Goal: Task Accomplishment & Management: Manage account settings

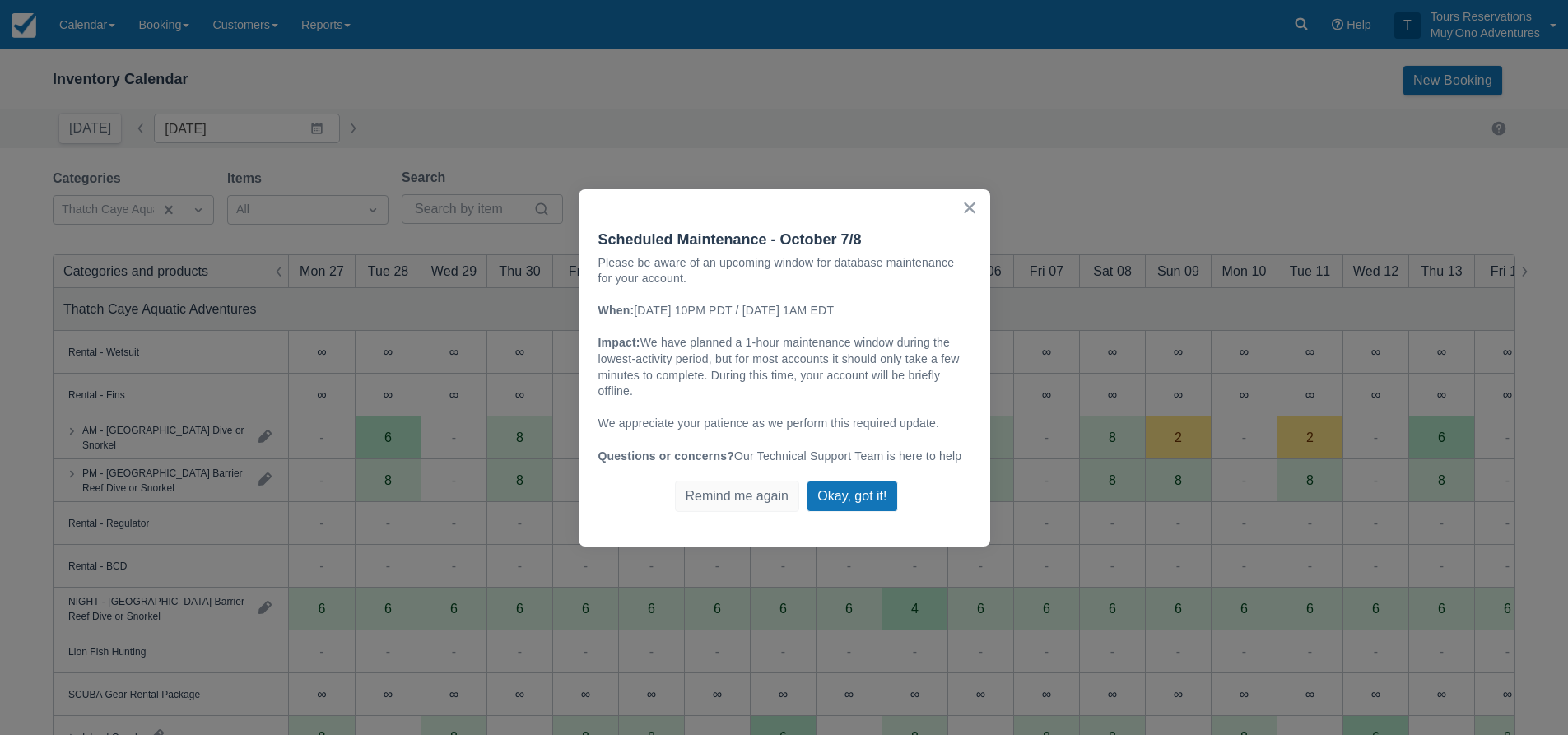
scroll to position [83, 0]
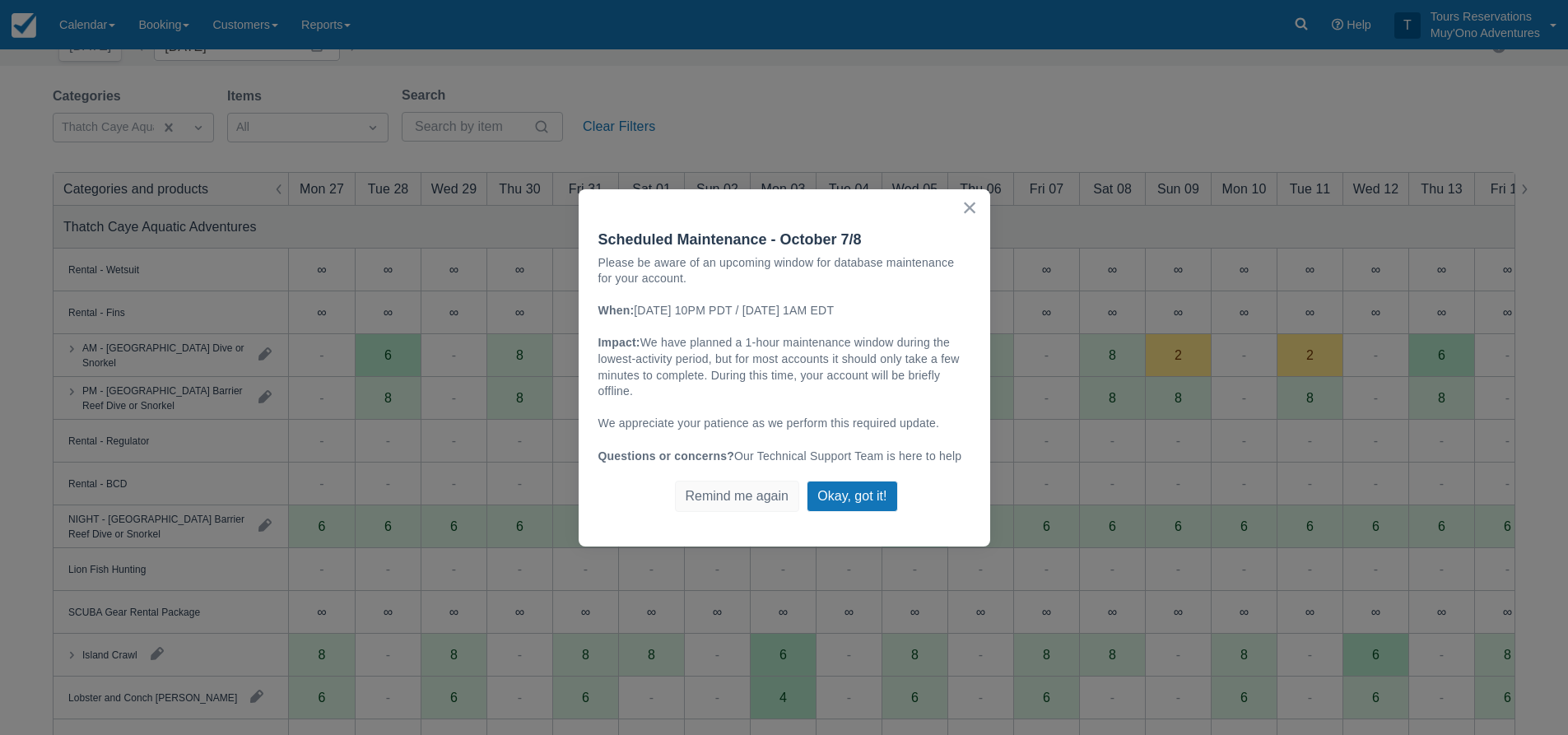
click at [962, 212] on button "×" at bounding box center [970, 207] width 16 height 26
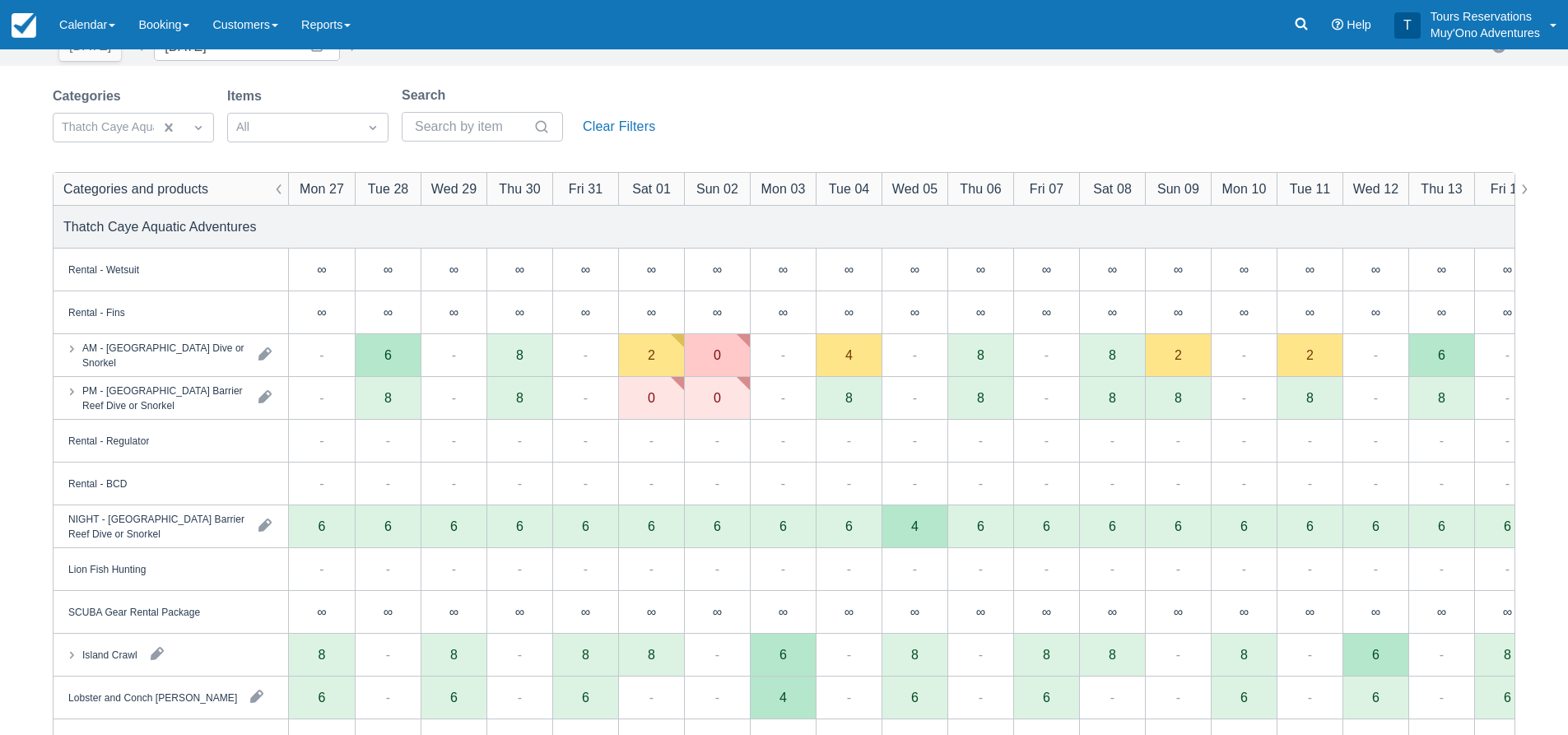
click at [803, 115] on div "Categories Thatch Caye Aquatic Adventures Items All Search Clear Filters" at bounding box center [784, 119] width 1463 height 67
click at [1480, 99] on div "Categories Thatch Caye Aquatic Adventures Items All Search Clear Filters" at bounding box center [784, 119] width 1463 height 67
click at [1517, 87] on div "Categories Thatch Caye Aquatic Adventures Items All Search Clear Filters Catego…" at bounding box center [784, 505] width 1568 height 839
click at [170, 35] on link "Booking" at bounding box center [163, 24] width 74 height 50
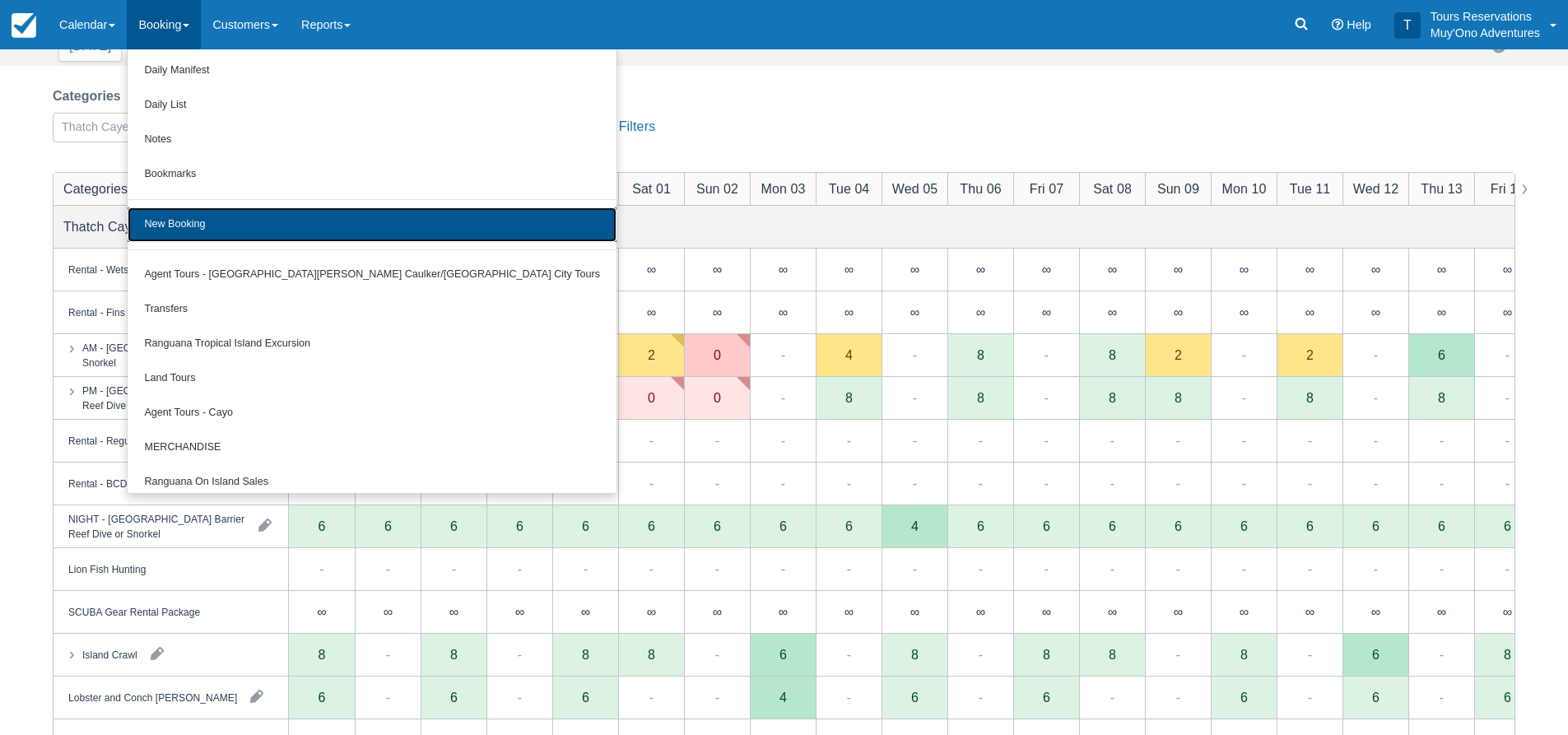
click at [212, 216] on link "New Booking" at bounding box center [372, 224] width 489 height 35
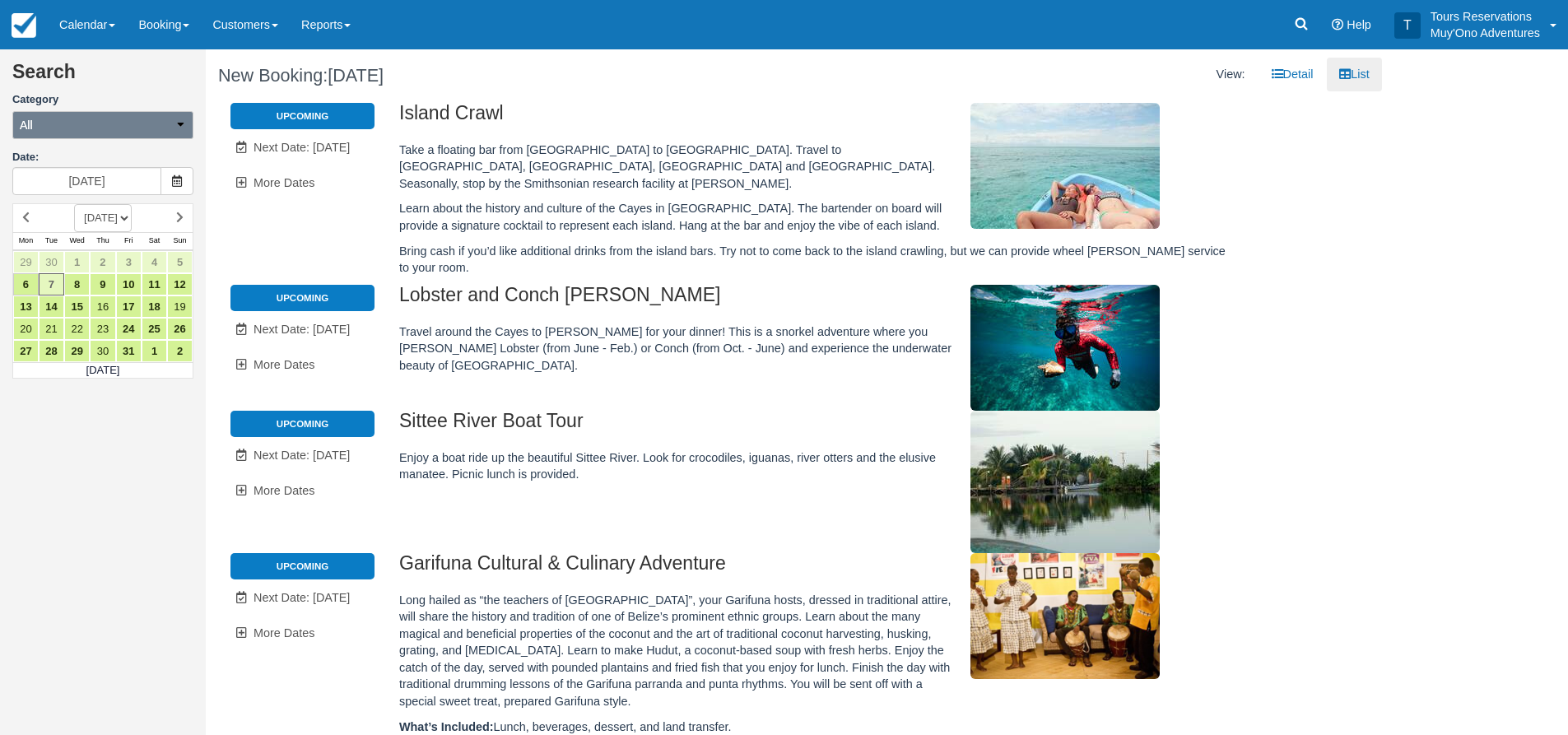
click at [120, 124] on button "All" at bounding box center [103, 125] width 181 height 28
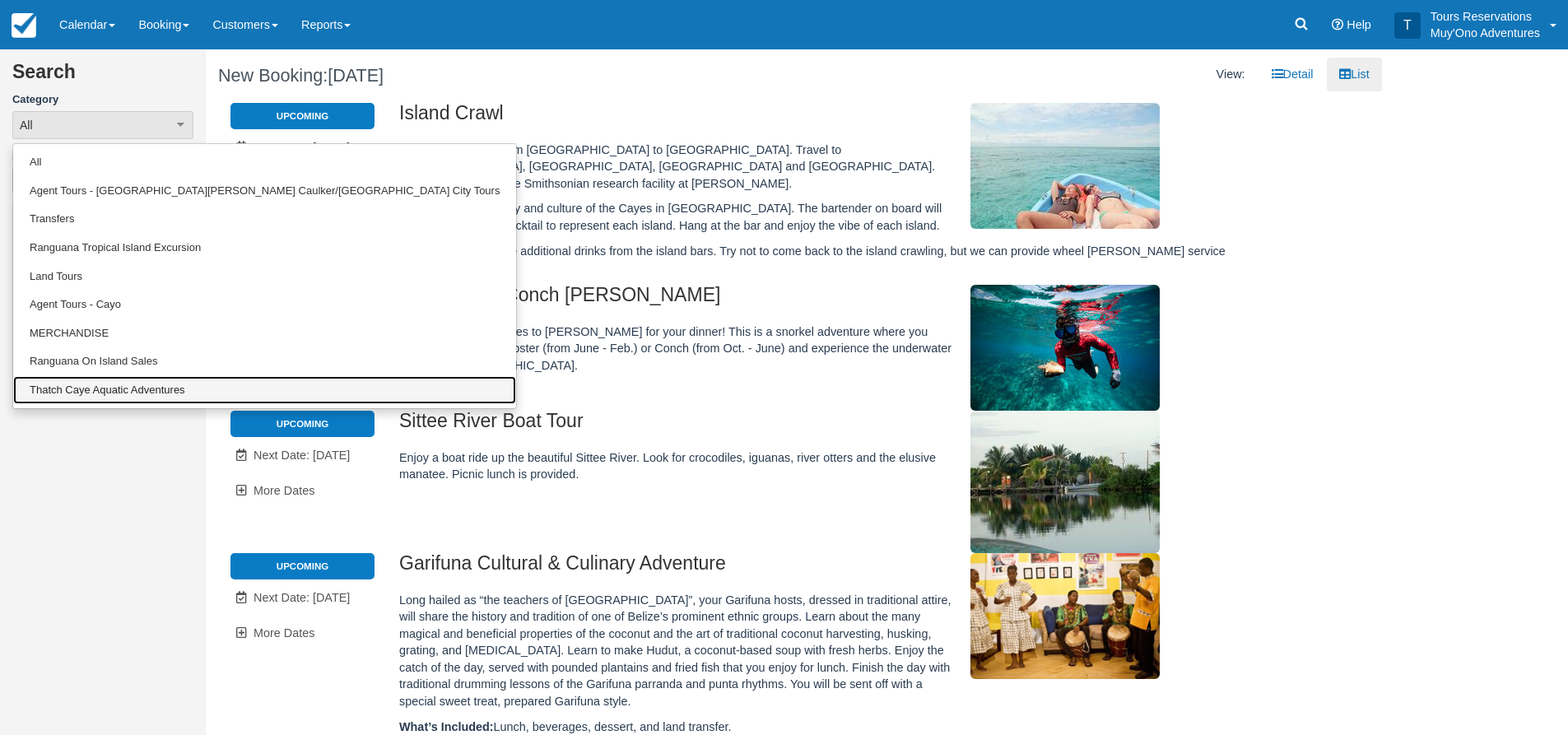
click at [88, 387] on link "Thatch Caye Aquatic Adventures" at bounding box center [265, 390] width 503 height 29
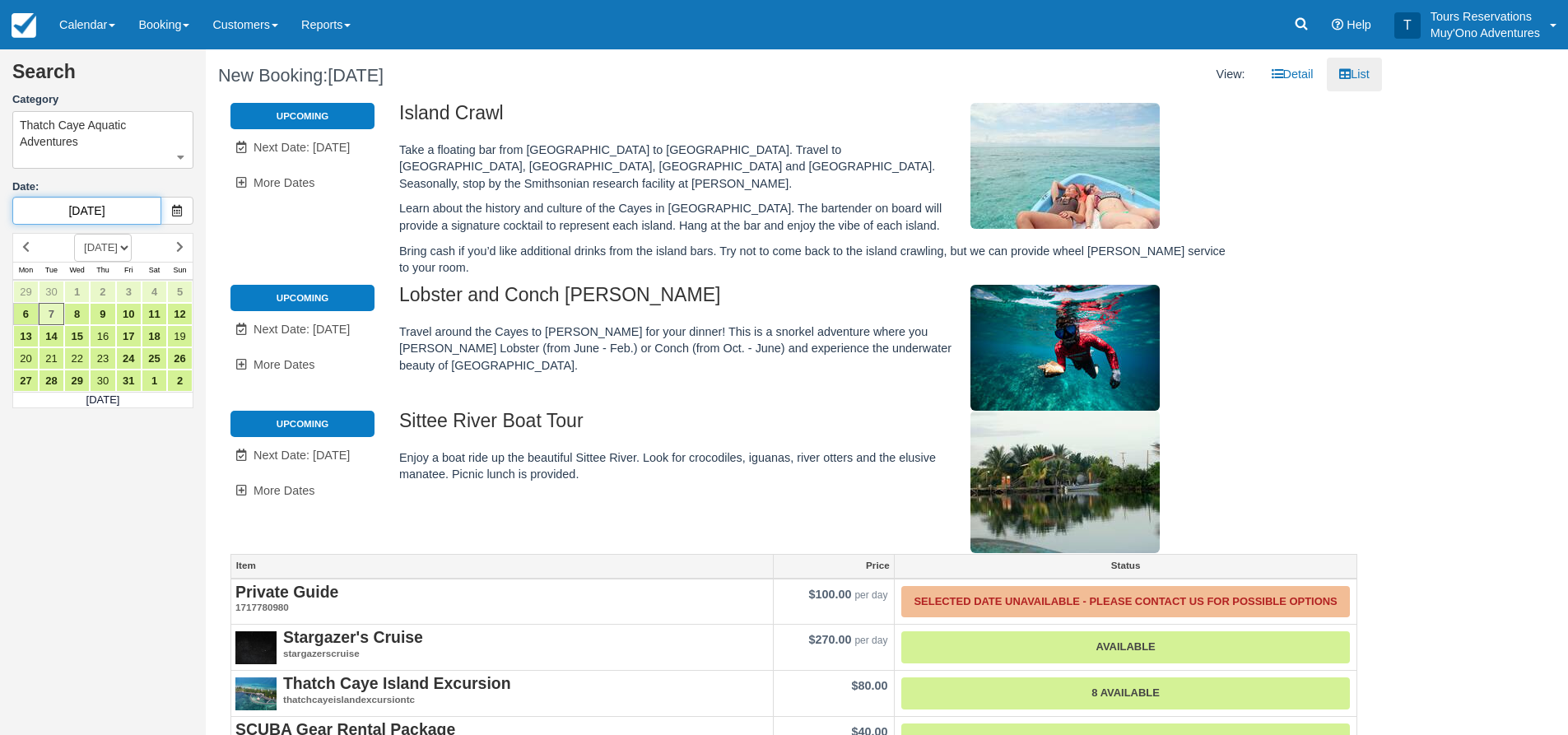
click at [88, 201] on input "[DATE]" at bounding box center [87, 210] width 149 height 28
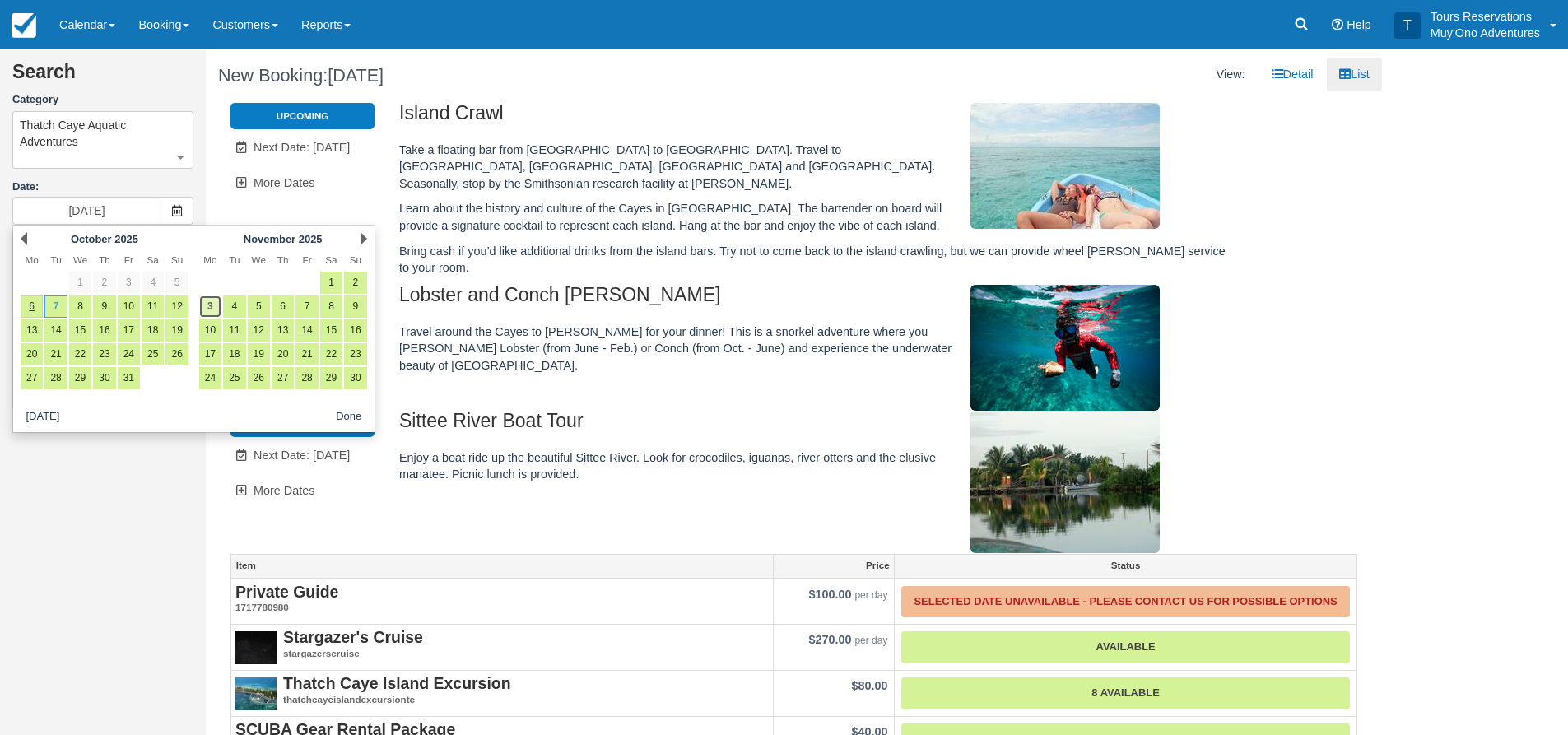
click at [211, 307] on link "3" at bounding box center [210, 307] width 22 height 22
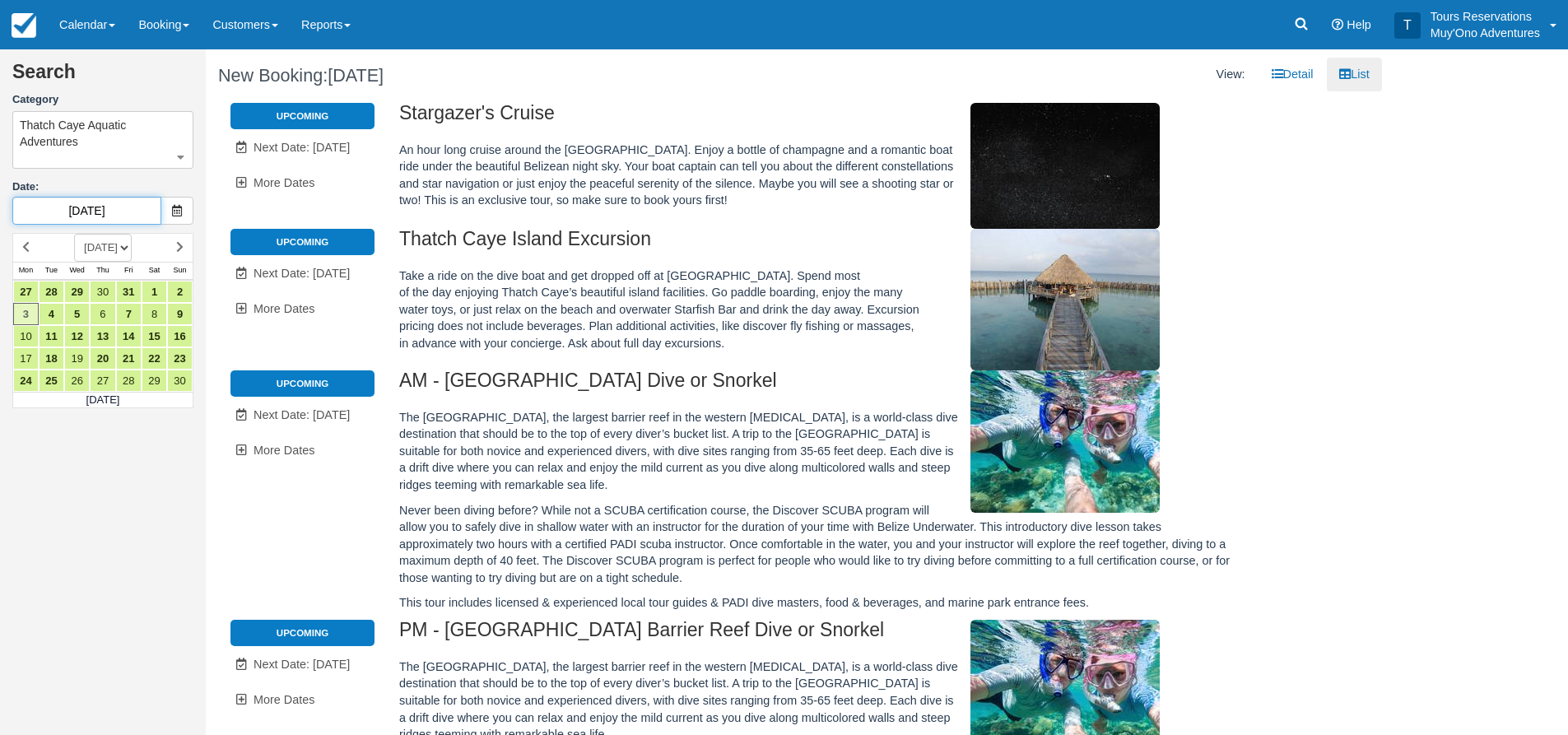
click at [82, 212] on input "11/03/25" at bounding box center [87, 210] width 149 height 28
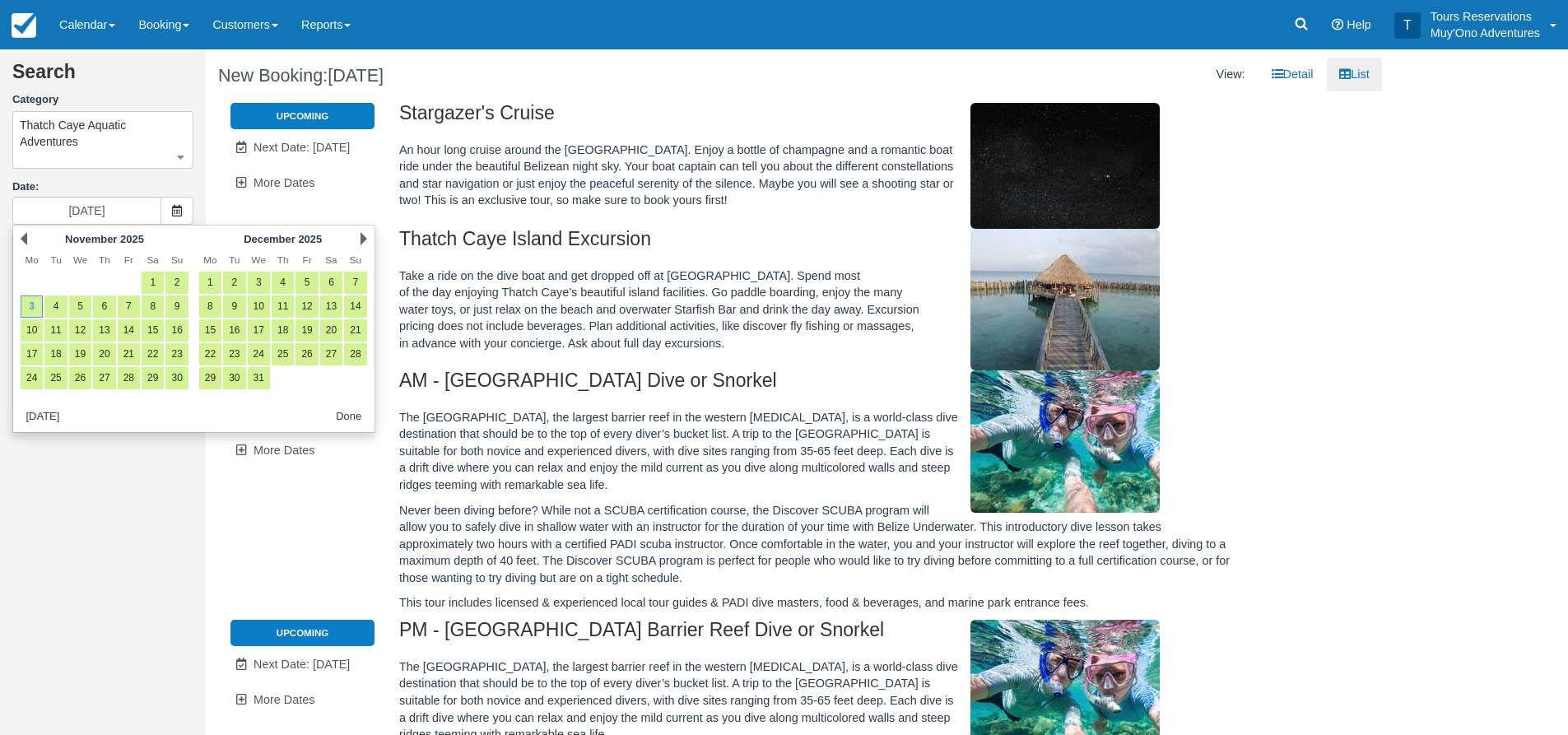
click at [56, 314] on link "4" at bounding box center [56, 307] width 22 height 22
type input "[DATE]"
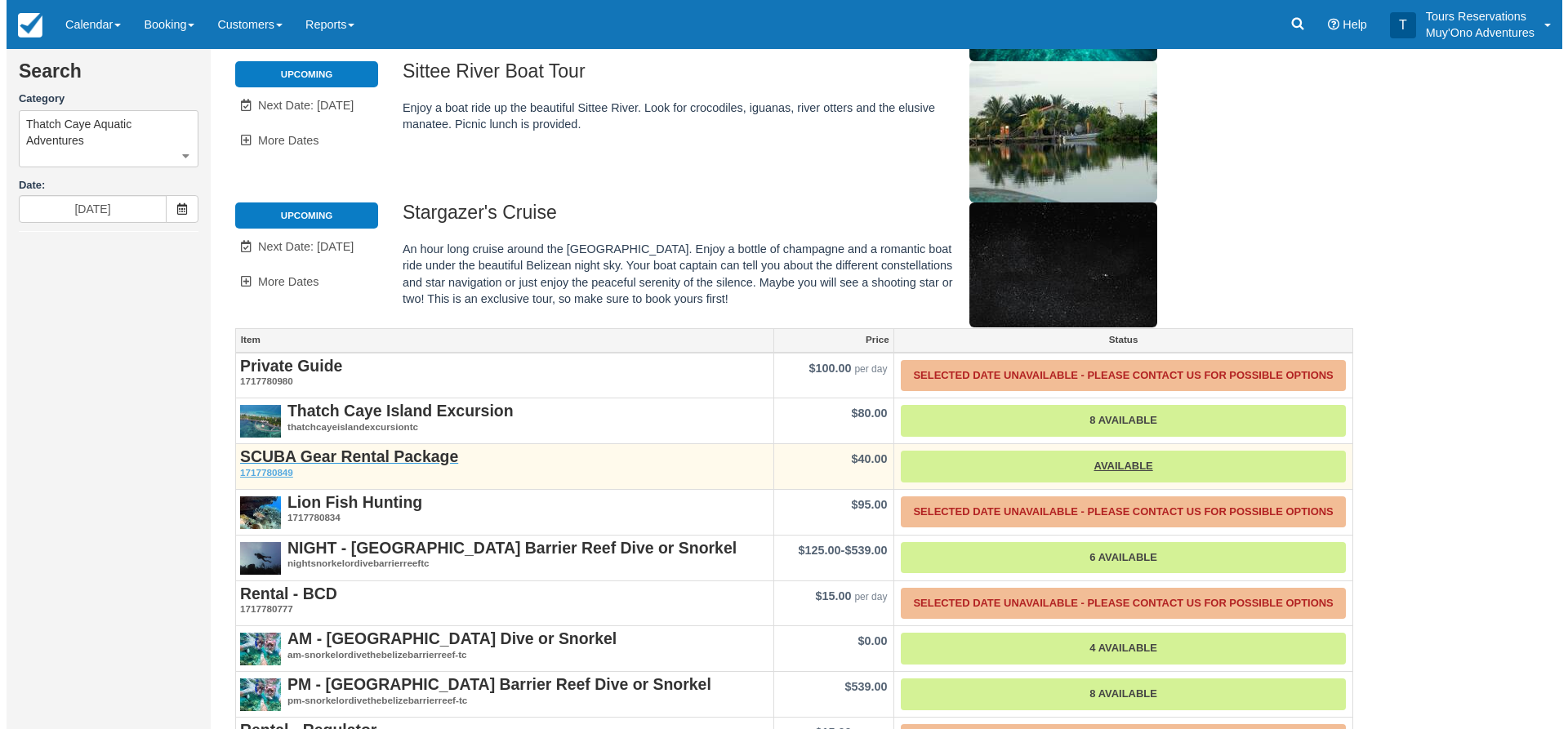
scroll to position [380, 0]
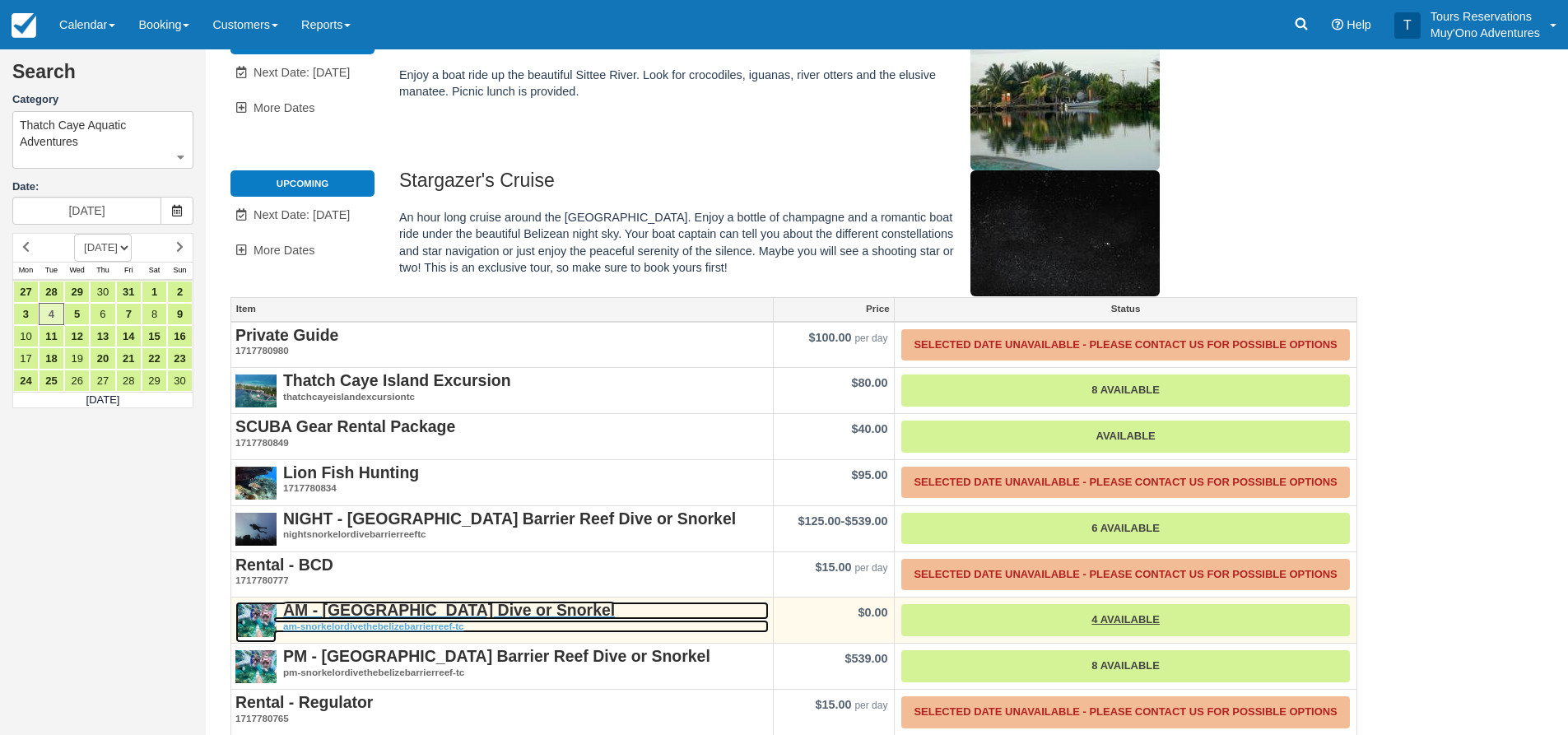
click at [367, 601] on strong "AM - [GEOGRAPHIC_DATA] Dive or Snorkel" at bounding box center [449, 609] width 332 height 18
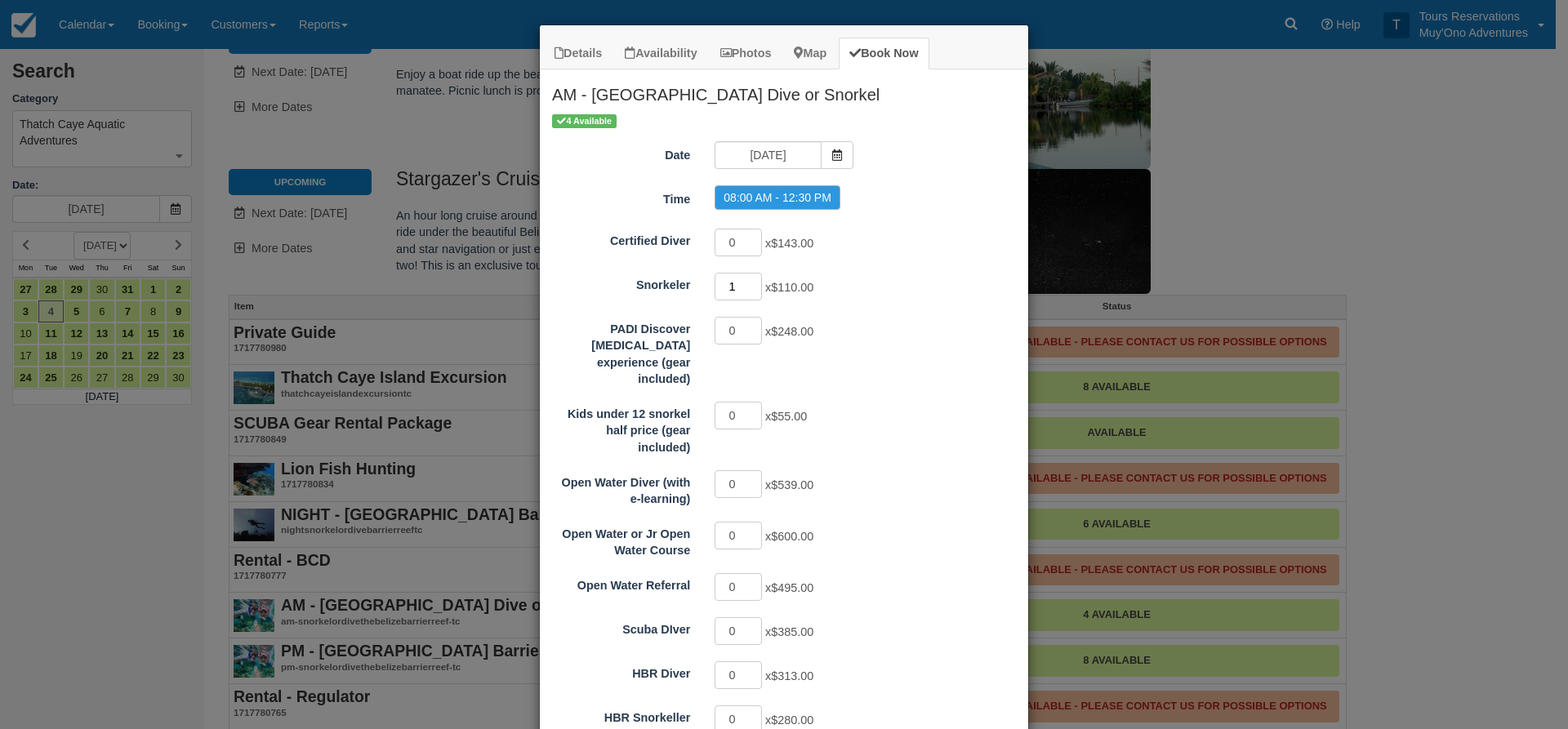
click at [749, 279] on input "1" at bounding box center [738, 286] width 48 height 28
type input "2"
click at [749, 279] on input "2" at bounding box center [738, 286] width 48 height 28
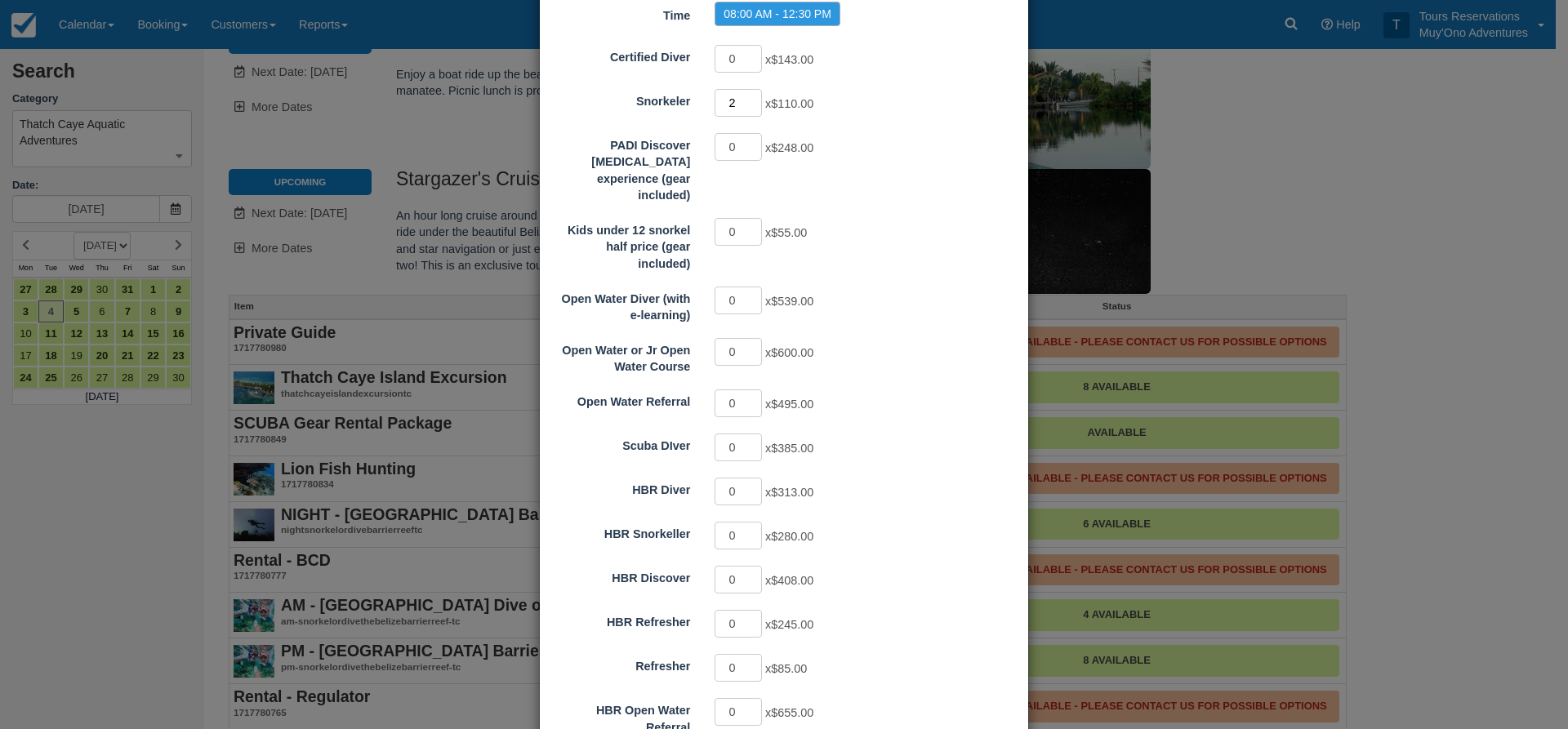
scroll to position [300, 0]
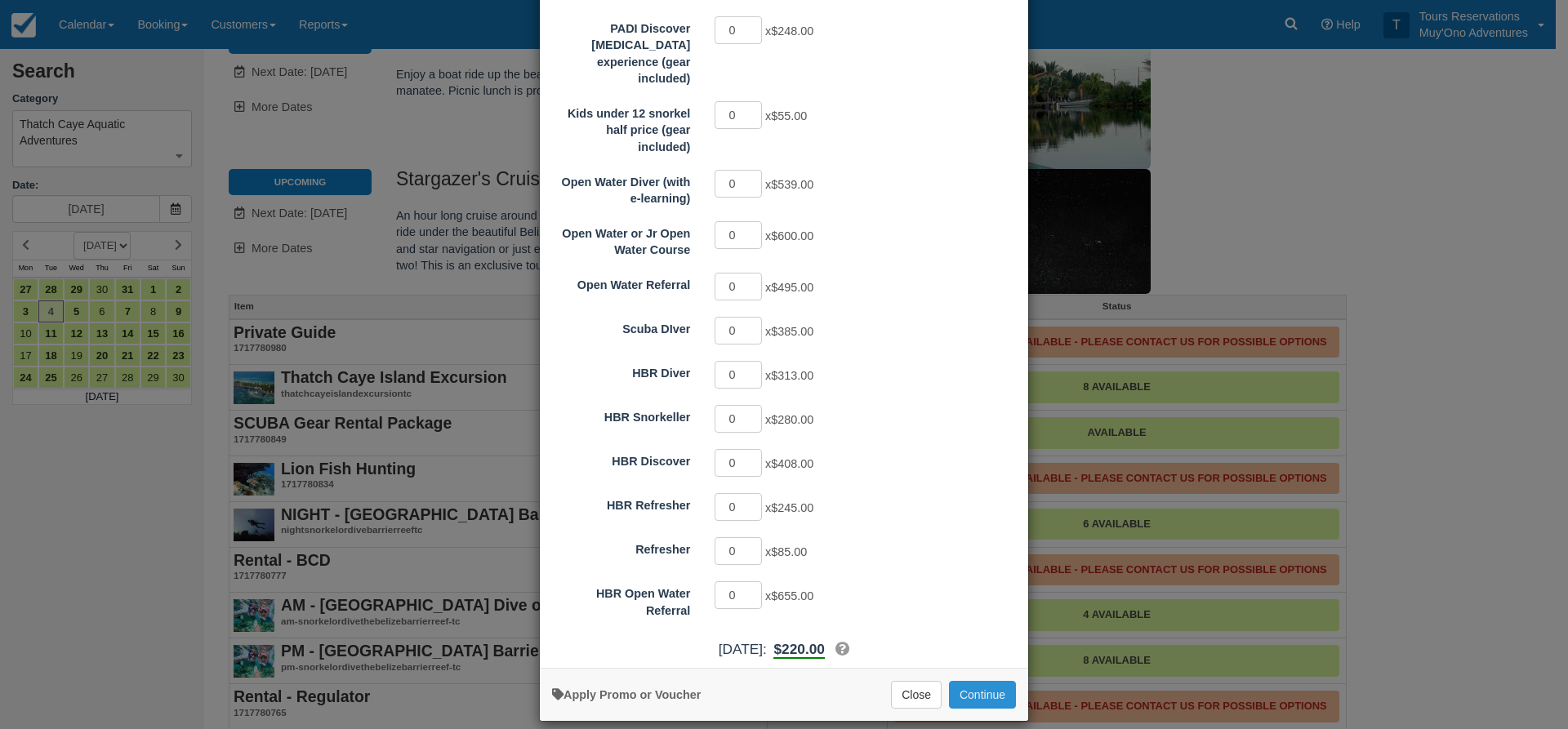
click at [983, 682] on button "Continue" at bounding box center [983, 695] width 67 height 28
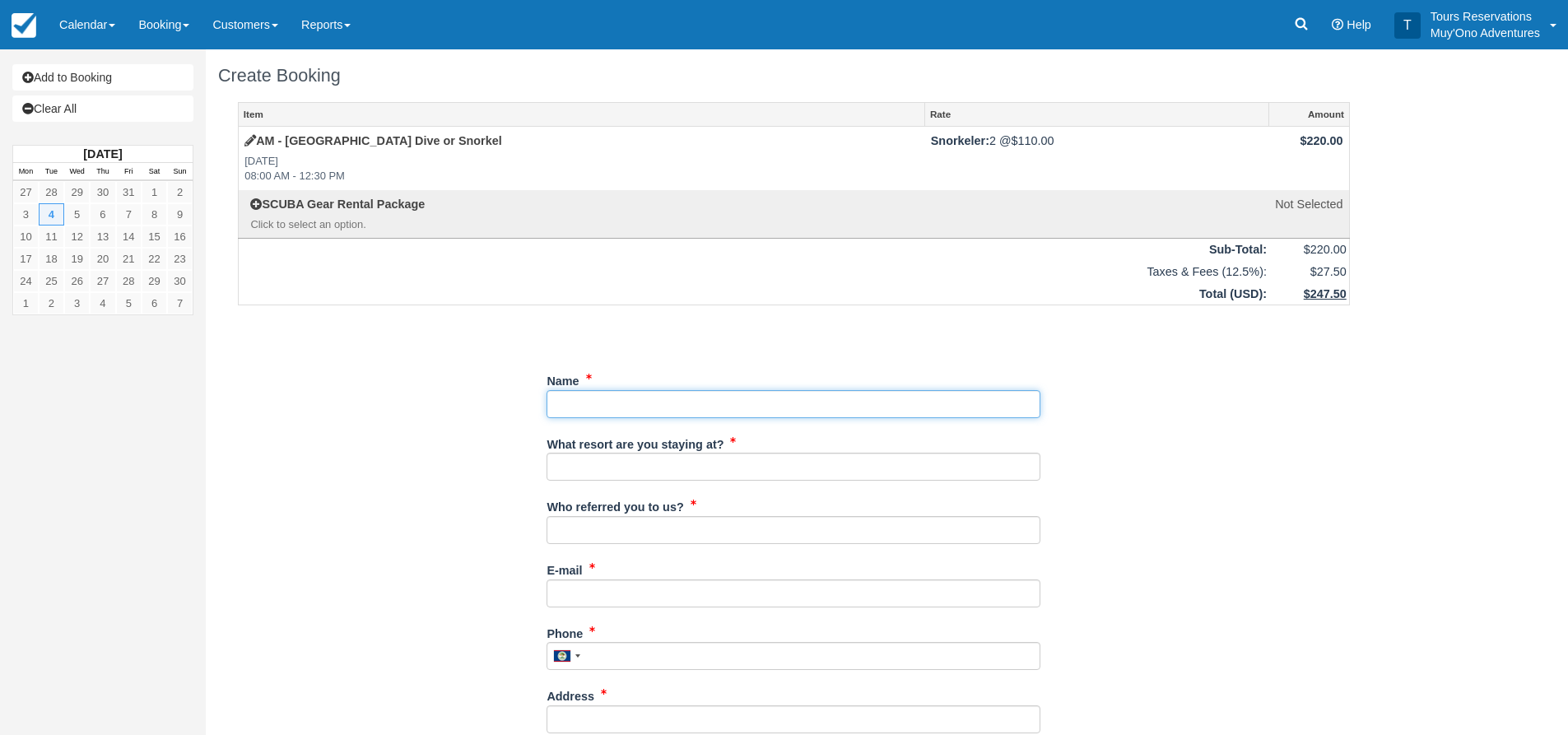
click at [709, 406] on input "Name" at bounding box center [794, 404] width 494 height 28
click at [632, 410] on input "Name" at bounding box center [794, 404] width 494 height 28
click at [698, 415] on input "Name" at bounding box center [794, 404] width 494 height 28
type input "Nancy Rivard"
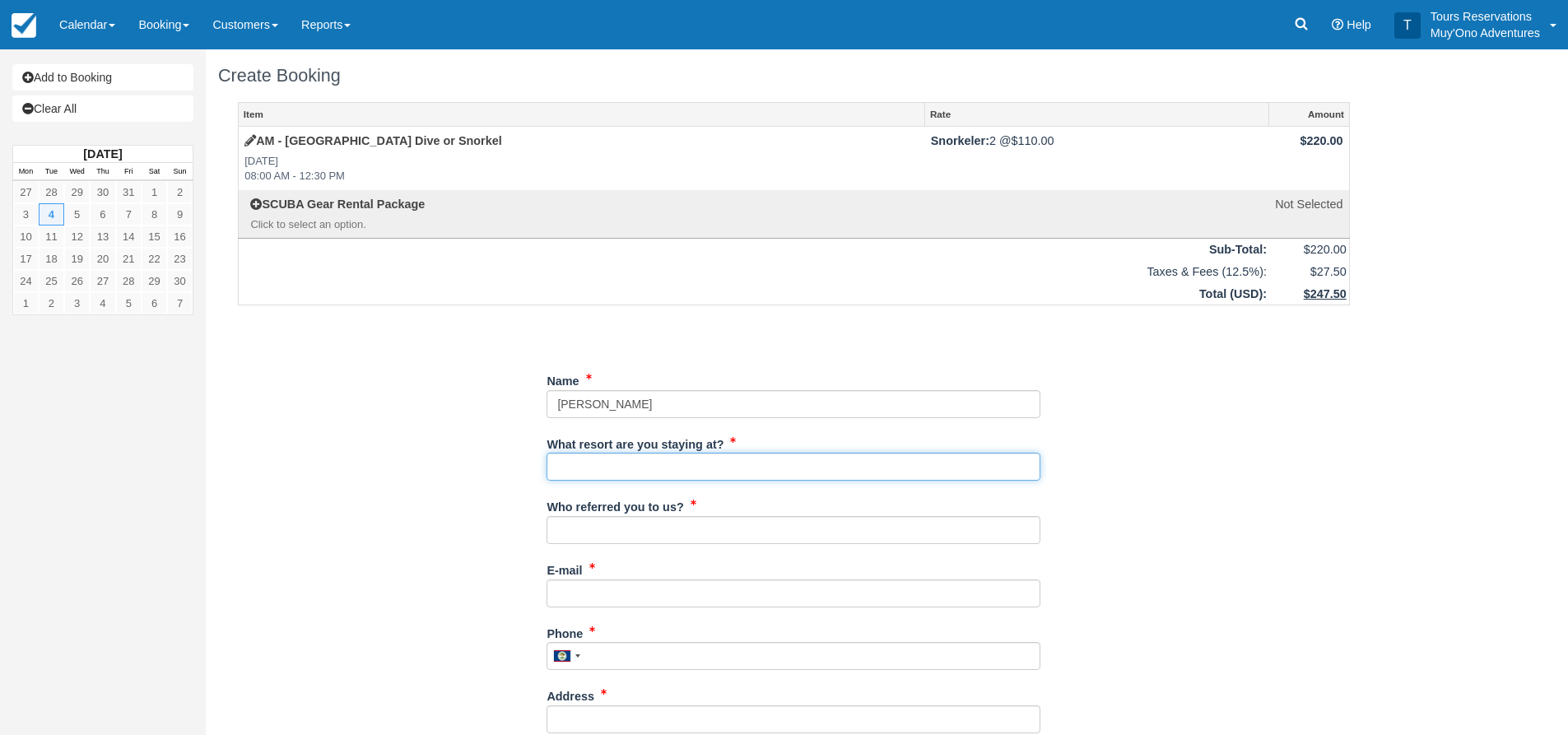
click at [683, 462] on input "What resort are you staying at?" at bounding box center [794, 466] width 494 height 28
type input "Thatch Caye"
click at [619, 546] on div "Who referred you to us?" at bounding box center [794, 524] width 494 height 63
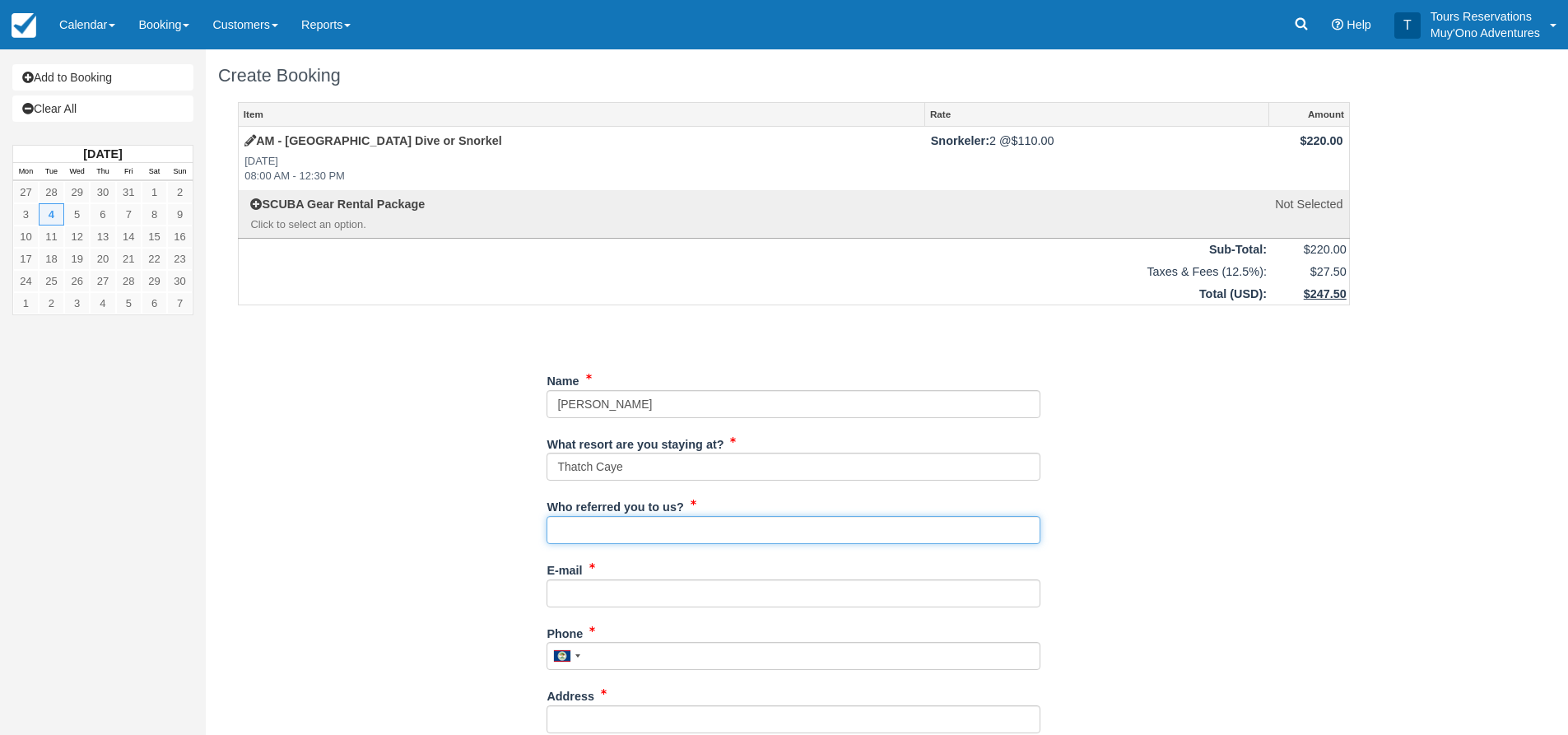
click at [637, 541] on input "Who referred you to us?" at bounding box center [794, 529] width 494 height 28
type input "an"
click at [528, 604] on div "Item Rate Amount AM - Belize Barrier Reef Dive or Snorkel Tue Nov 4, 2025 08:00…" at bounding box center [794, 722] width 1152 height 1241
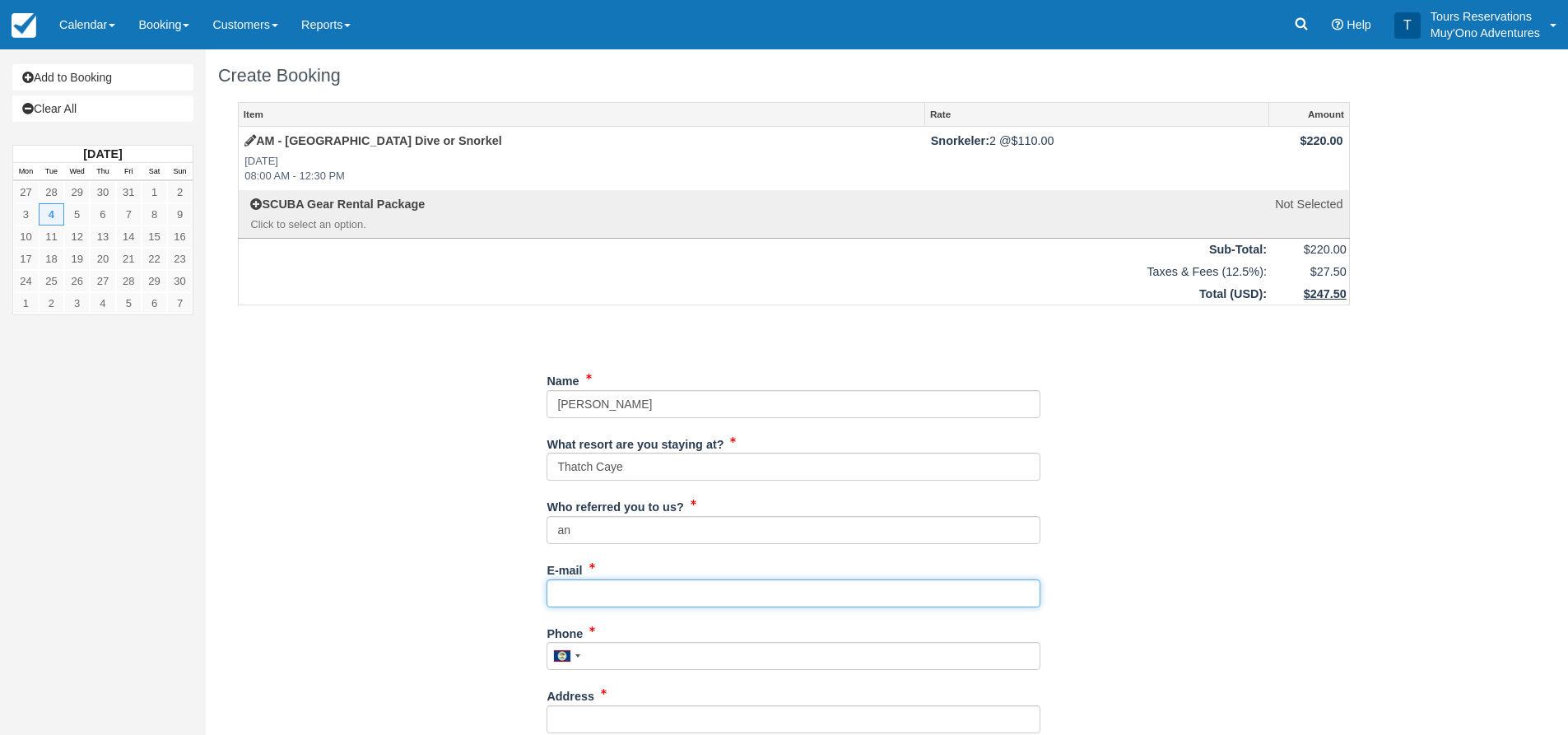
click at [601, 603] on input "E-mail" at bounding box center [794, 593] width 494 height 28
click at [579, 593] on input "E-mail" at bounding box center [794, 593] width 494 height 28
paste input "Nrivard@wi.rr.com"
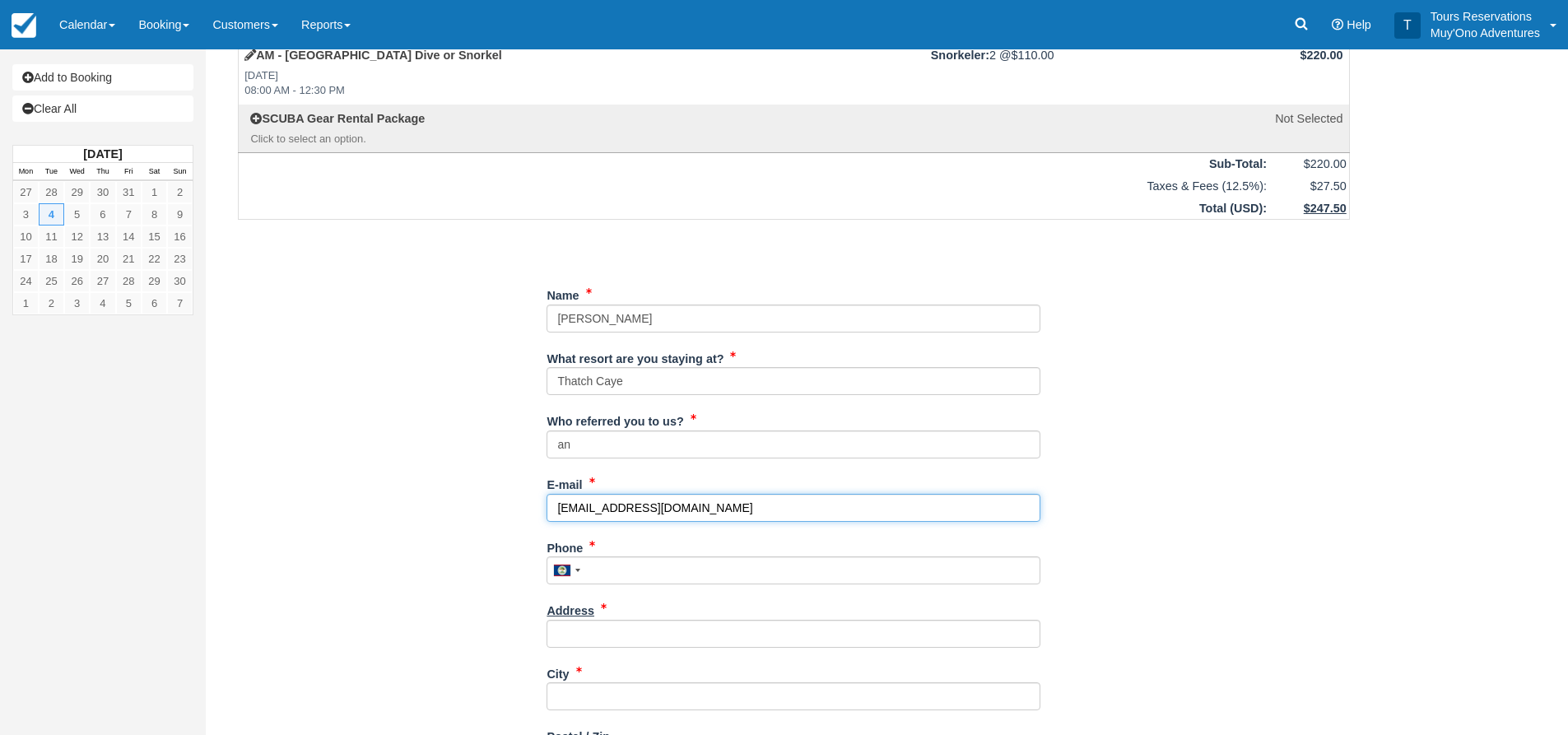
scroll to position [164, 0]
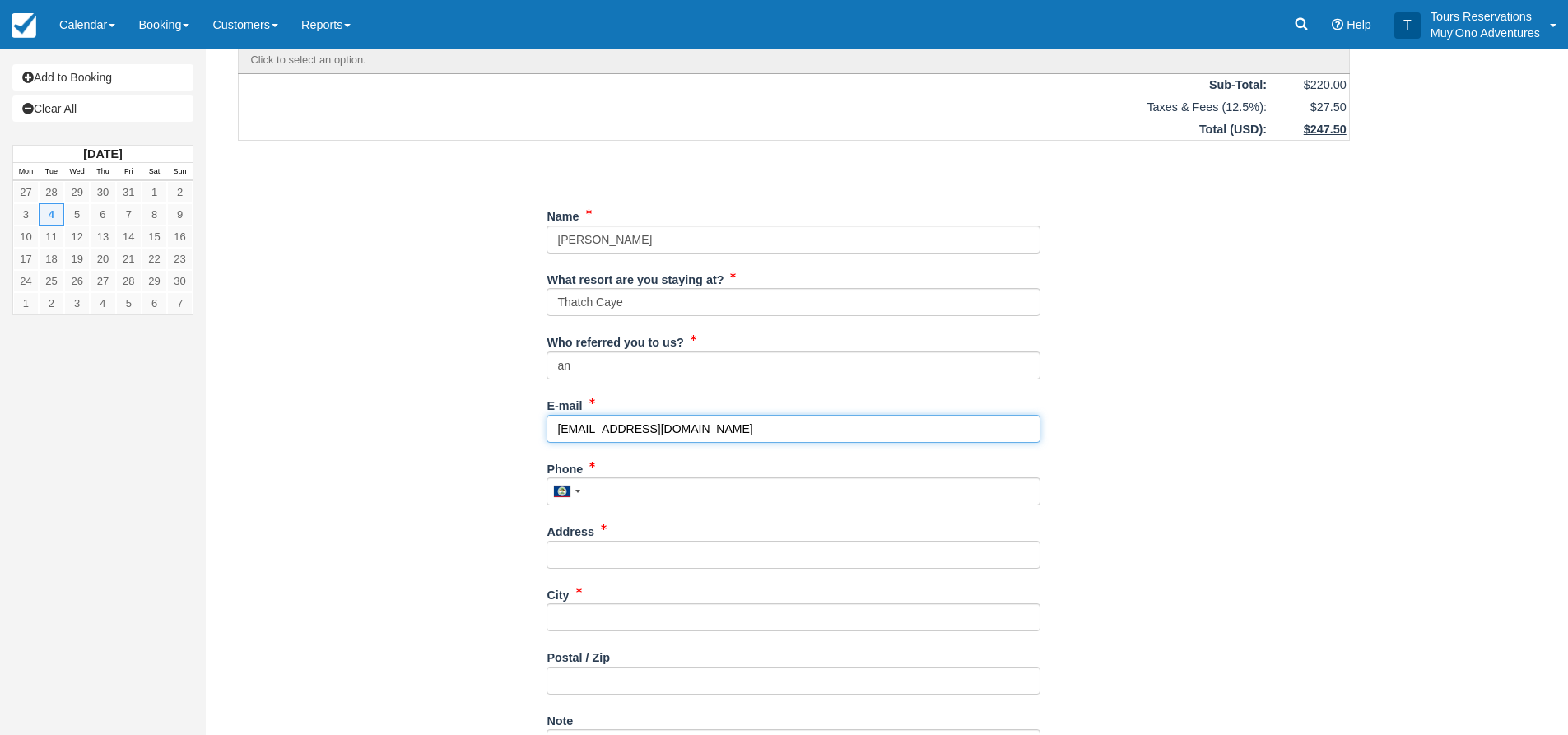
type input "Nrivard@wi.rr.com"
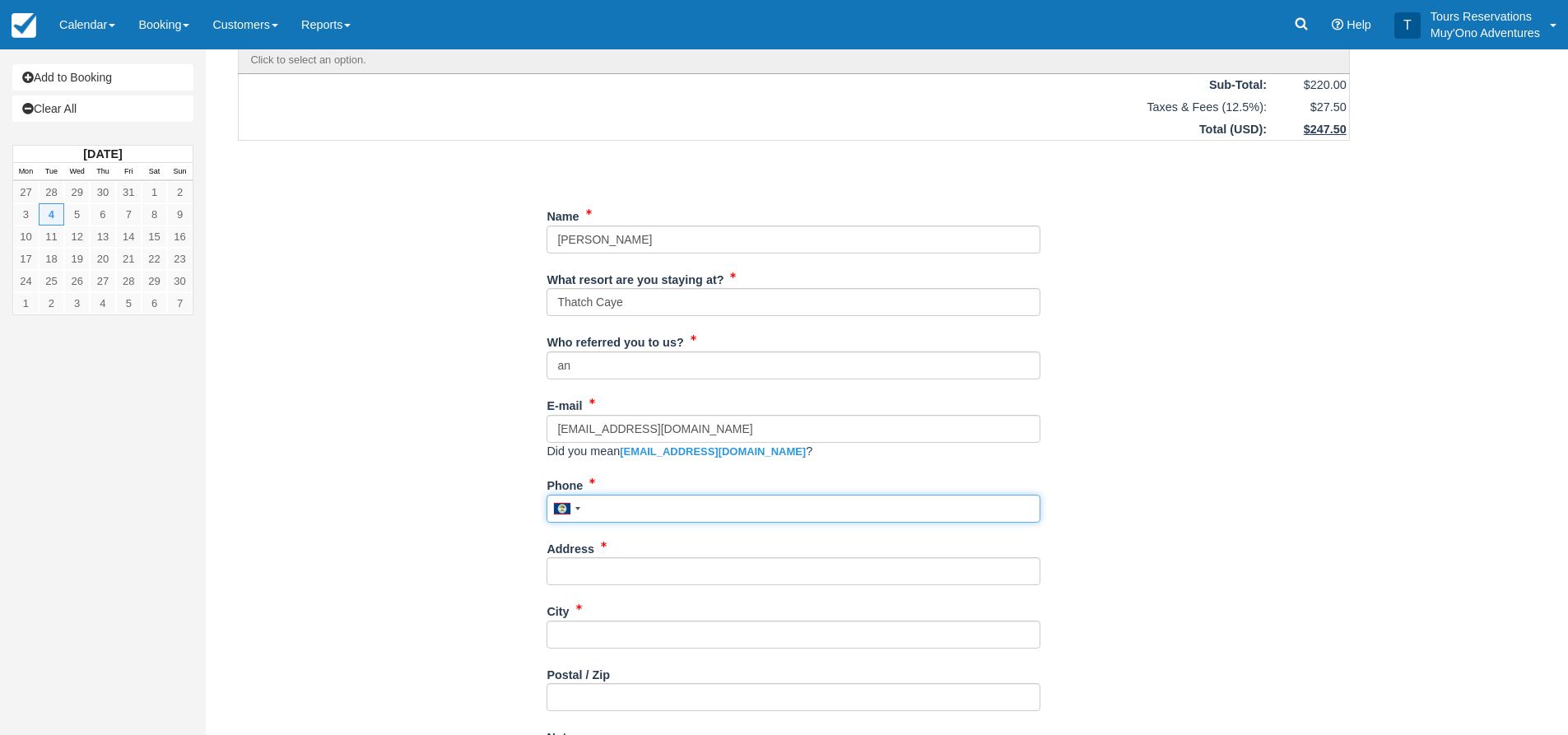
click at [619, 492] on div "Phone United States +1 Canada +1 United Kingdom +44 Afghanistan (‫افغانستان‬‎) …" at bounding box center [794, 497] width 494 height 51
click at [659, 525] on div "Phone United States +1 Canada +1 United Kingdom +44 Afghanistan (‫افغانستان‬‎) …" at bounding box center [794, 503] width 494 height 63
click at [663, 513] on input "Phone" at bounding box center [794, 508] width 494 height 28
paste input "262-366-3665"
type input "2623663665"
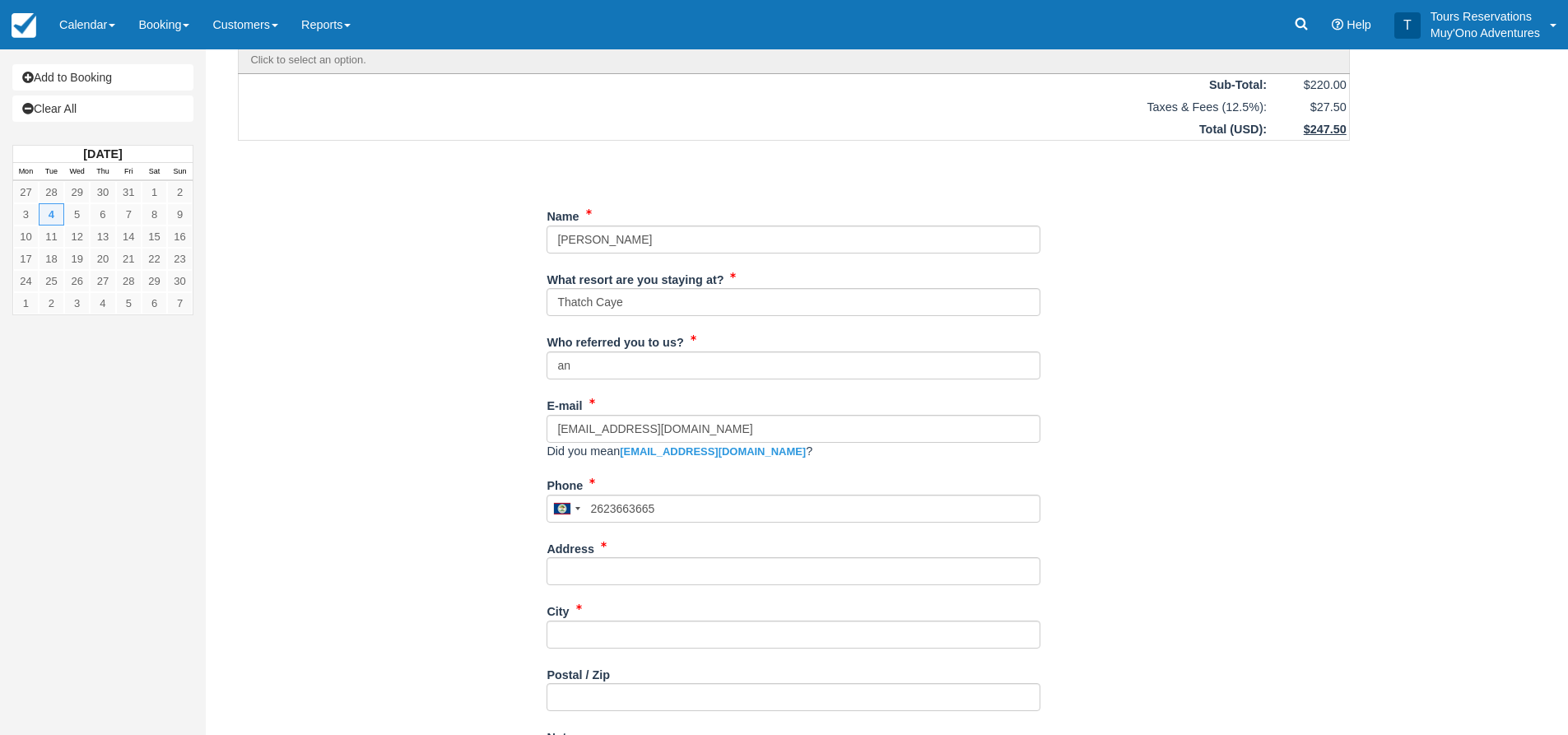
click at [1132, 466] on div "Item Rate Amount AM - Belize Barrier Reef Dive or Snorkel Tue Nov 4, 2025 08:00…" at bounding box center [794, 566] width 1152 height 1258
drag, startPoint x: 662, startPoint y: 436, endPoint x: 484, endPoint y: 437, distance: 178.0
click at [484, 437] on div "Item Rate Amount AM - Belize Barrier Reef Dive or Snorkel Tue Nov 4, 2025 08:00…" at bounding box center [794, 566] width 1152 height 1258
drag, startPoint x: 645, startPoint y: 421, endPoint x: 667, endPoint y: 422, distance: 22.0
click at [645, 421] on input "Nrivard@wi.rr.com" at bounding box center [794, 428] width 494 height 28
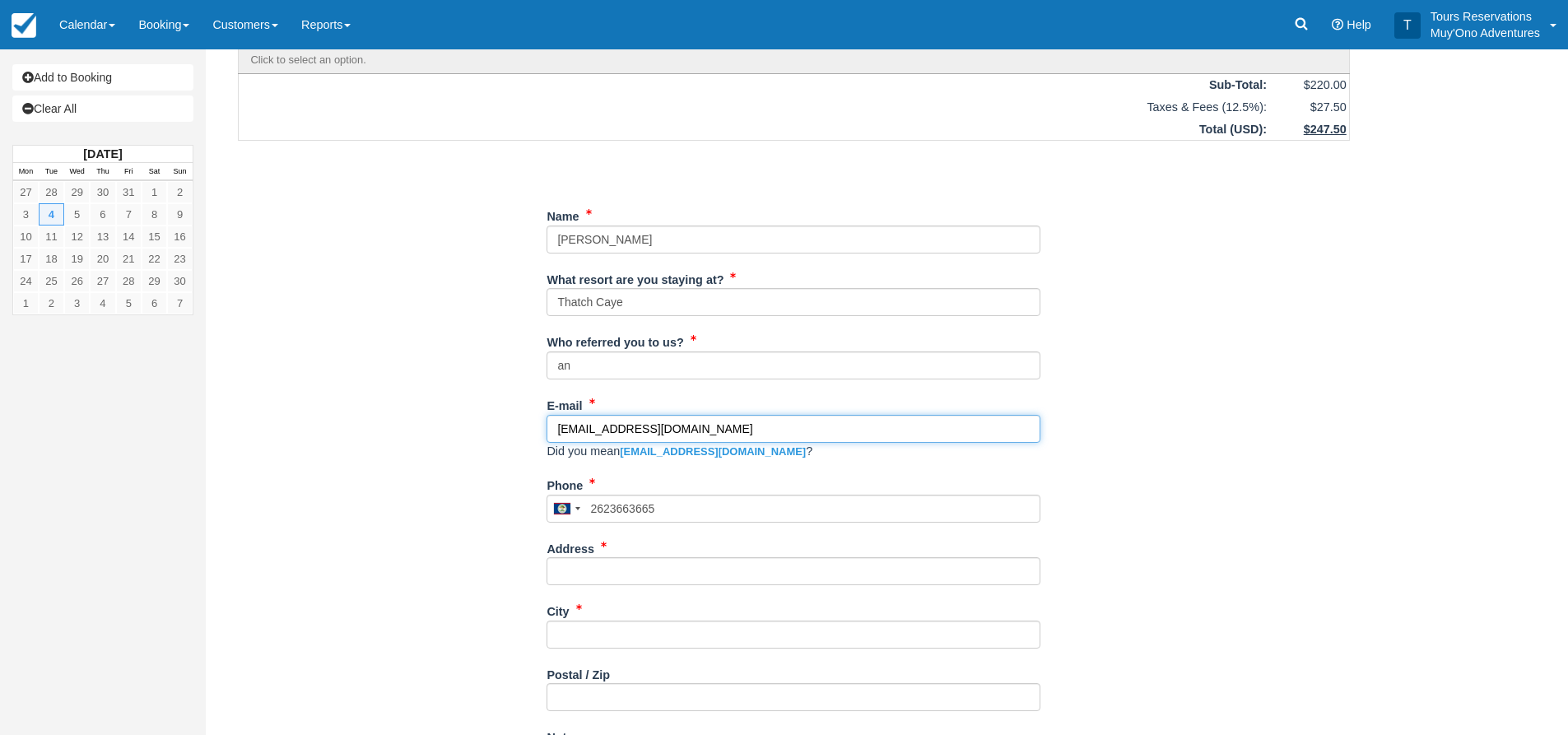
drag, startPoint x: 682, startPoint y: 427, endPoint x: 502, endPoint y: 416, distance: 180.3
click at [502, 416] on div "Item Rate Amount AM - Belize Barrier Reef Dive or Snorkel Tue Nov 4, 2025 08:00…" at bounding box center [794, 566] width 1152 height 1258
paste input "n"
type input "[EMAIL_ADDRESS][DOMAIN_NAME]"
drag, startPoint x: 614, startPoint y: 566, endPoint x: 840, endPoint y: 544, distance: 227.1
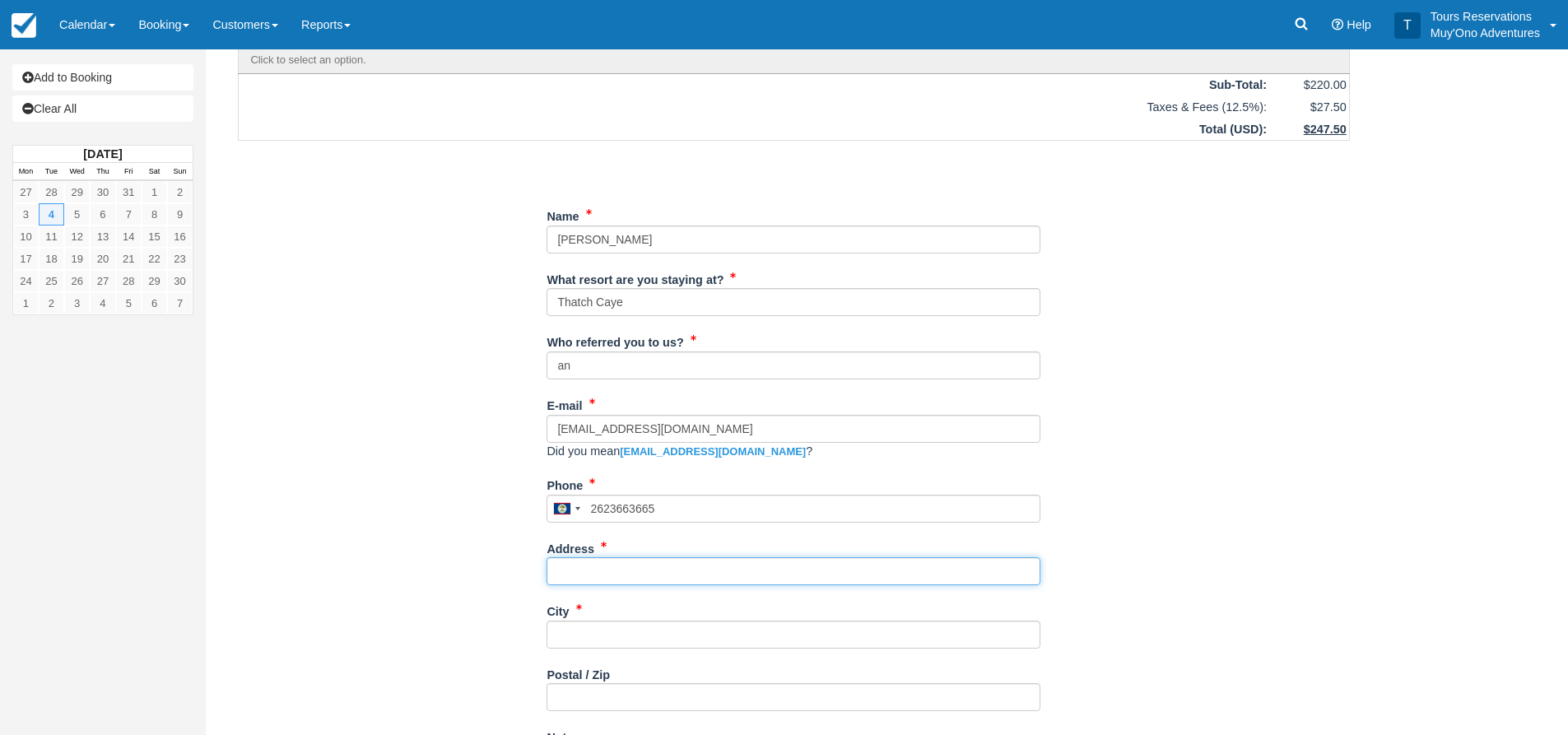
click at [614, 566] on input "Address" at bounding box center [794, 571] width 494 height 28
click at [577, 563] on input "Address" at bounding box center [794, 571] width 494 height 28
paste input "N82W28425 Vista Dr"
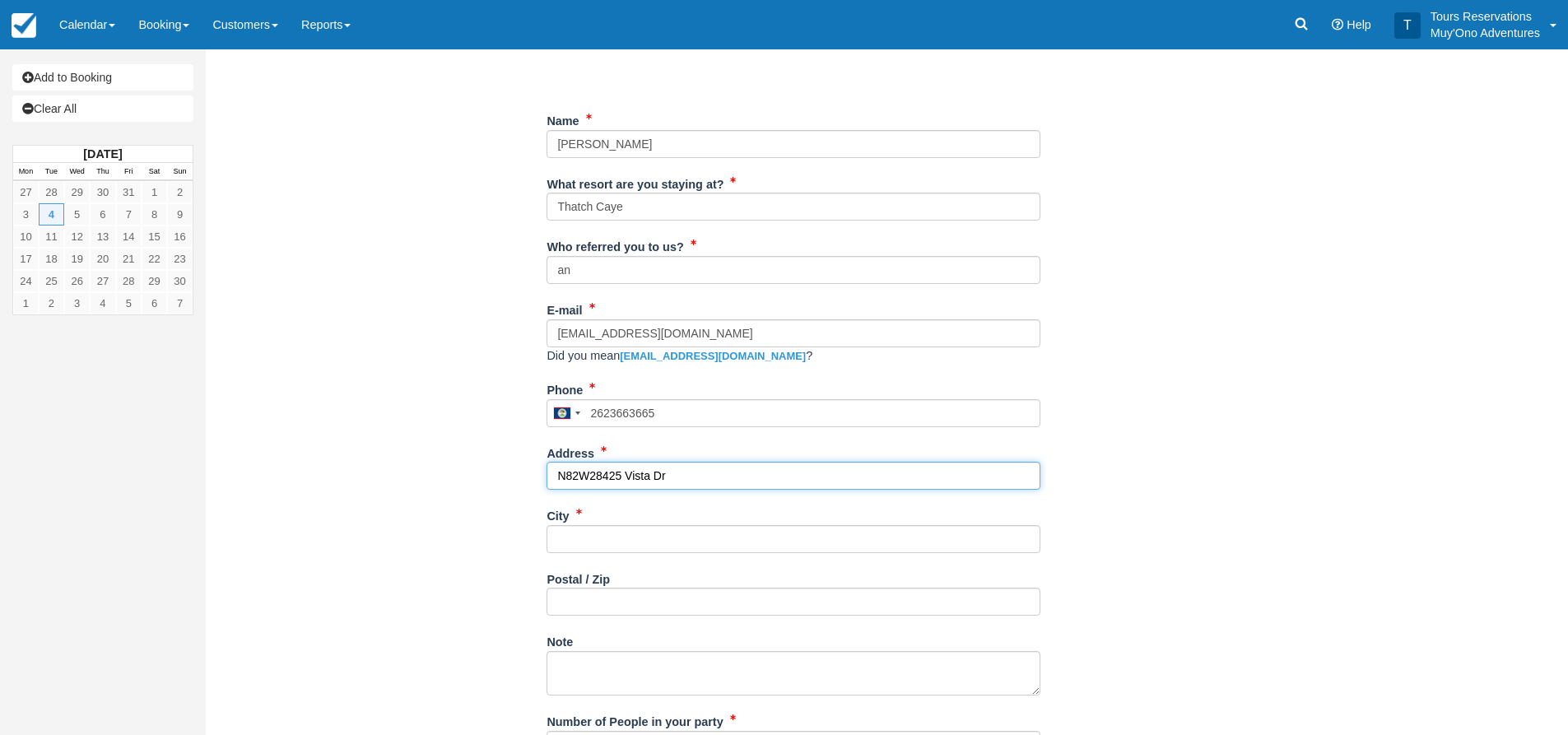
scroll to position [330, 0]
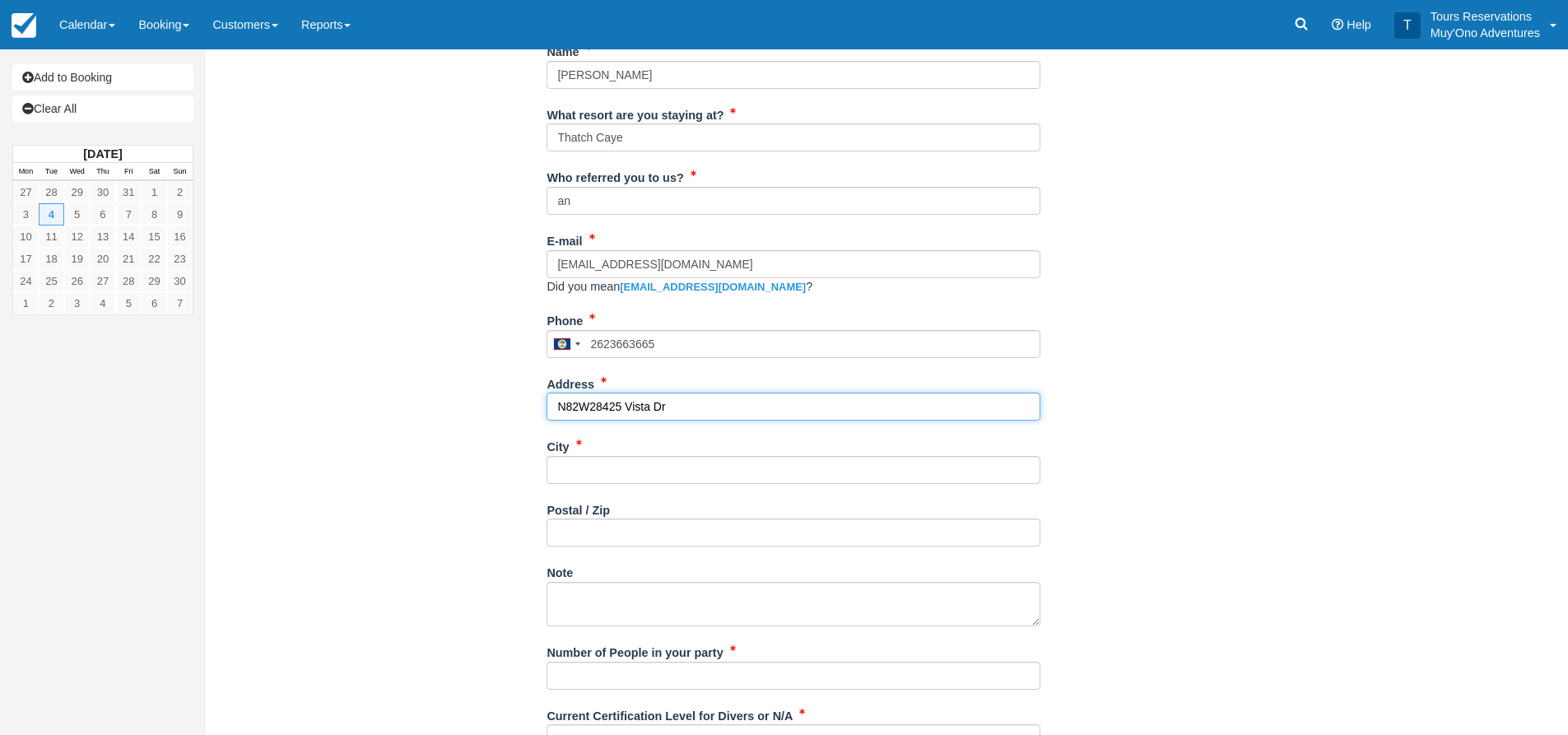
type input "N82W28425 Vista Dr"
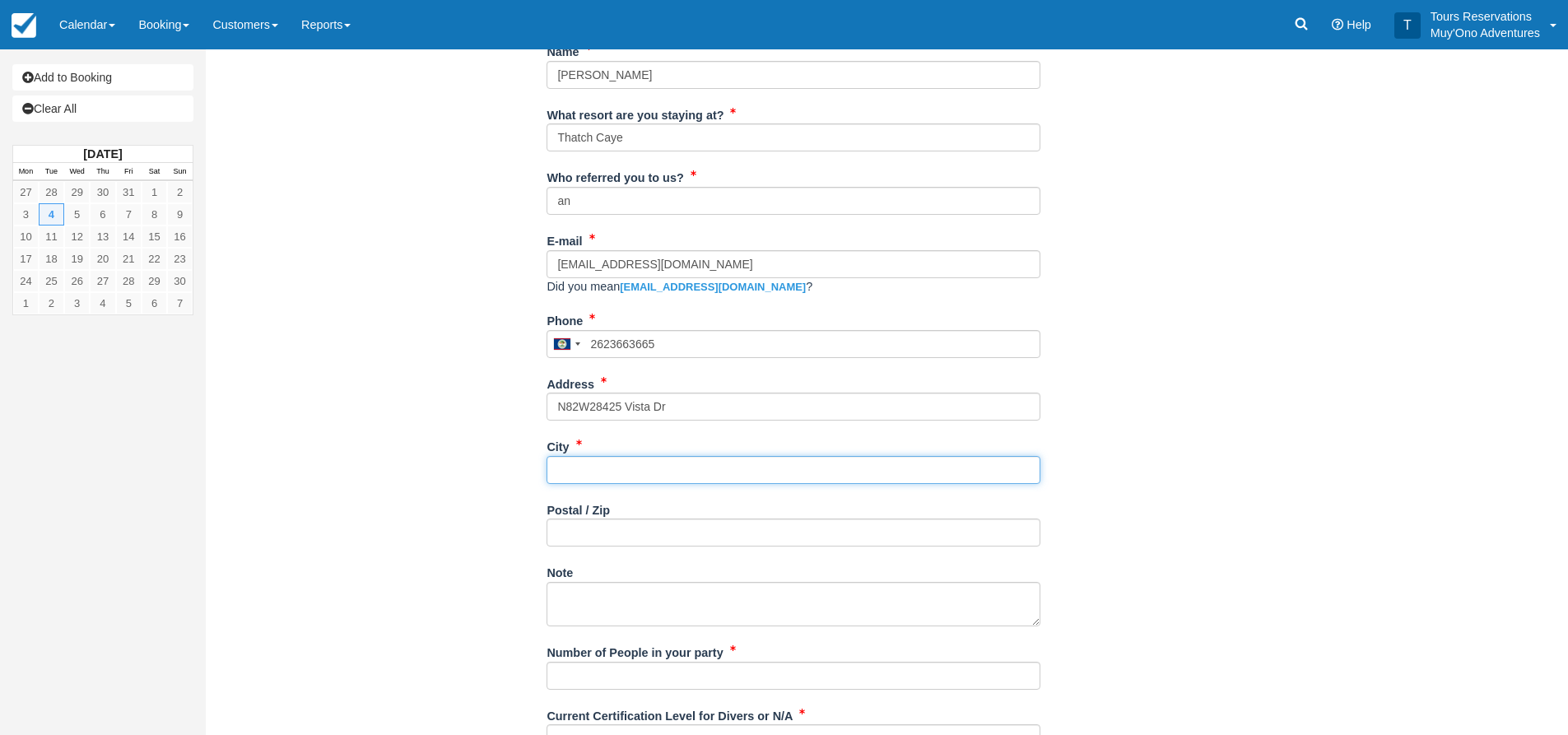
click at [583, 483] on input "City" at bounding box center [794, 469] width 494 height 28
type input "---"
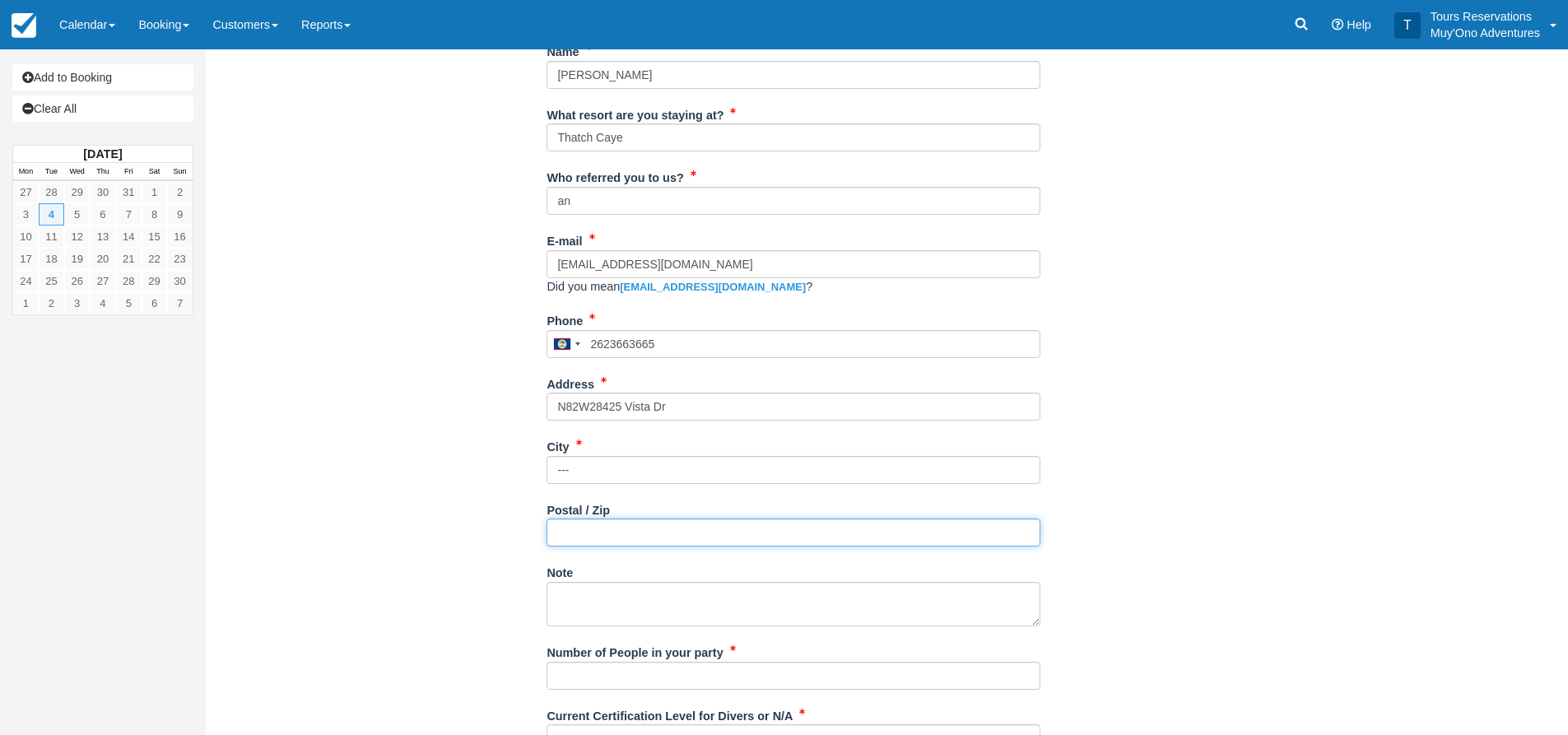
click at [580, 523] on input "Postal / Zip" at bounding box center [794, 532] width 494 height 28
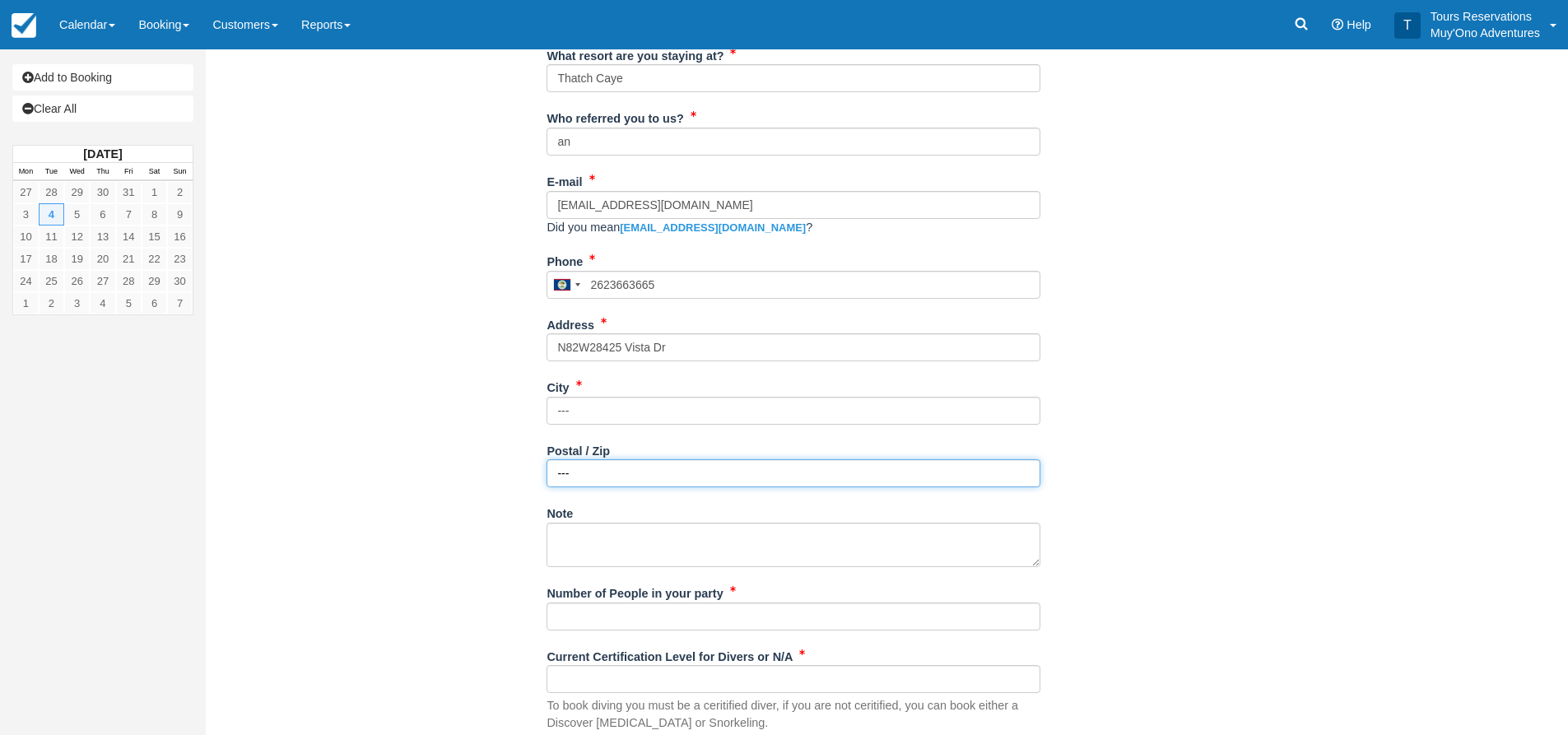
scroll to position [494, 0]
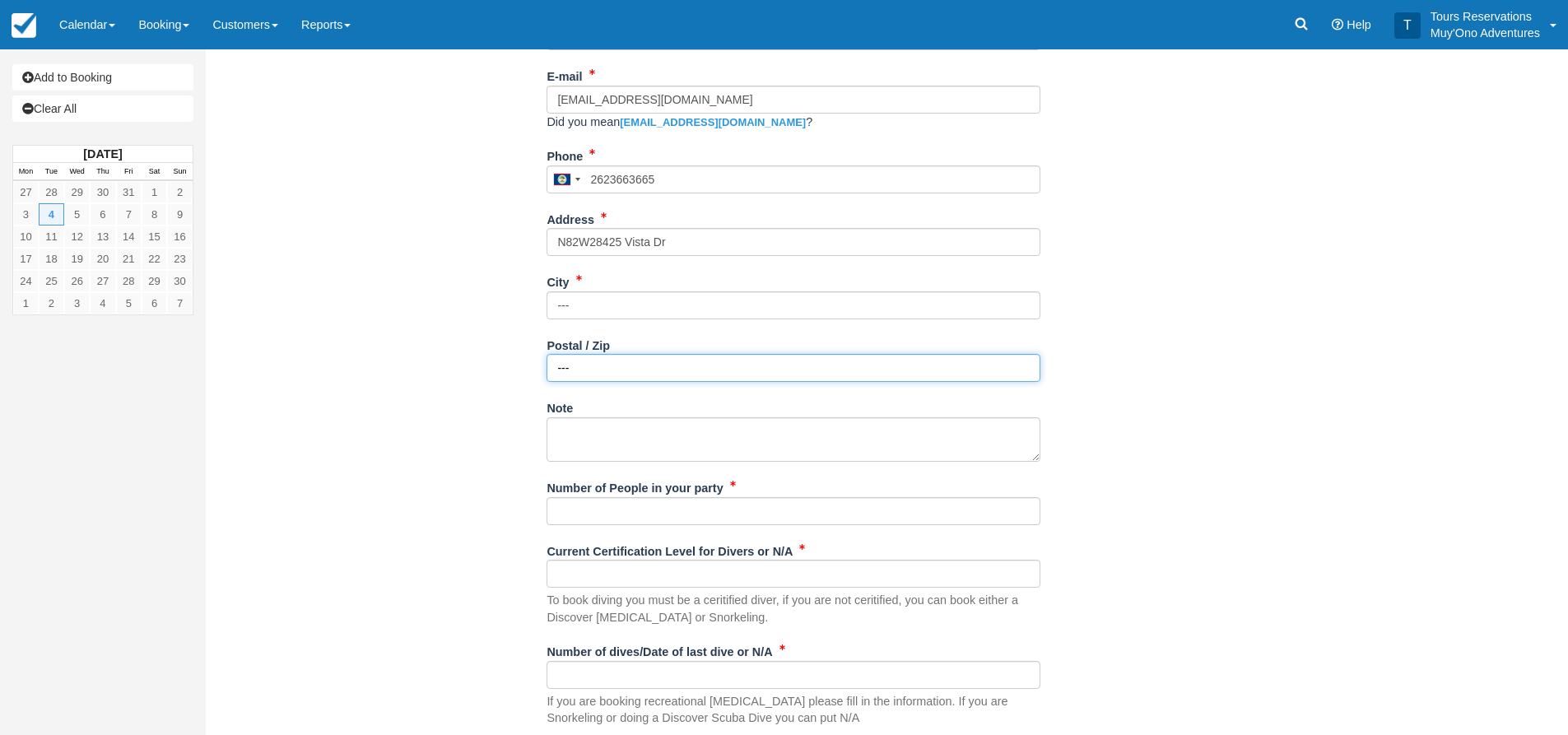
type input "---"
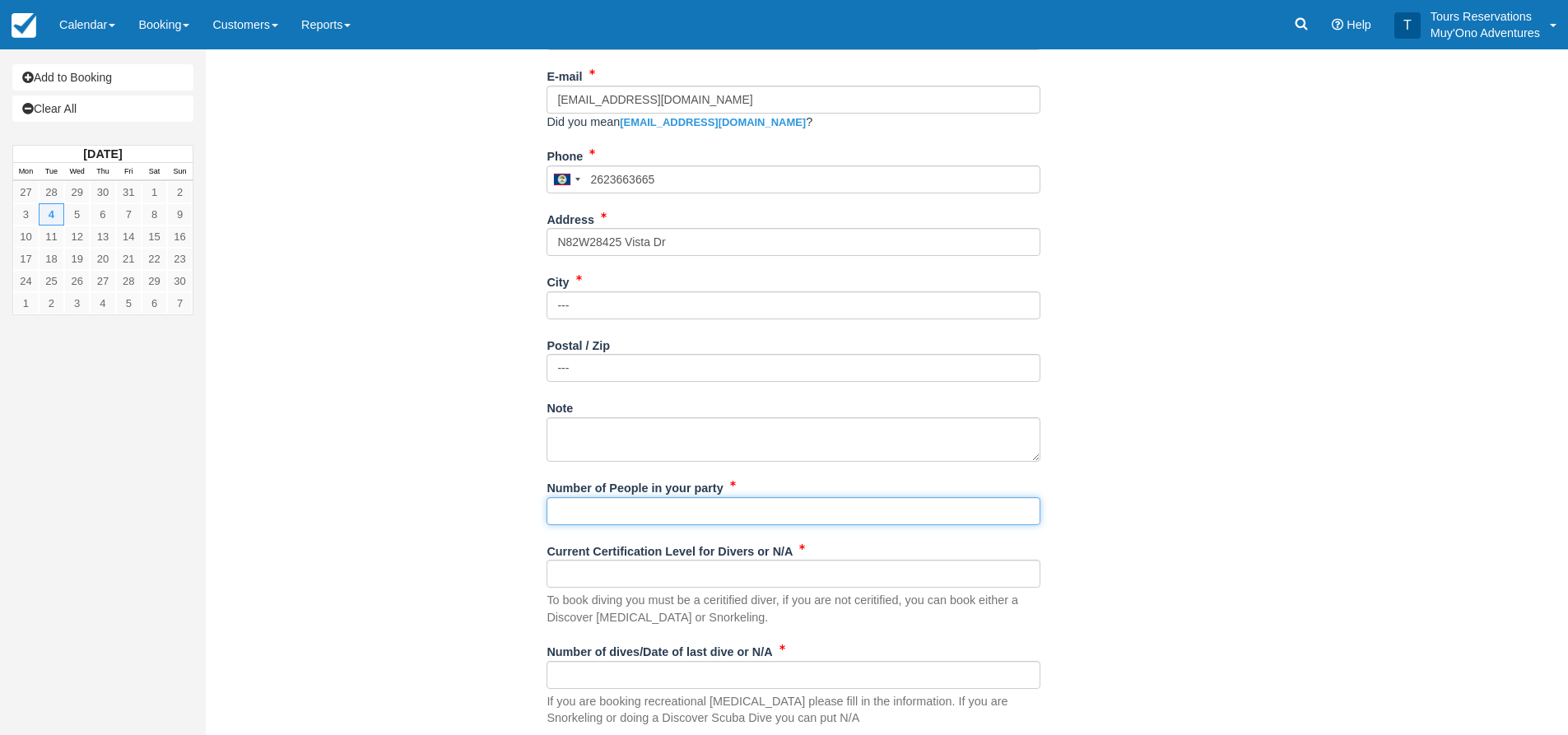
click at [574, 511] on input "Number of People in your party" at bounding box center [794, 511] width 494 height 28
type input "2"
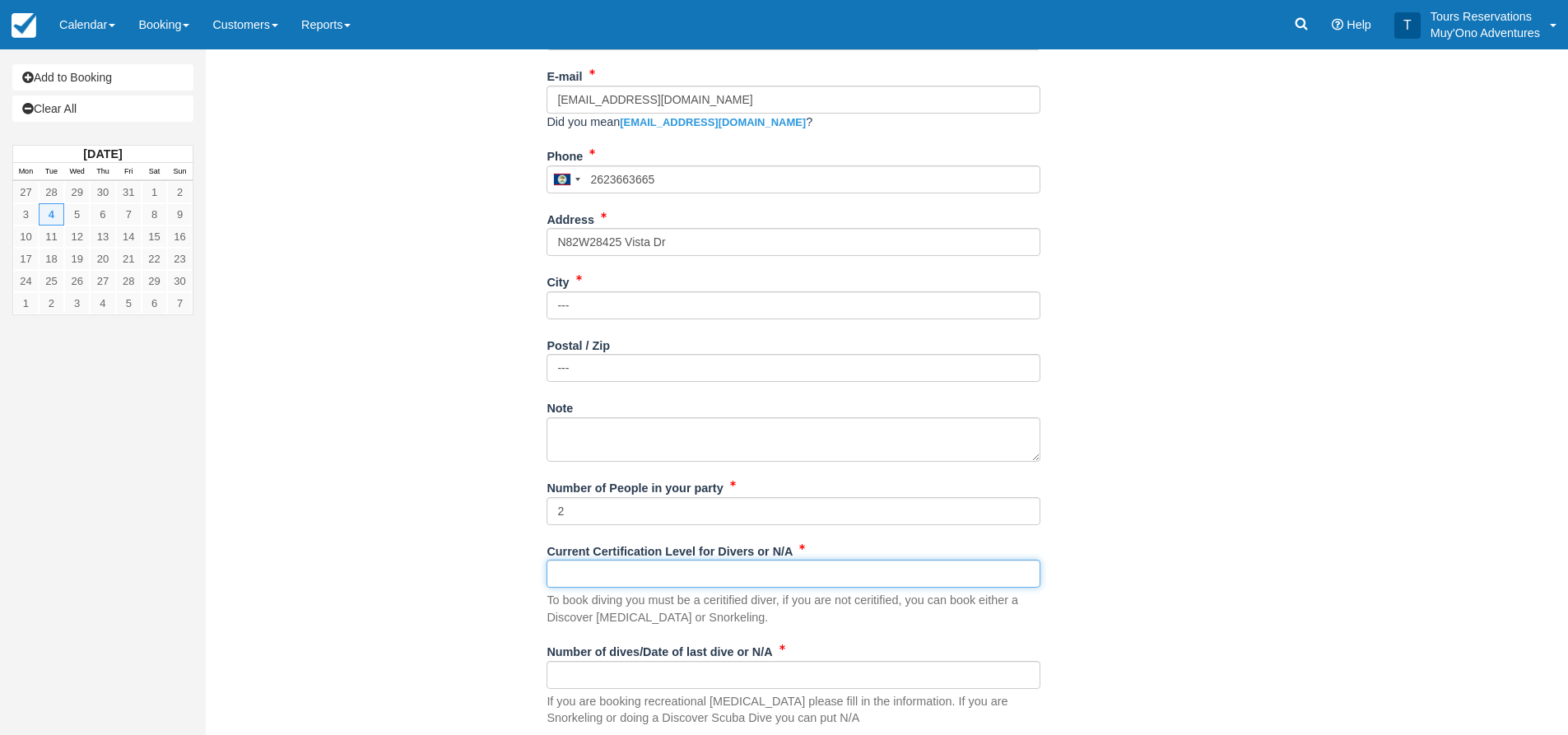
click at [586, 574] on input "Current Certification Level for Divers or N/A" at bounding box center [794, 573] width 494 height 28
type input "PADI certified"
drag, startPoint x: 633, startPoint y: 576, endPoint x: 454, endPoint y: 587, distance: 179.3
click at [454, 587] on div "Item Rate Amount AM - Belize Barrier Reef Dive or Snorkel Tue Nov 4, 2025 08:00…" at bounding box center [794, 237] width 1152 height 1258
click at [578, 568] on input "Current Certification Level for Divers or N/A" at bounding box center [794, 573] width 494 height 28
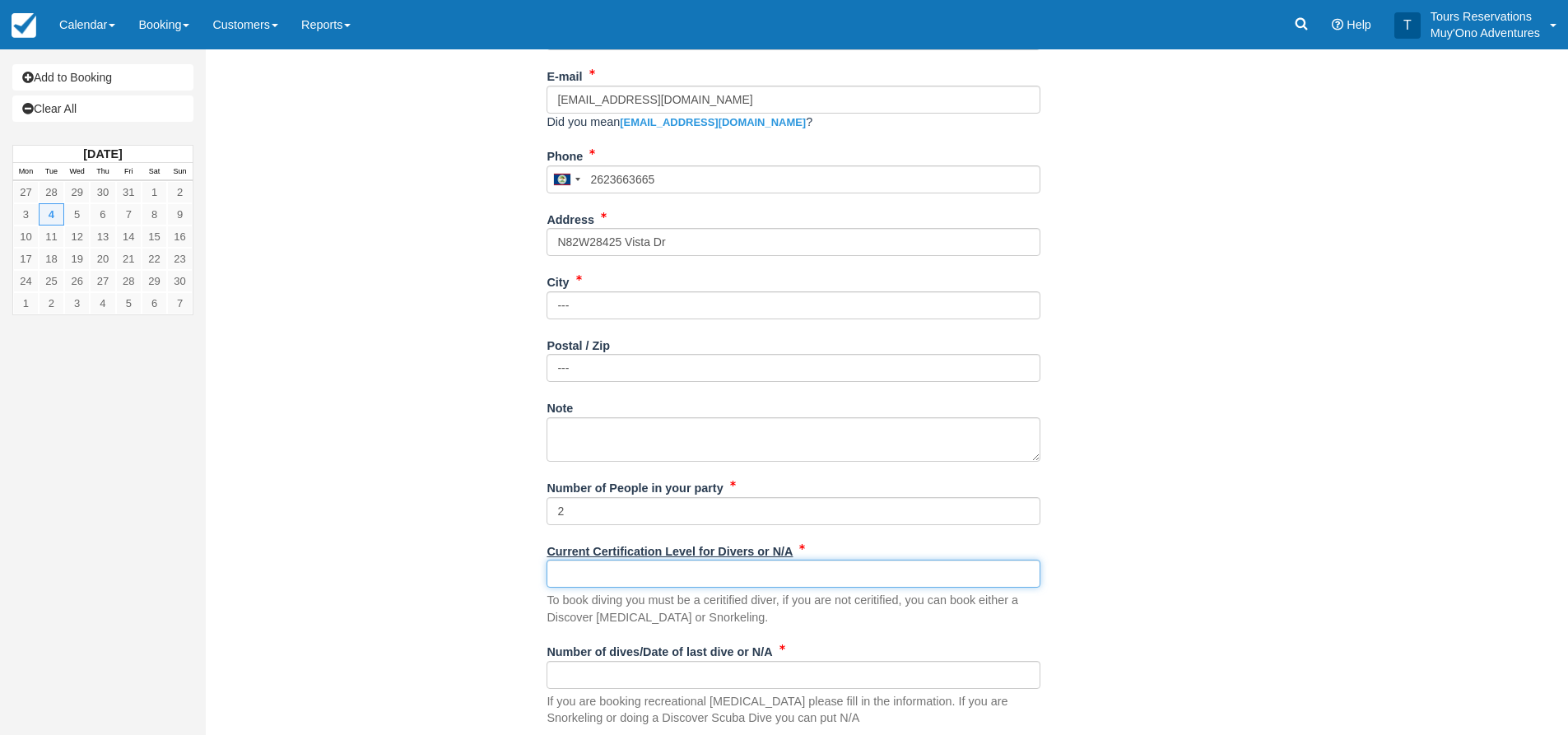
type input "n/a"
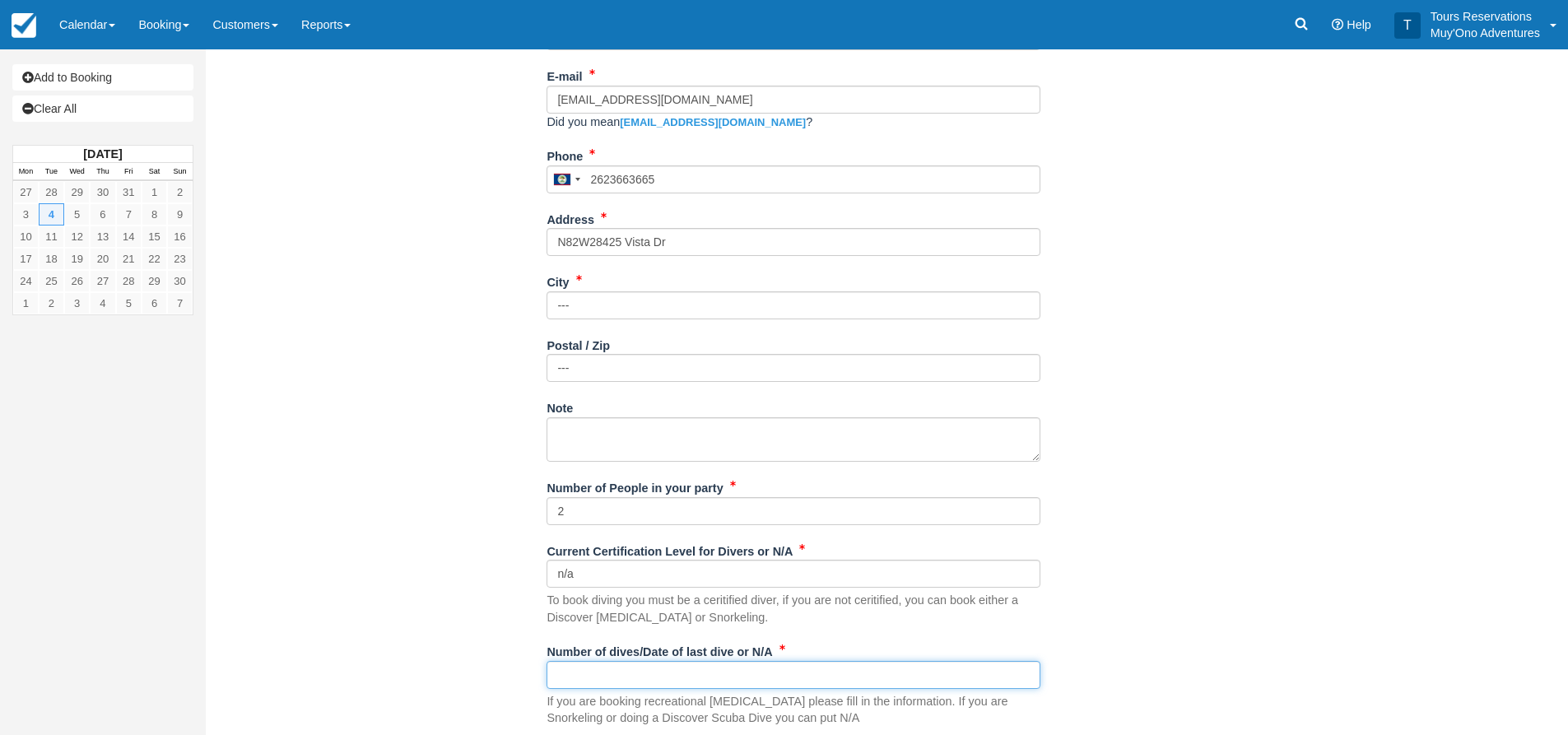
drag, startPoint x: 656, startPoint y: 672, endPoint x: 672, endPoint y: 661, distance: 19.4
click at [656, 672] on input "Number of dives/Date of last dive or N/A" at bounding box center [794, 674] width 494 height 28
type input "n/a"
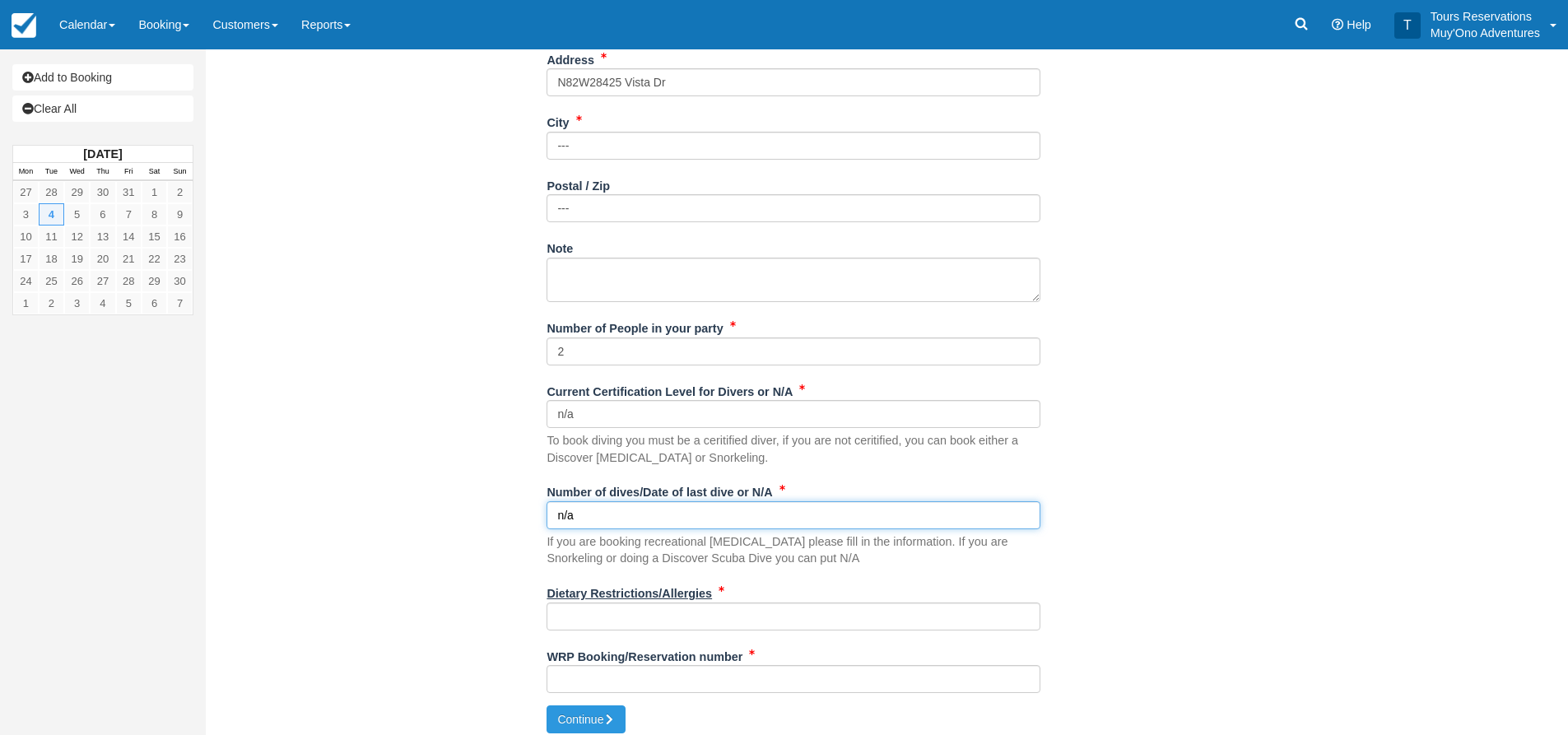
scroll to position [658, 0]
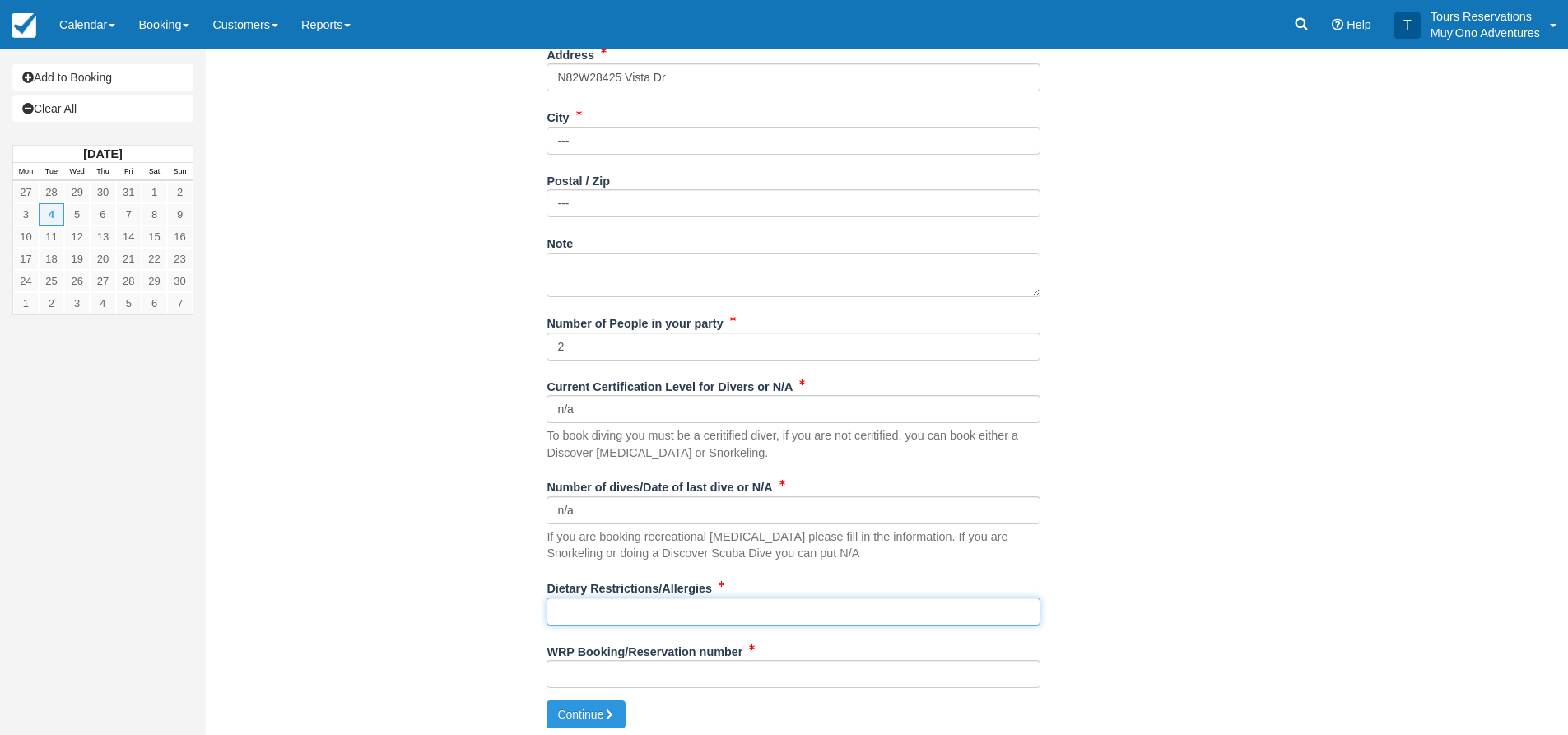
click at [610, 610] on input "Dietary Restrictions/Allergies" at bounding box center [794, 611] width 494 height 28
type input "n/a"
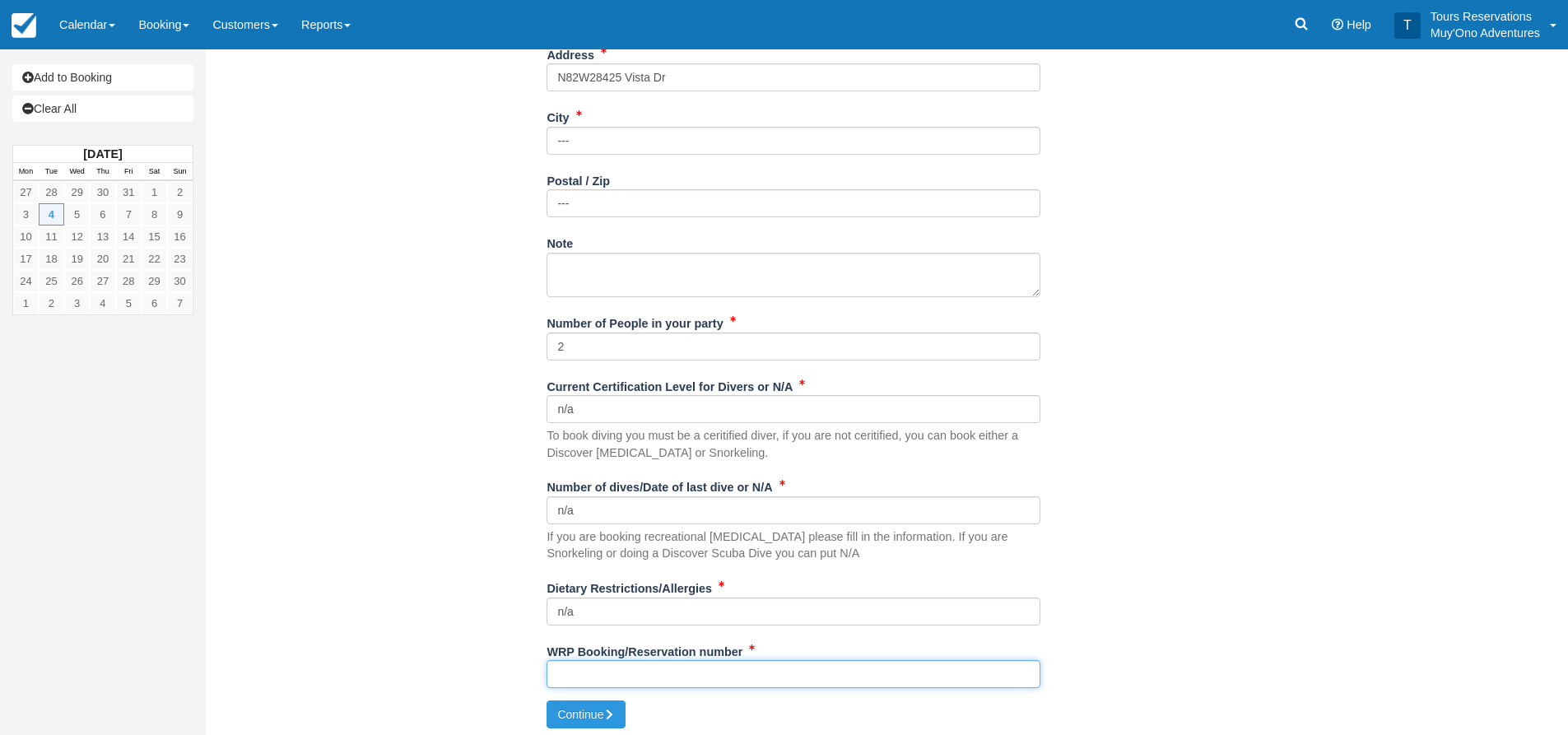
drag, startPoint x: 838, startPoint y: 675, endPoint x: 720, endPoint y: 675, distance: 118.0
click at [838, 675] on input "WRP Booking/Reservation number" at bounding box center [794, 673] width 494 height 28
paste input "BB25021416573995"
type input "BB25021416573995"
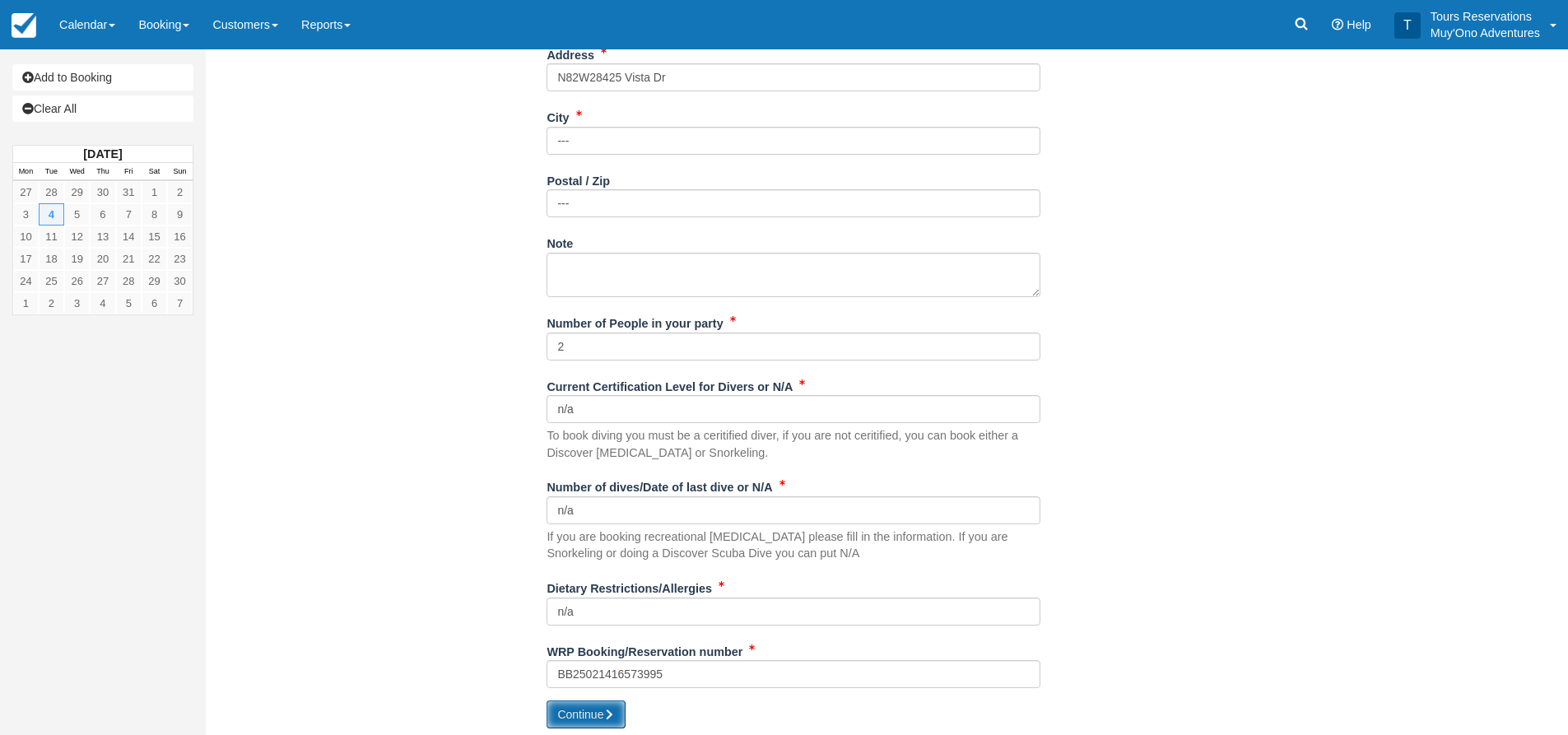
click at [591, 719] on button "Continue" at bounding box center [586, 714] width 79 height 28
type input "+5012623663665"
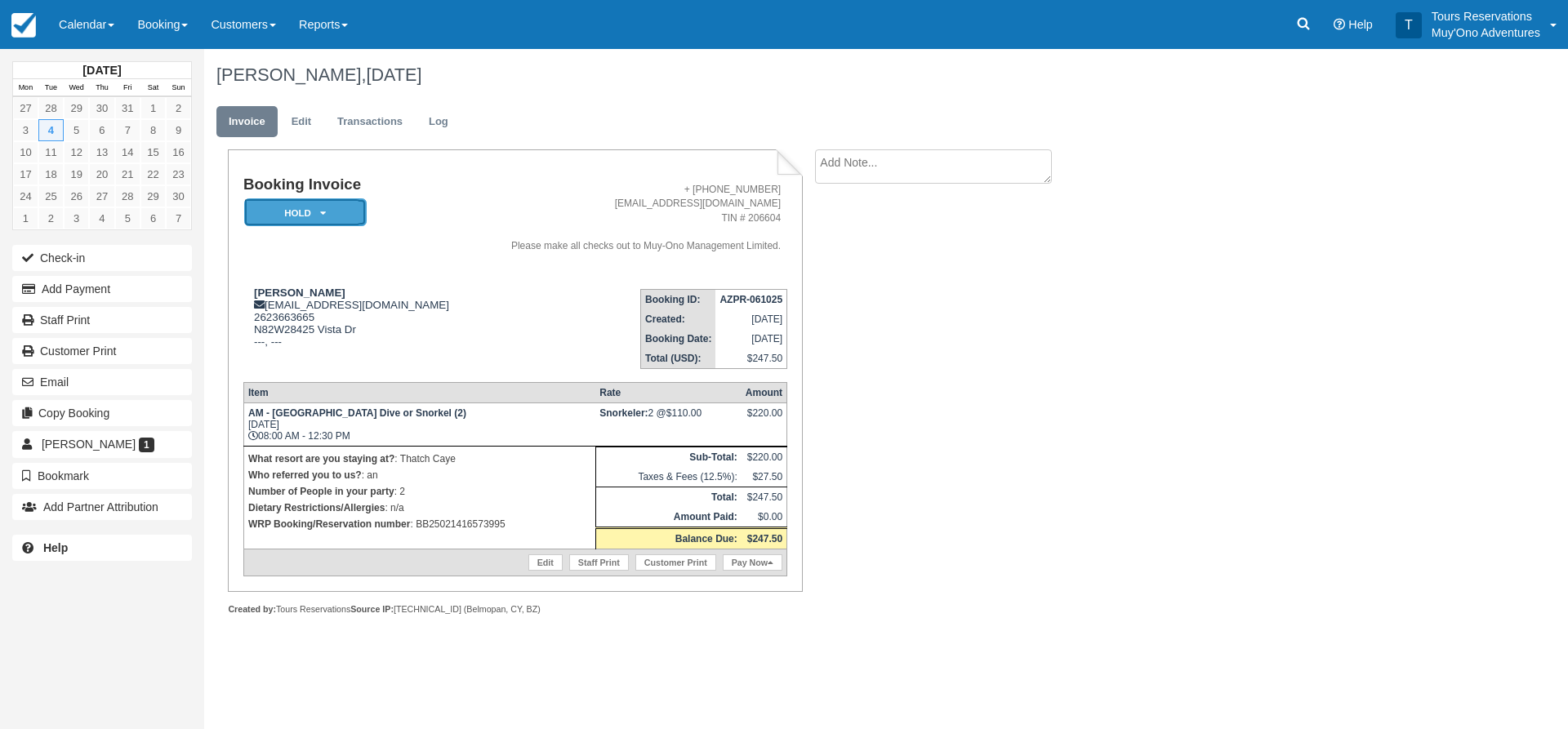
click at [364, 218] on em "HOLD" at bounding box center [305, 212] width 123 height 28
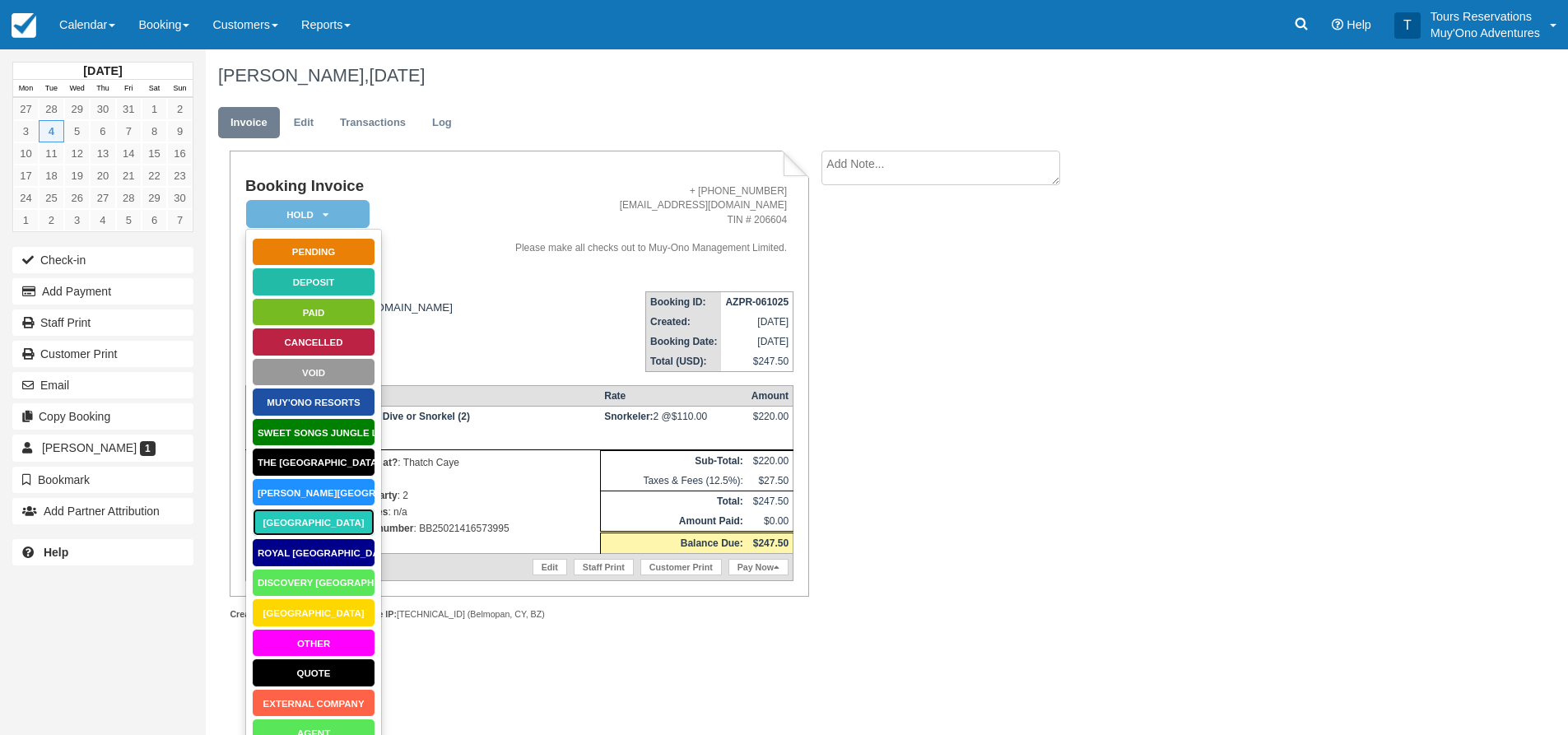
click at [330, 518] on link "Thatch Caye Resort" at bounding box center [313, 523] width 124 height 29
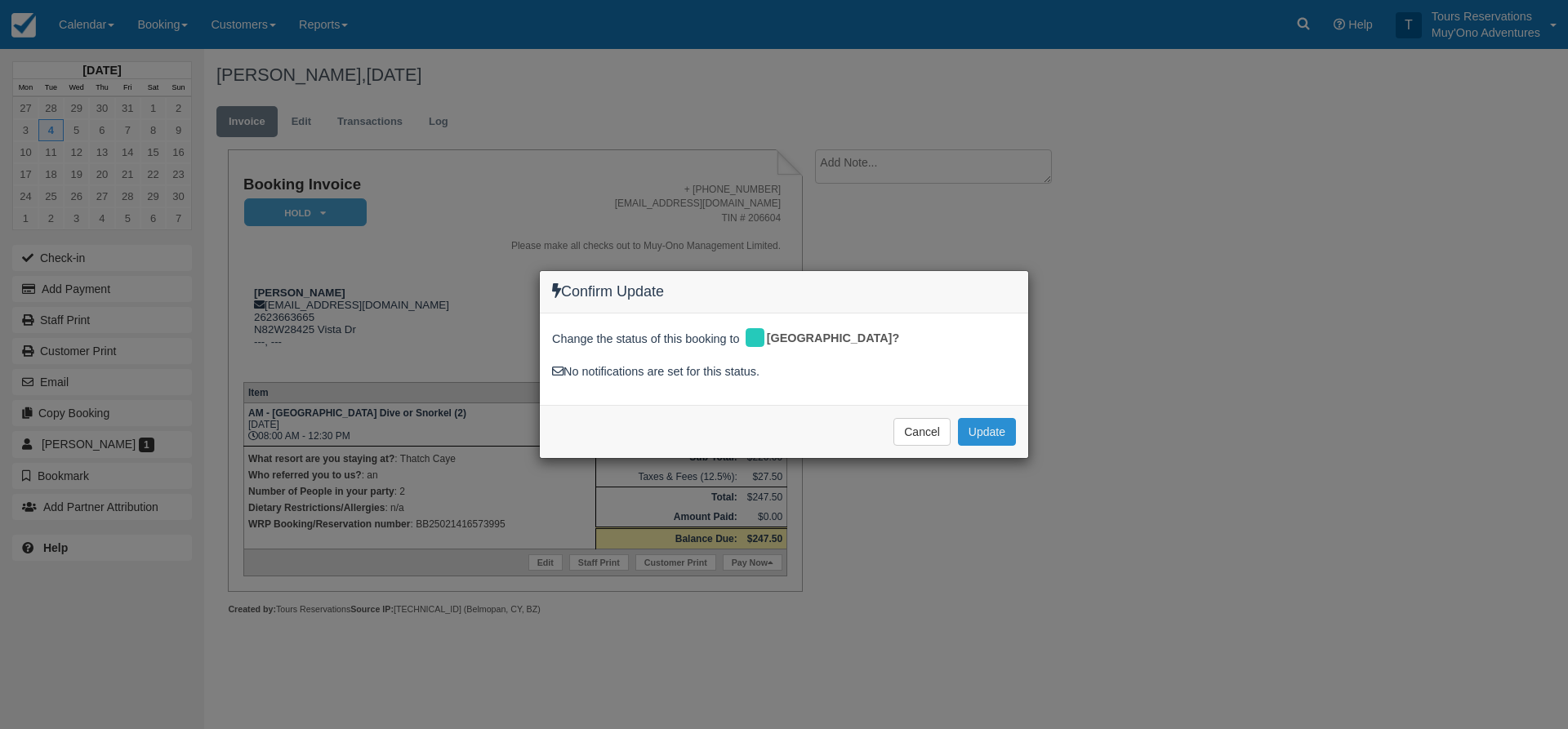
click at [994, 424] on button "Update" at bounding box center [987, 431] width 58 height 28
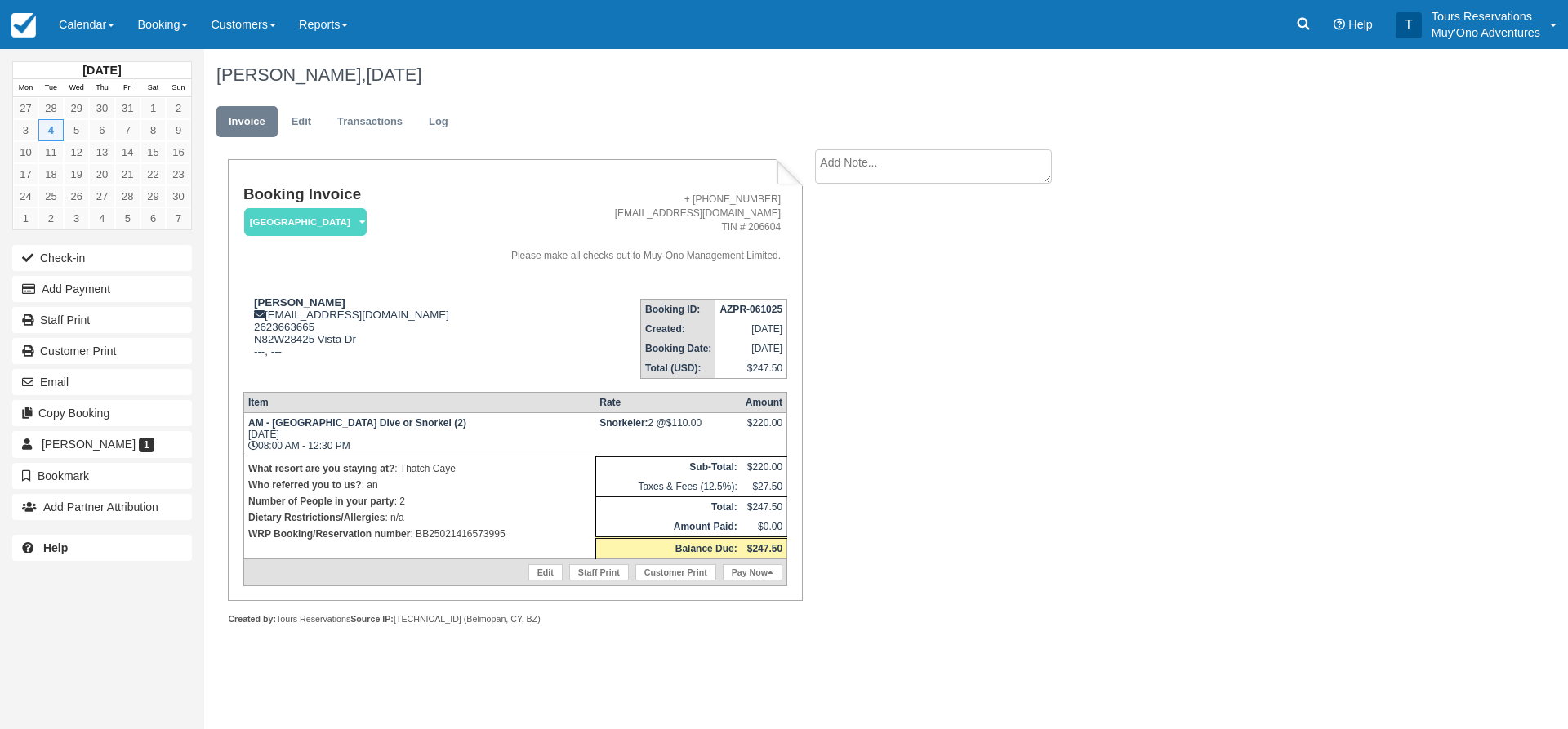
click at [895, 164] on textarea at bounding box center [933, 166] width 237 height 34
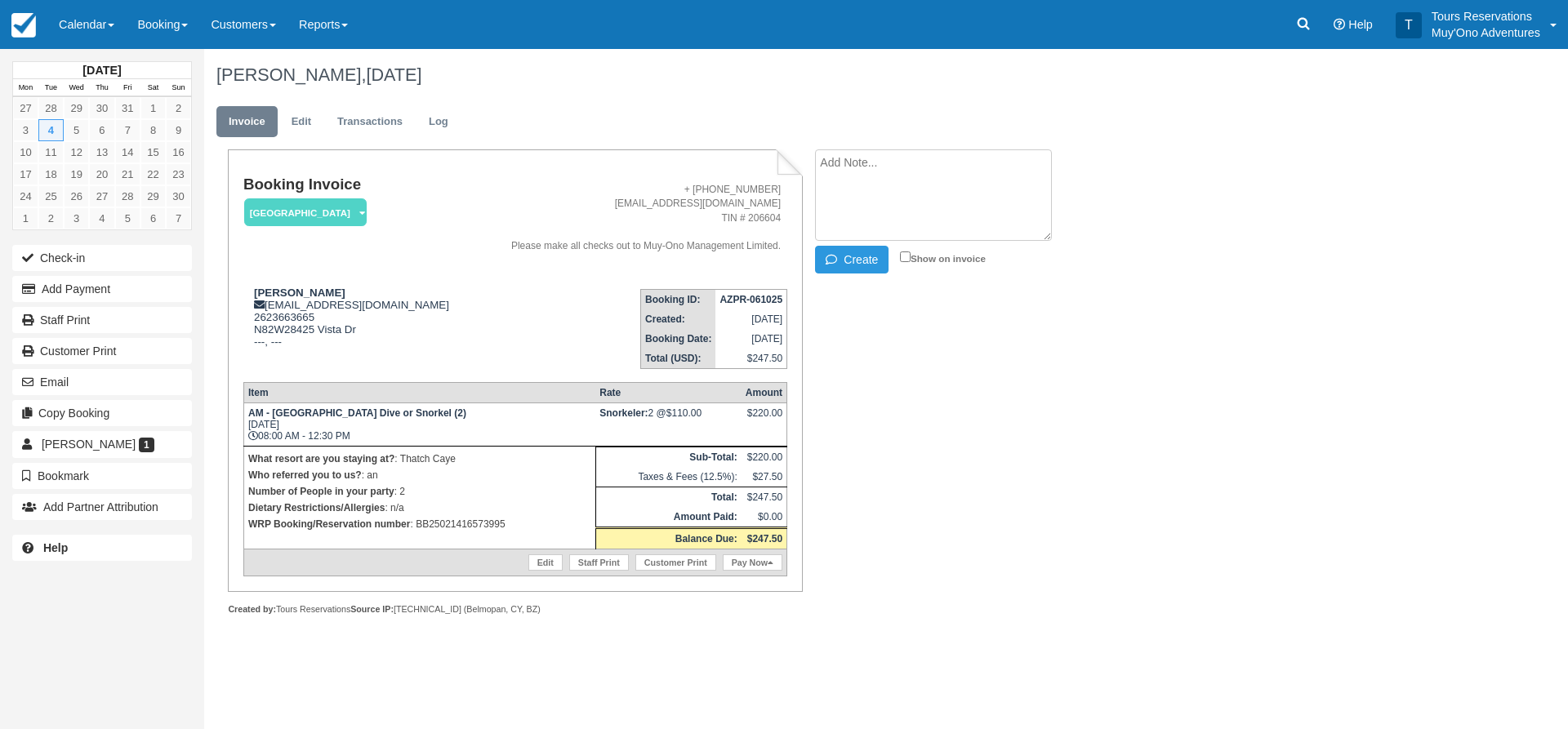
paste textarea "BB25021416573995"
type textarea "BB25021416573995"
click at [872, 265] on button "Create" at bounding box center [852, 259] width 74 height 28
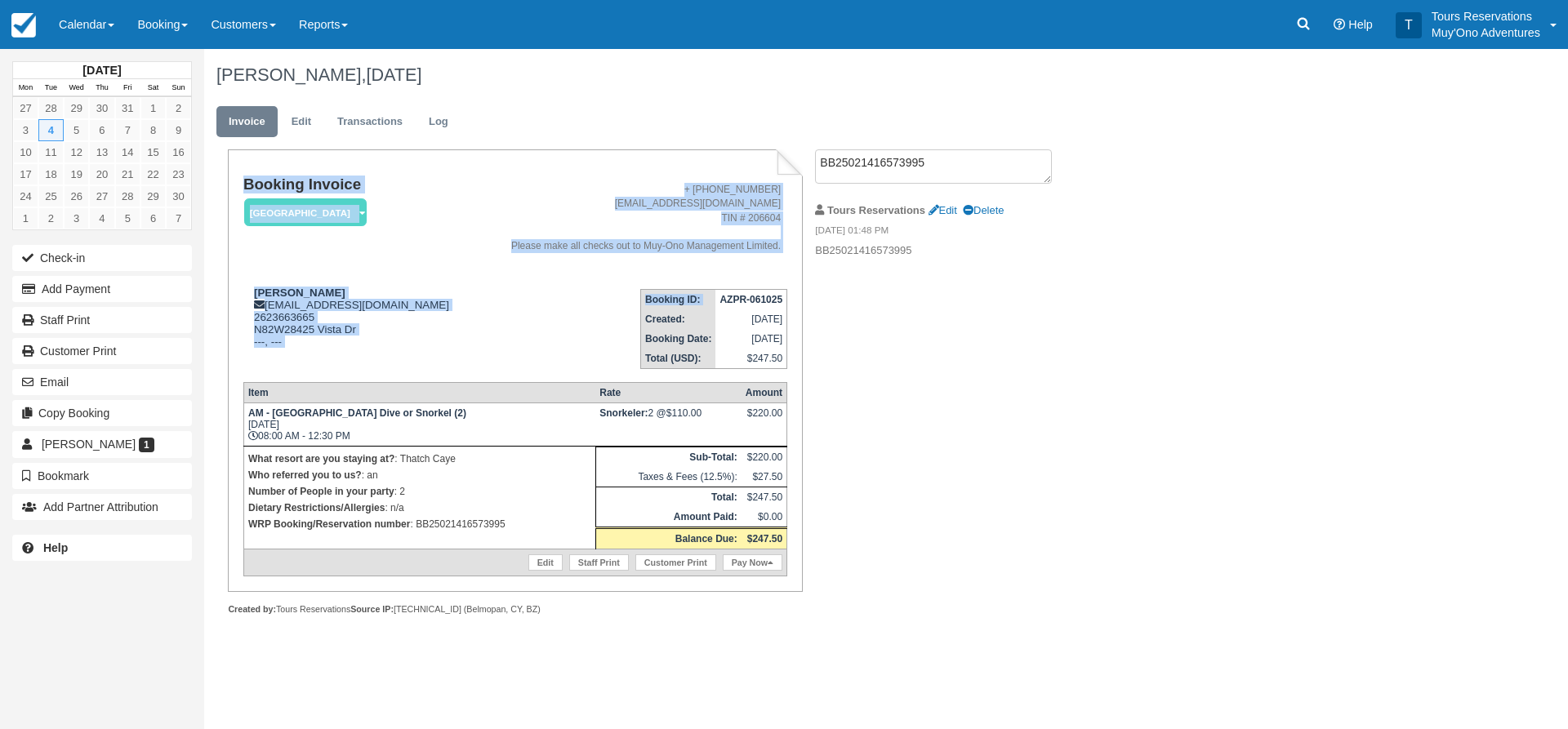
drag, startPoint x: 707, startPoint y: 299, endPoint x: 791, endPoint y: 304, distance: 84.1
click at [791, 304] on div "Booking Invoice Thatch Caye Resort   Pending HOLD Deposit Paid Cancelled Void M…" at bounding box center [515, 370] width 575 height 441
click at [716, 300] on td "AZPR-061025" at bounding box center [751, 299] width 71 height 20
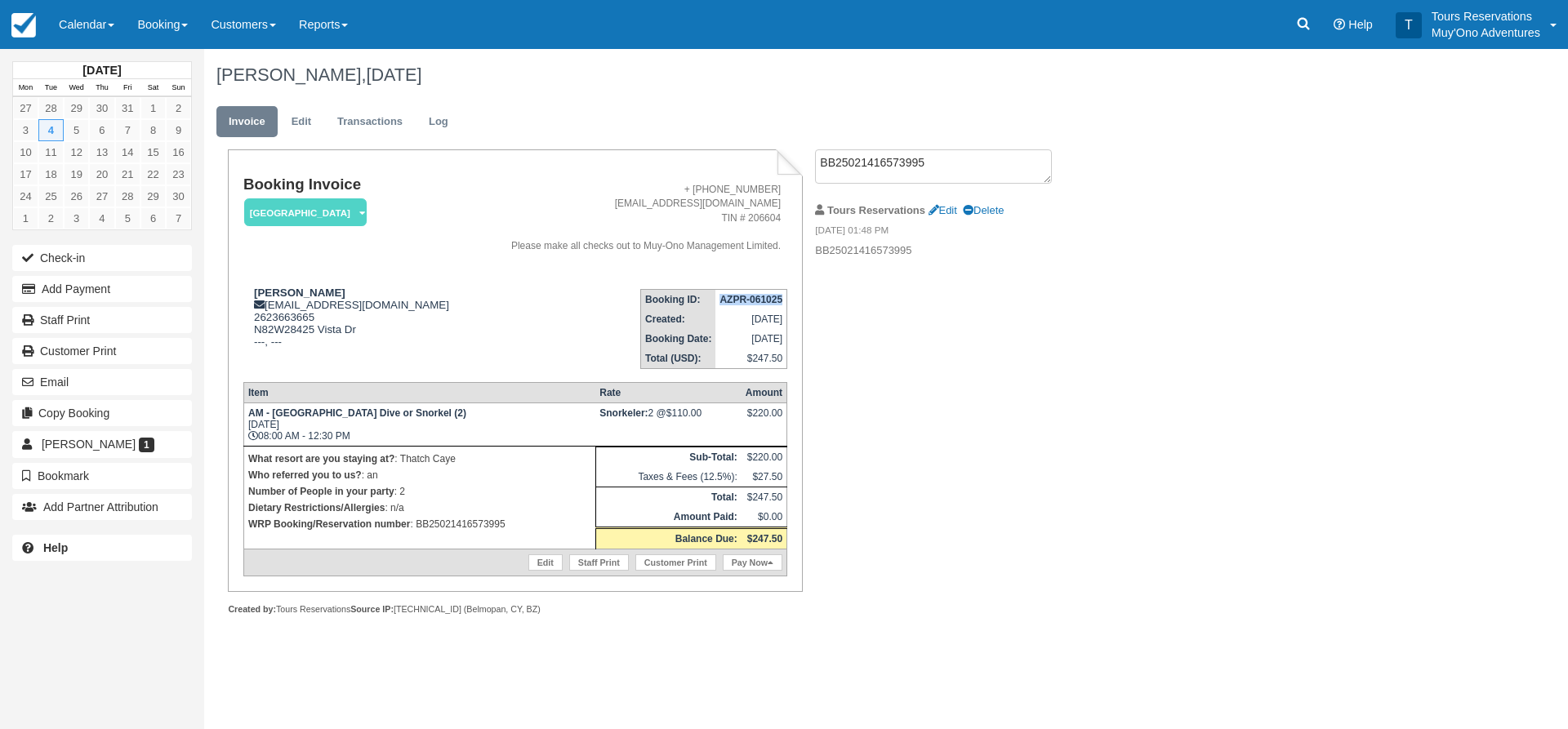
drag, startPoint x: 710, startPoint y: 298, endPoint x: 785, endPoint y: 297, distance: 75.0
click at [785, 297] on td "AZPR-061025" at bounding box center [751, 299] width 71 height 20
copy strong "AZPR-061025"
click at [595, 186] on address "+ 501-670-6958 adventures@muy-ono.com TIN # 206604 Please make all checks out t…" at bounding box center [630, 218] width 302 height 70
click at [1148, 379] on div "Nancy Rivard, November 04 2025 Invoice Edit Transactions Log Booking Invoice Th…" at bounding box center [792, 350] width 1177 height 603
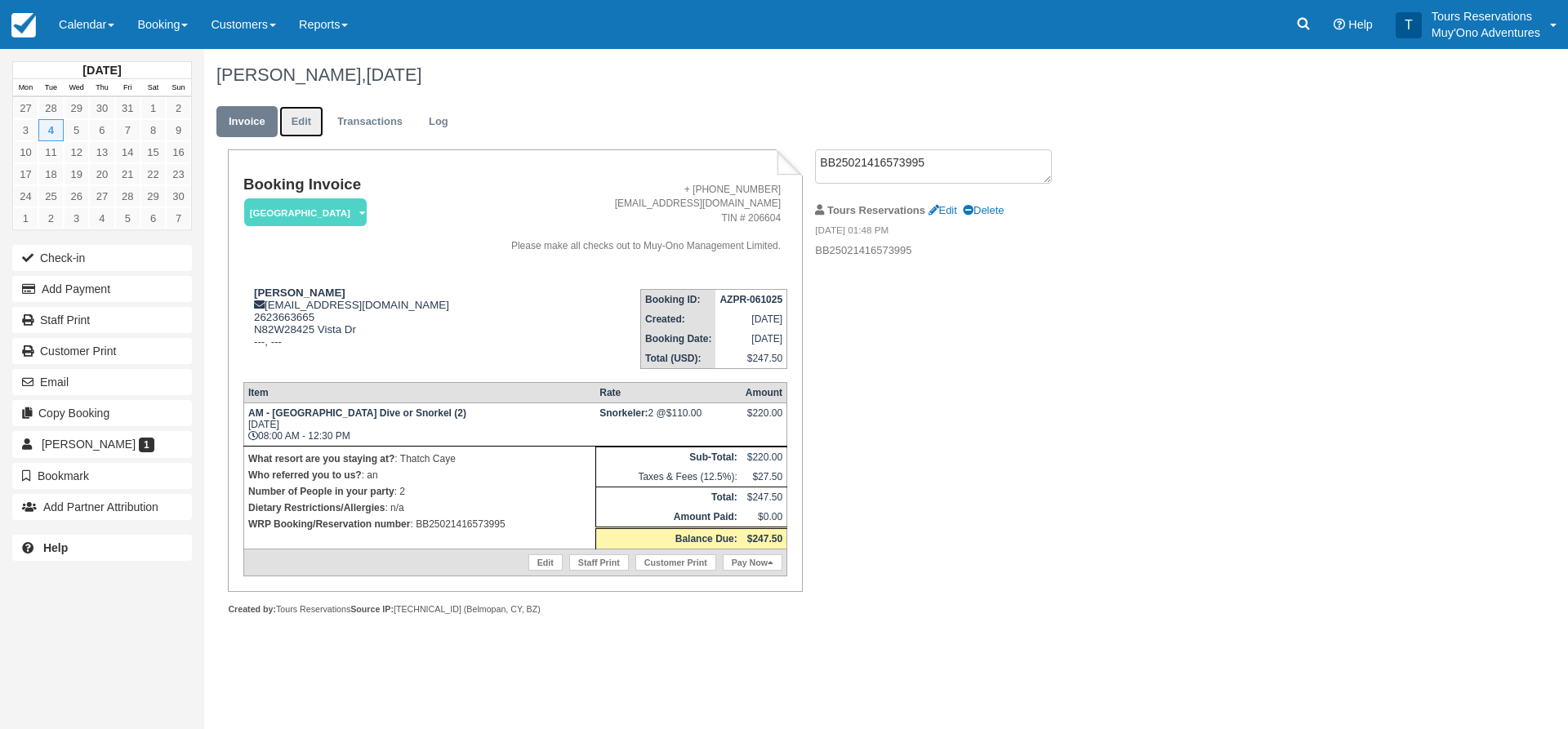
drag, startPoint x: 290, startPoint y: 119, endPoint x: 271, endPoint y: 121, distance: 19.1
click at [290, 119] on link "Edit" at bounding box center [301, 122] width 44 height 32
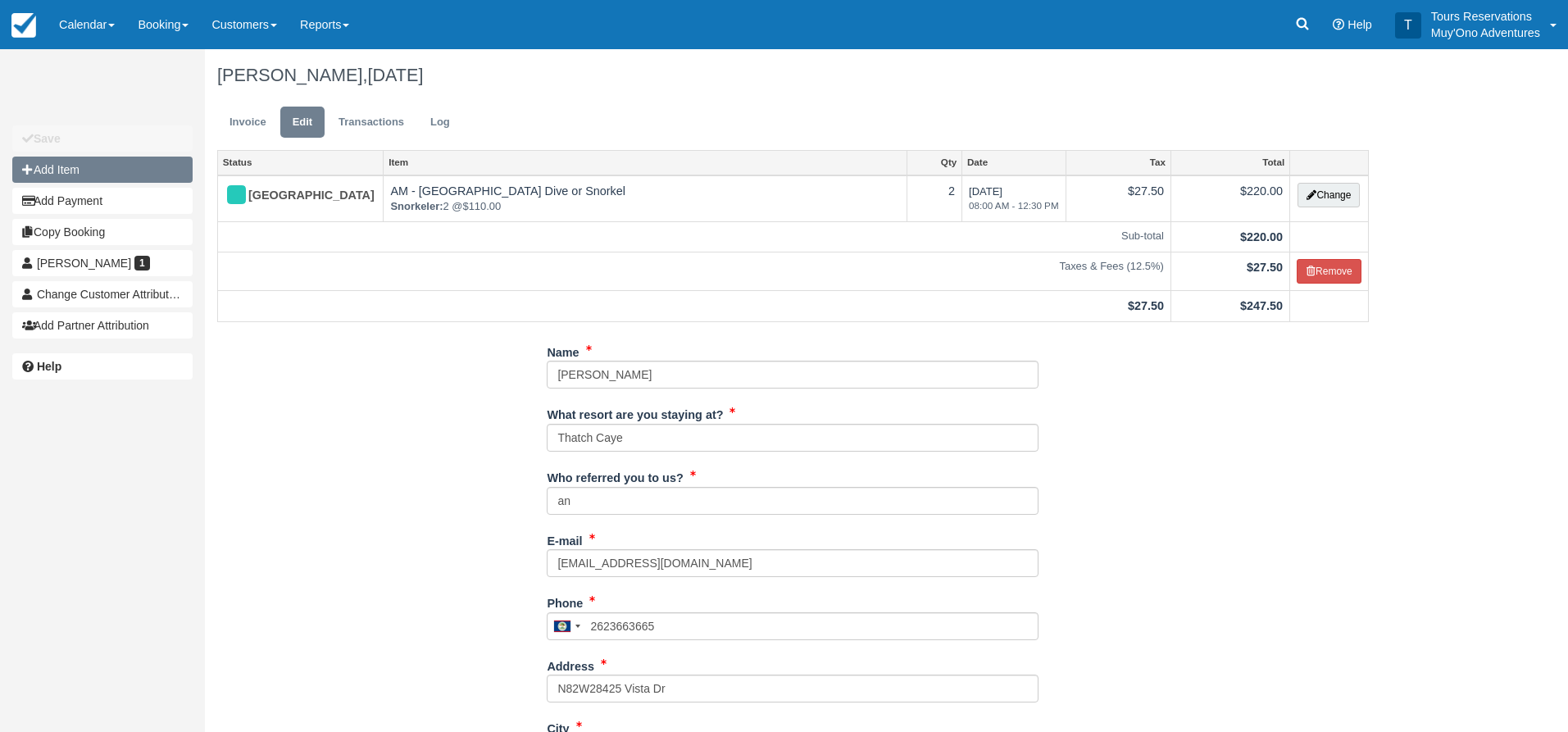
click at [81, 179] on button "Add Item" at bounding box center [102, 170] width 180 height 26
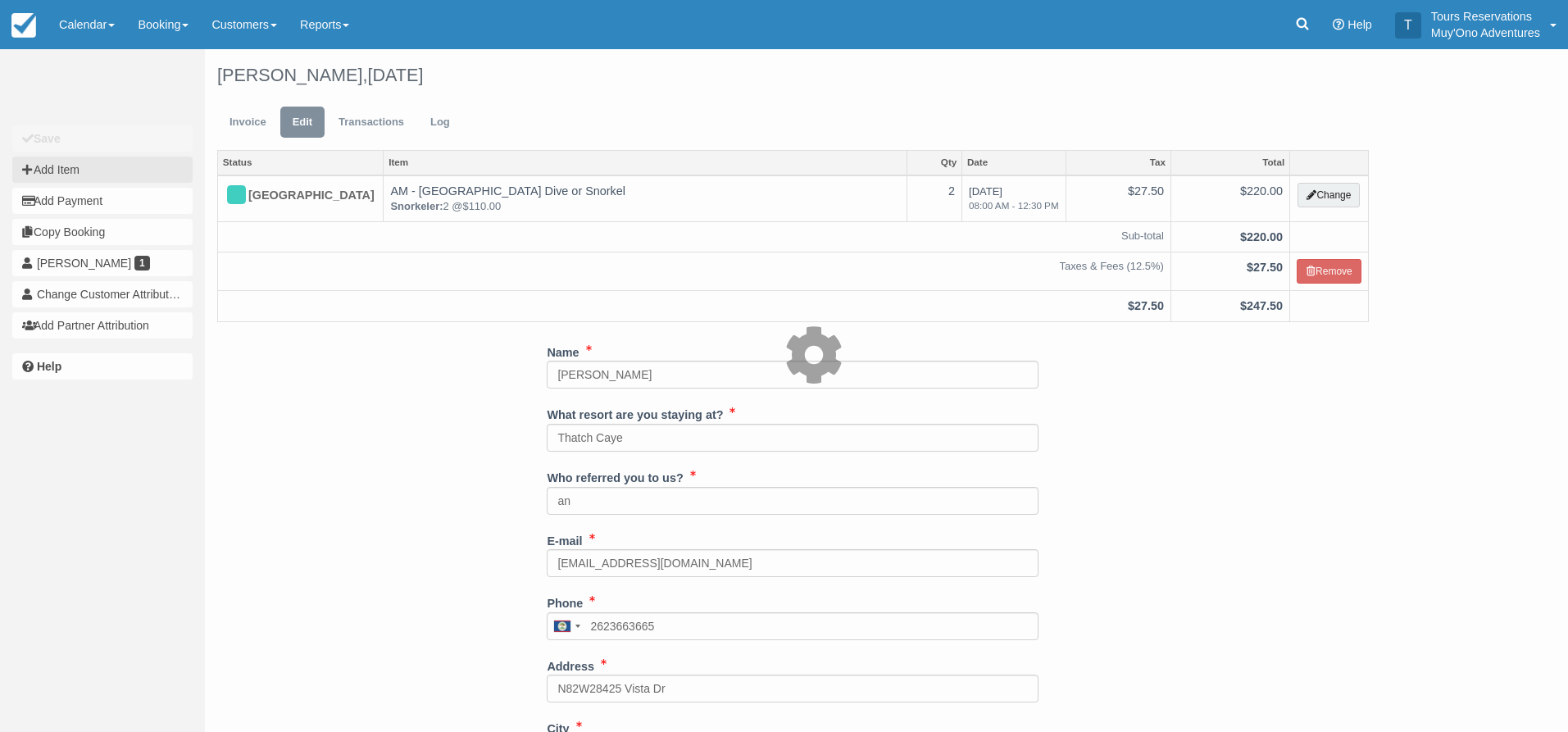
type input "0.00"
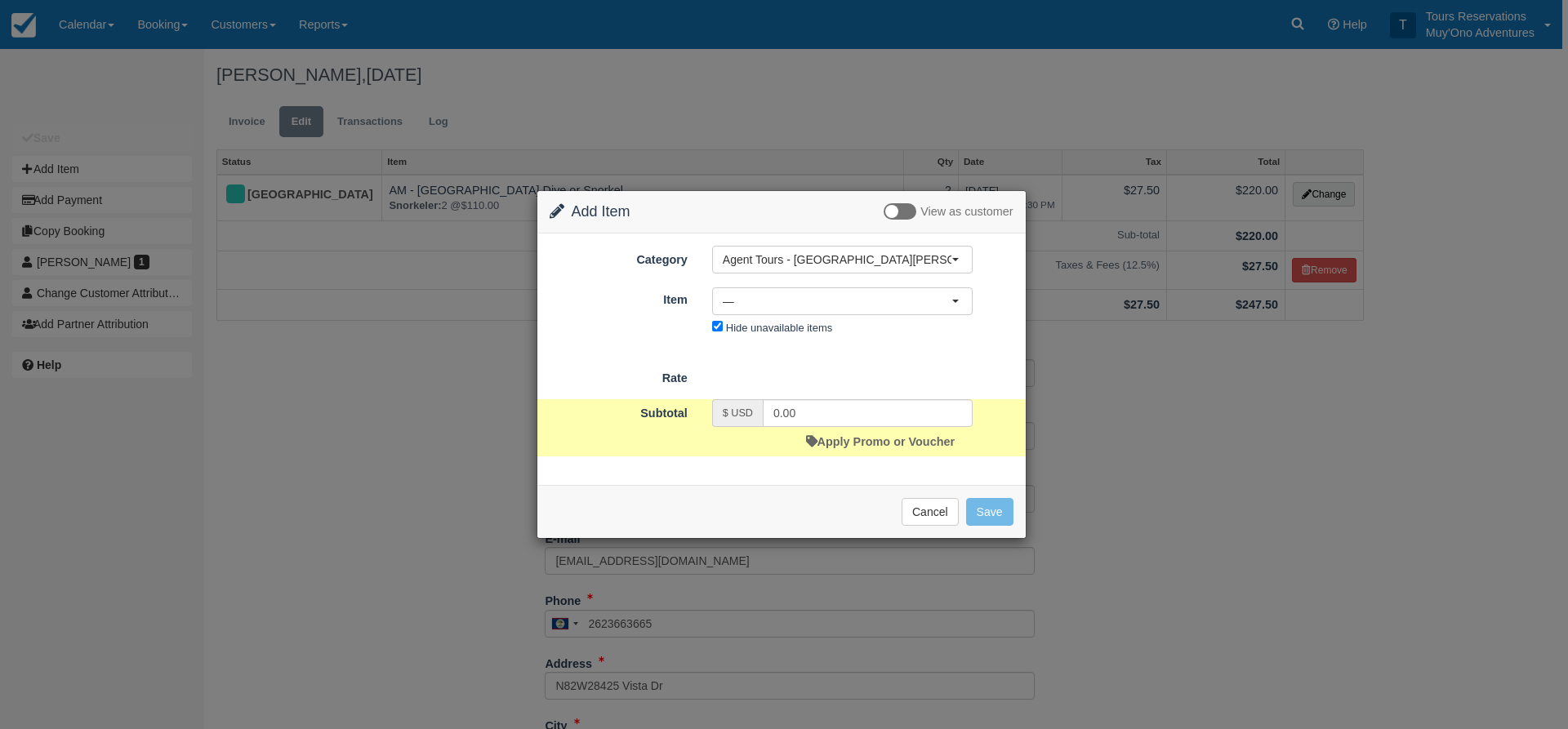
click at [801, 274] on div "Category Agent Tours - [GEOGRAPHIC_DATA][PERSON_NAME]/[GEOGRAPHIC_DATA] City To…" at bounding box center [781, 293] width 464 height 94
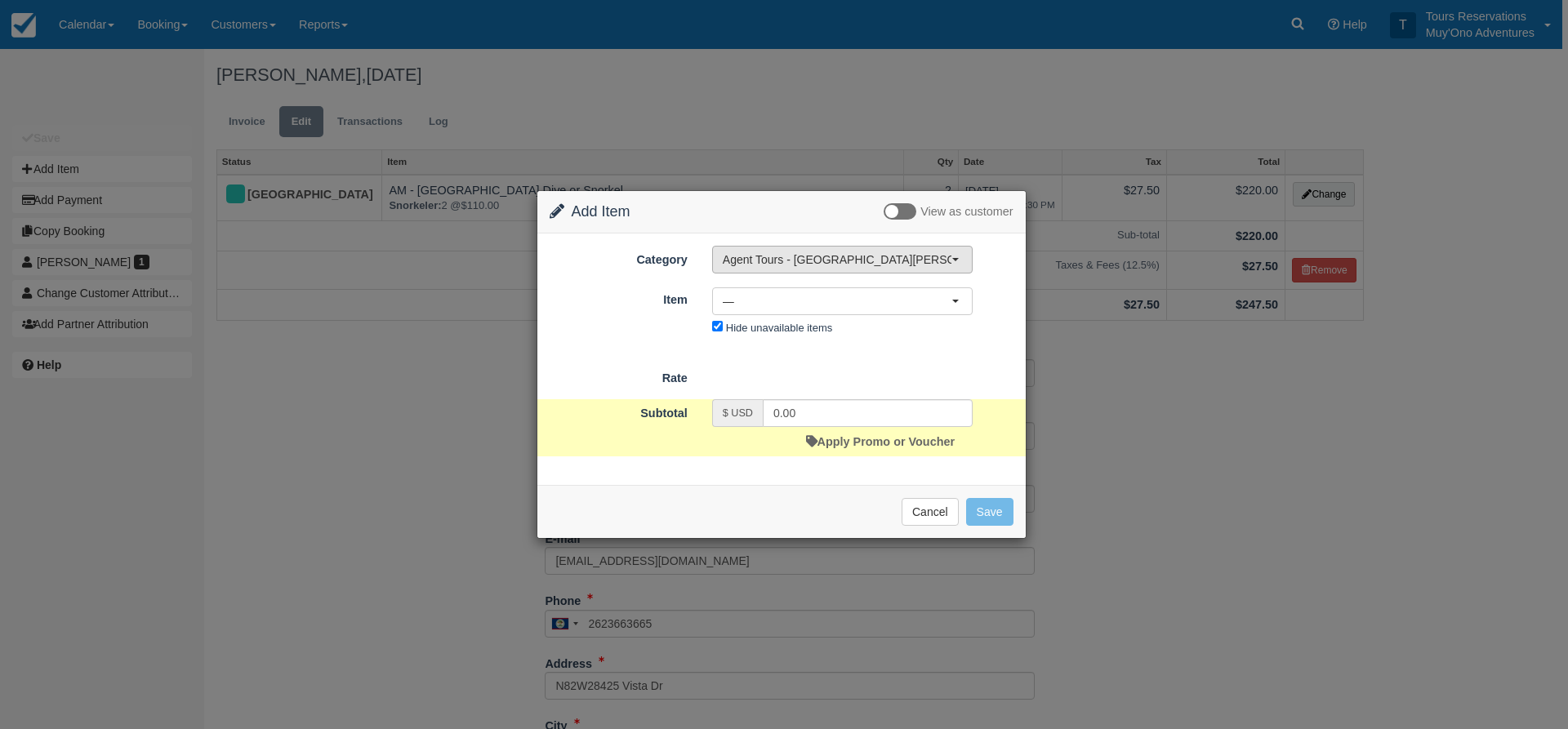
click at [808, 265] on span "Agent Tours - [GEOGRAPHIC_DATA][PERSON_NAME] Caulker/[GEOGRAPHIC_DATA] City Tou…" at bounding box center [836, 260] width 228 height 17
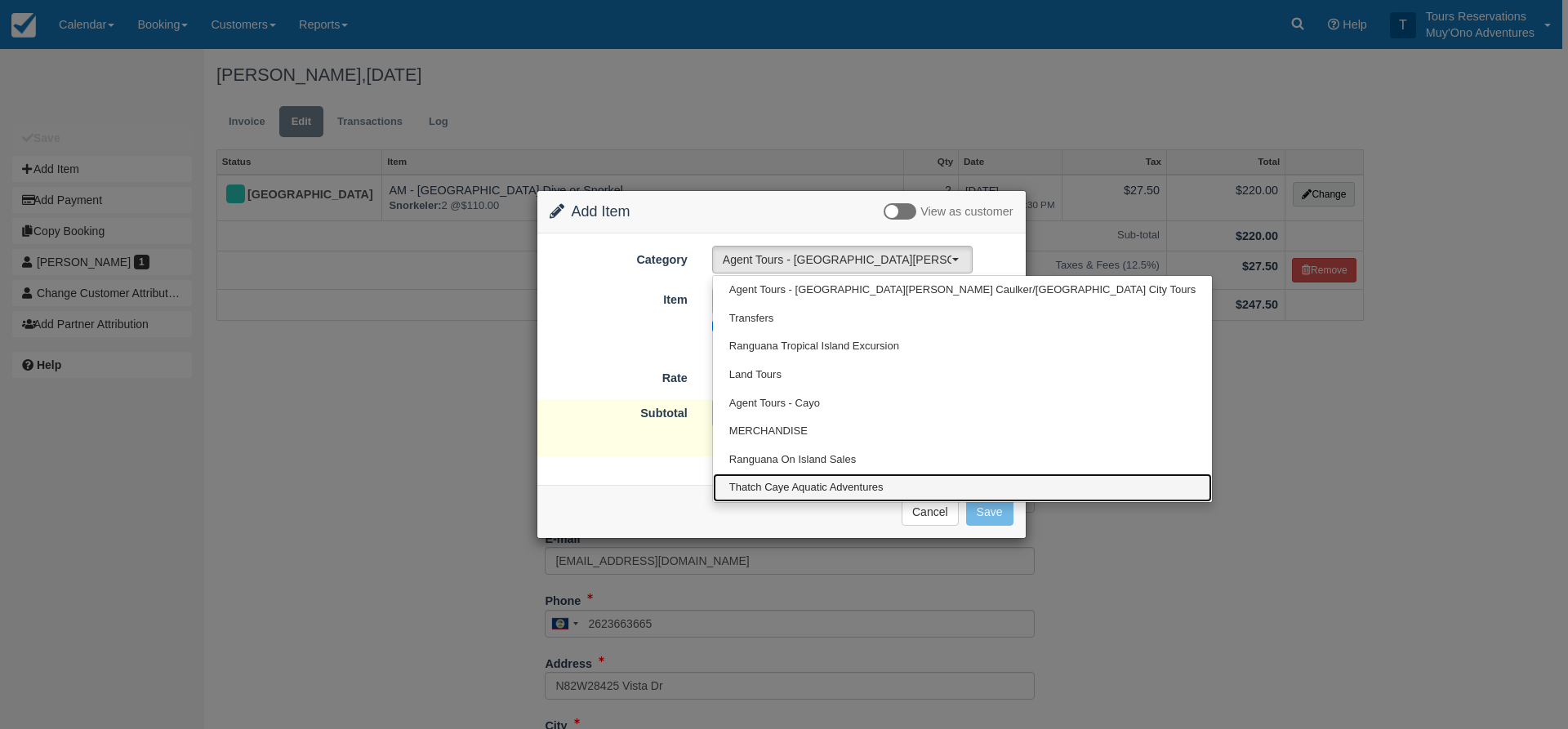
click at [779, 492] on span "Thatch Caye Aquatic Adventures" at bounding box center [806, 487] width 155 height 16
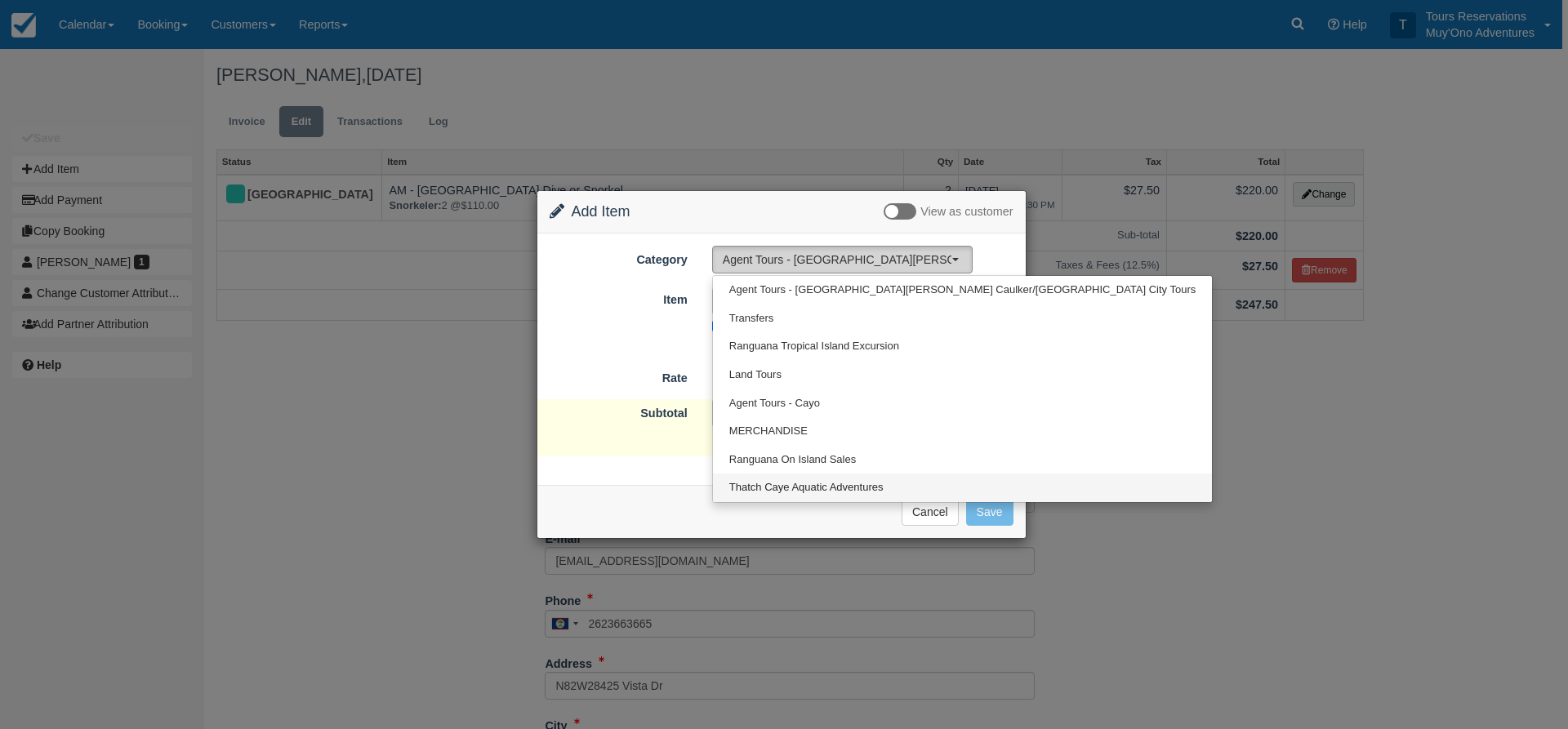
select select "64"
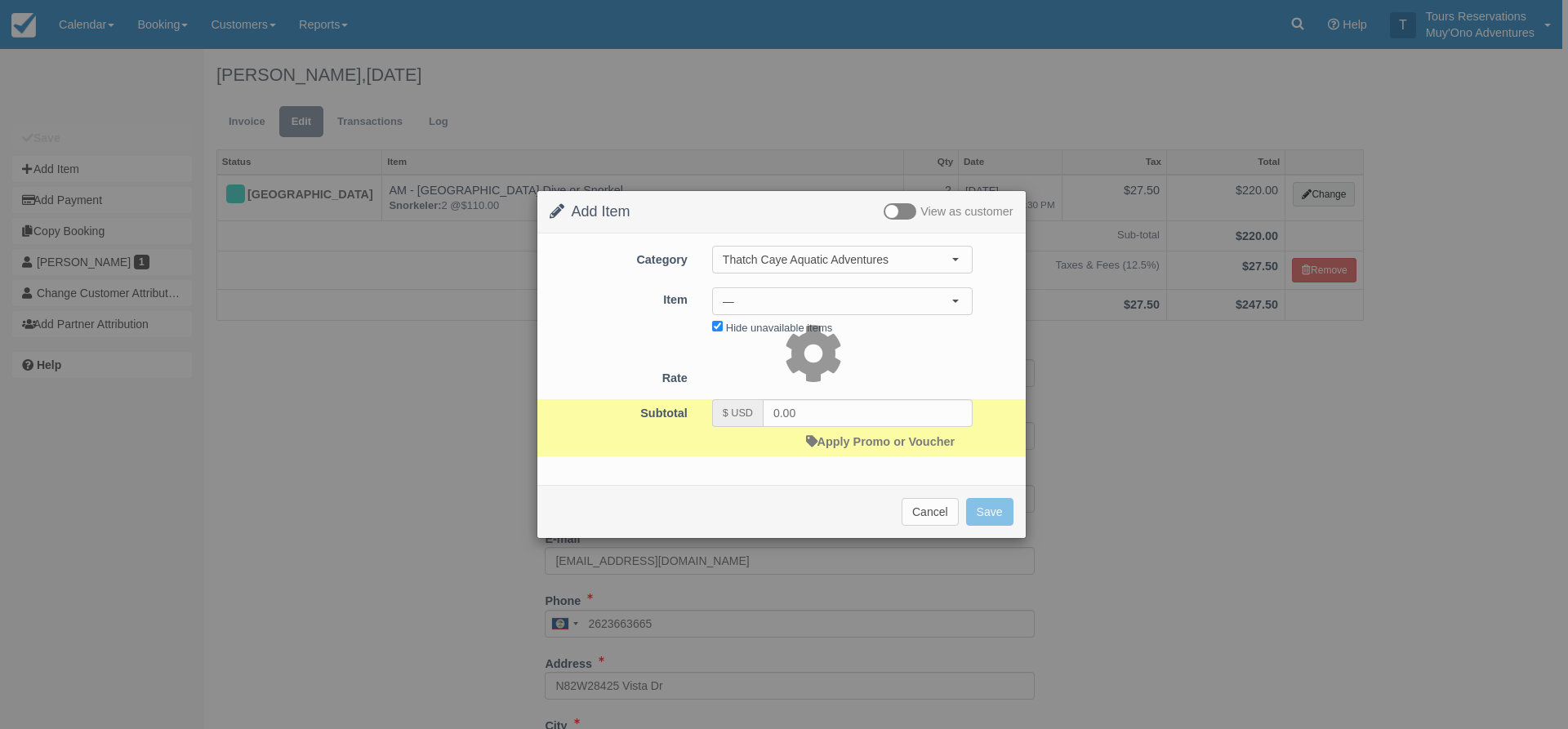
click at [764, 303] on div "Nancy Rivard, November 04 2025 Invoice Edit Transactions Log Status Item Qty Da…" at bounding box center [790, 657] width 1172 height 1216
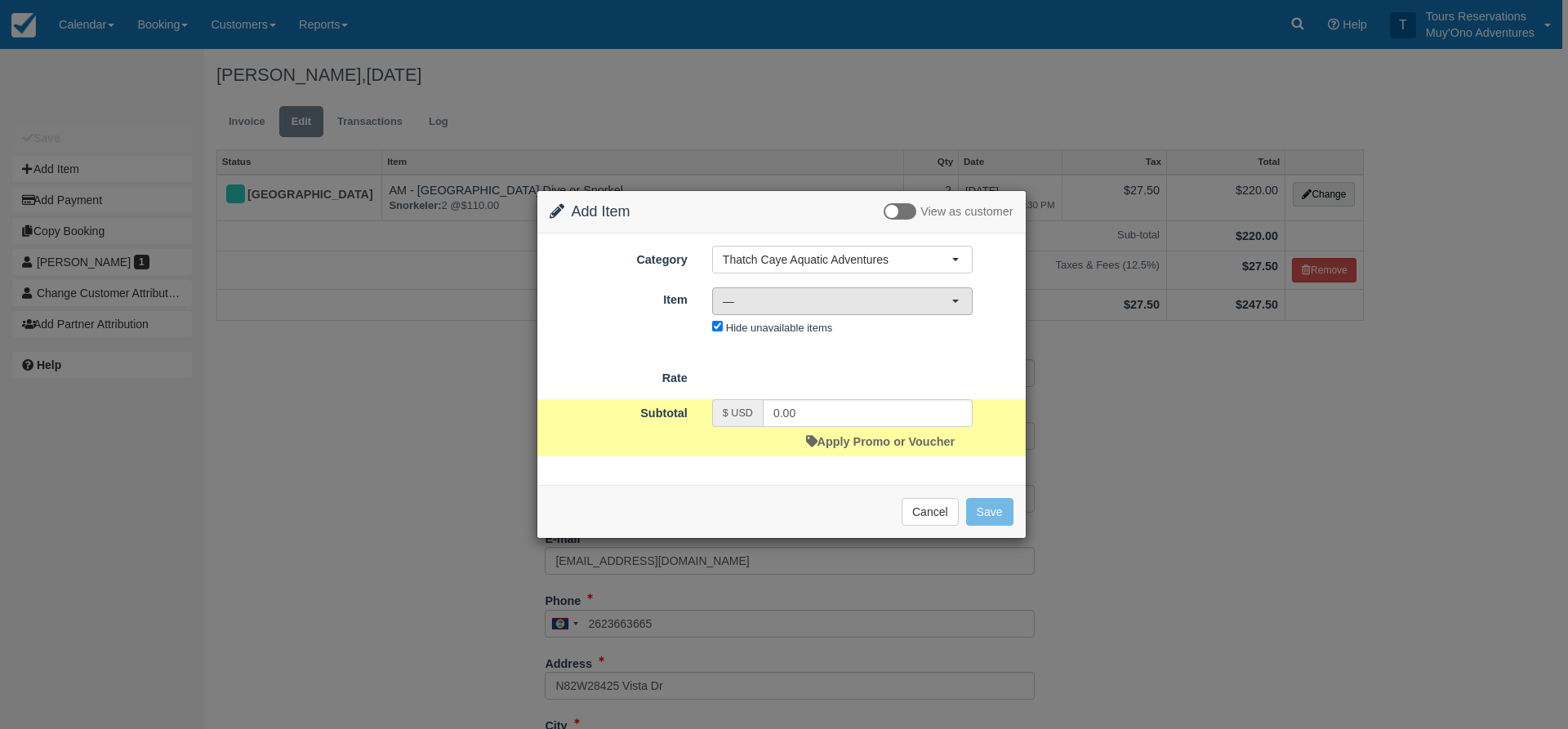
click at [766, 306] on span "—" at bounding box center [836, 302] width 228 height 17
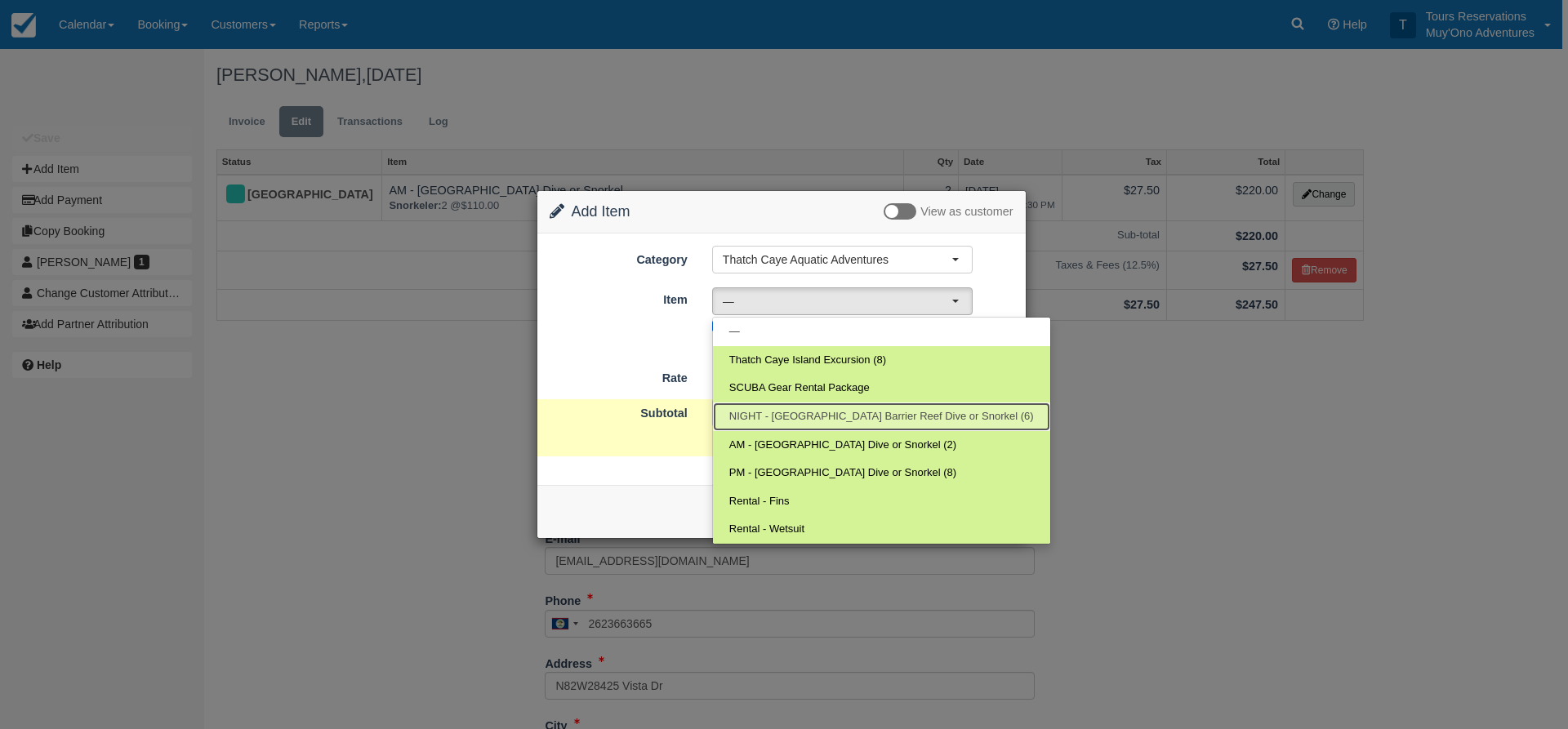
click at [771, 425] on link "NIGHT - Belize Barrier Reef Dive or Snorkel (6)" at bounding box center [881, 417] width 337 height 28
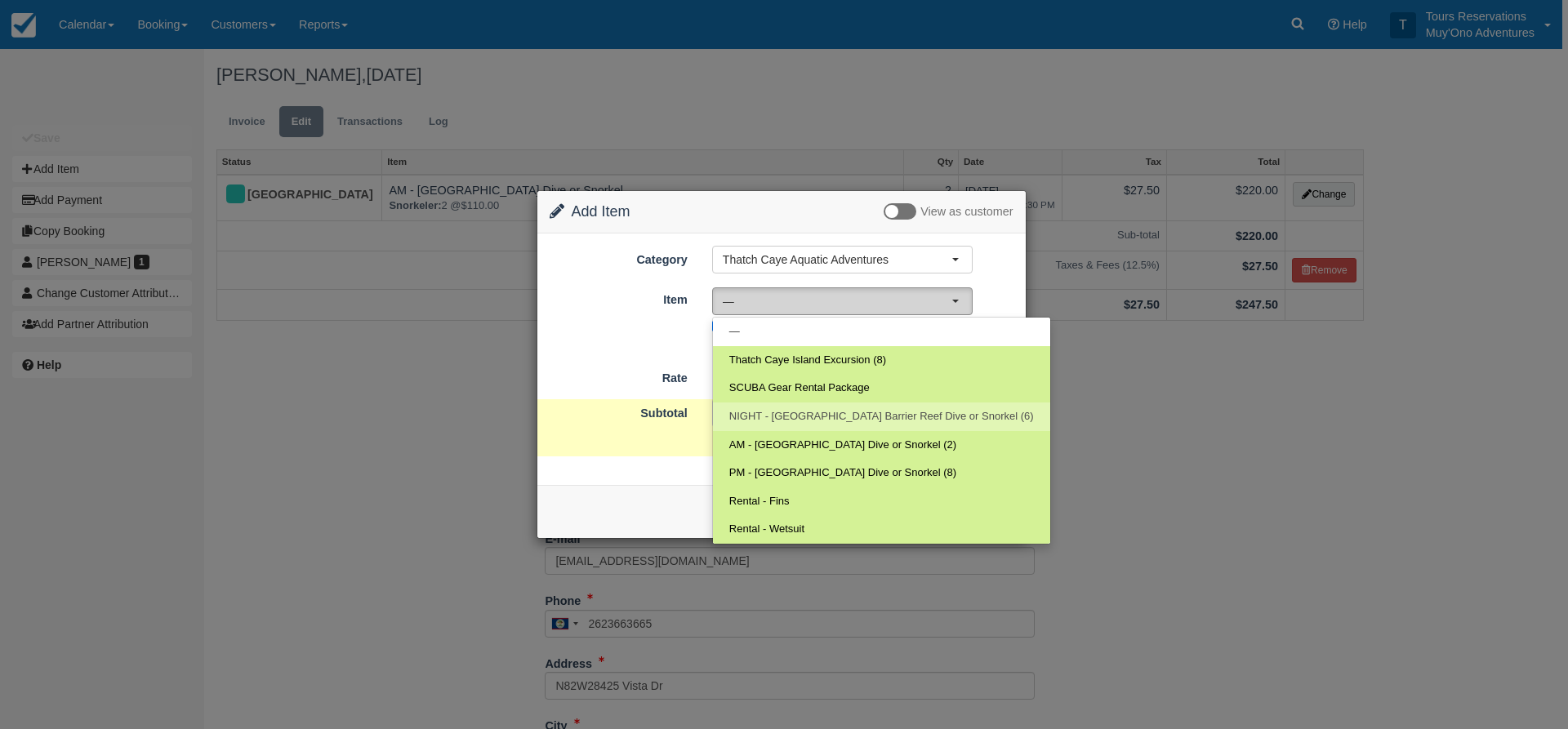
select select "297"
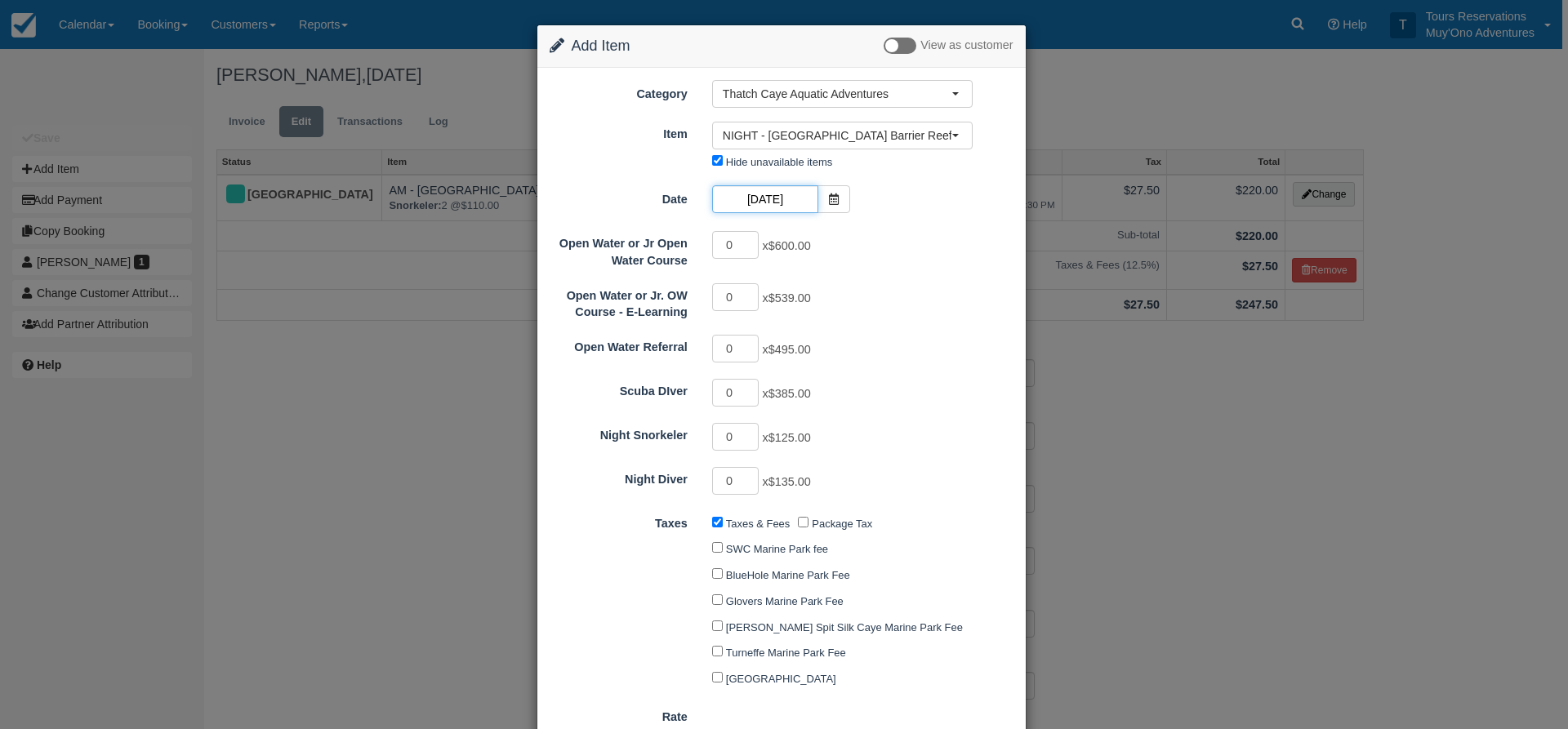
click at [765, 198] on input "11/04/25" at bounding box center [765, 199] width 106 height 28
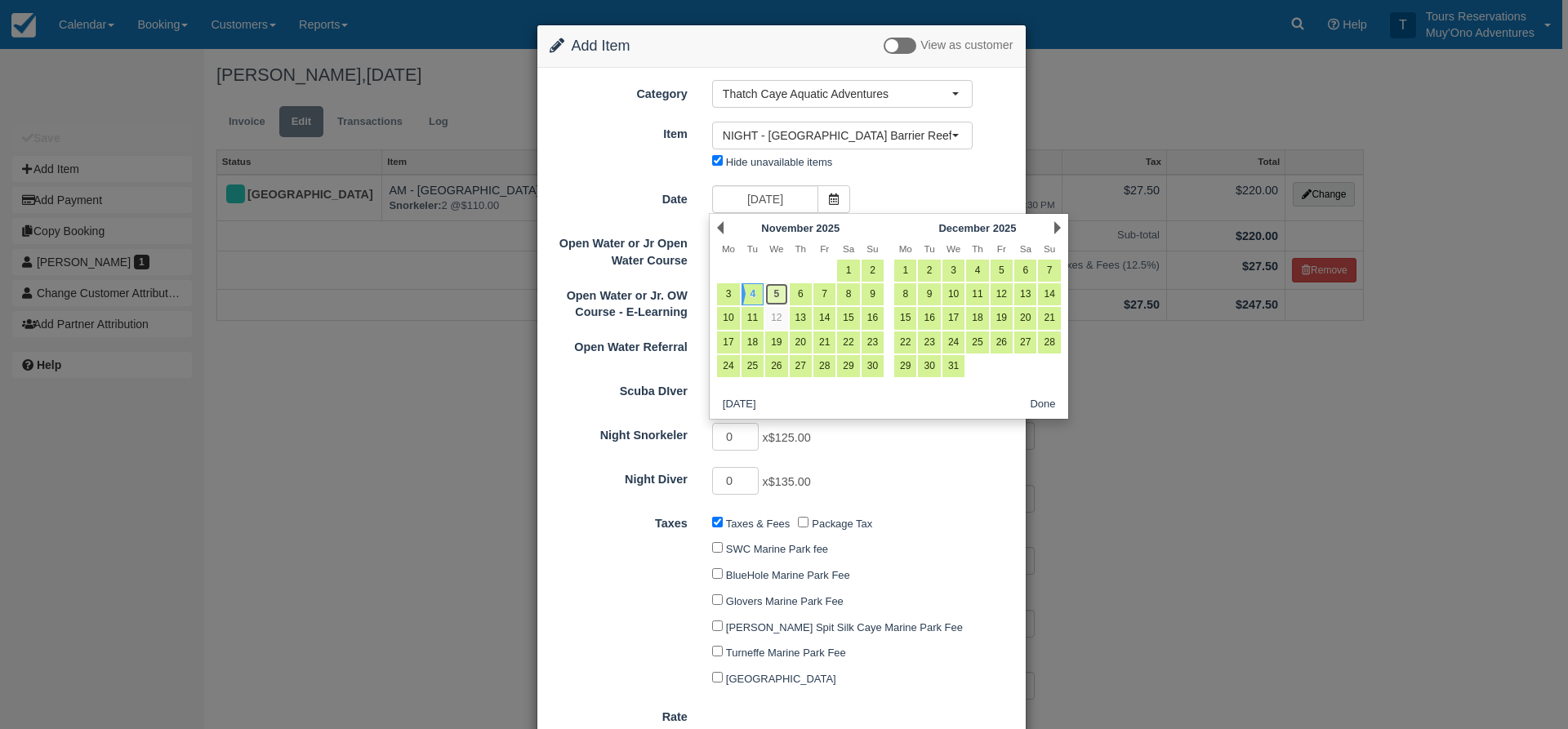
click at [771, 291] on link "5" at bounding box center [776, 294] width 22 height 22
type input "11/05/25"
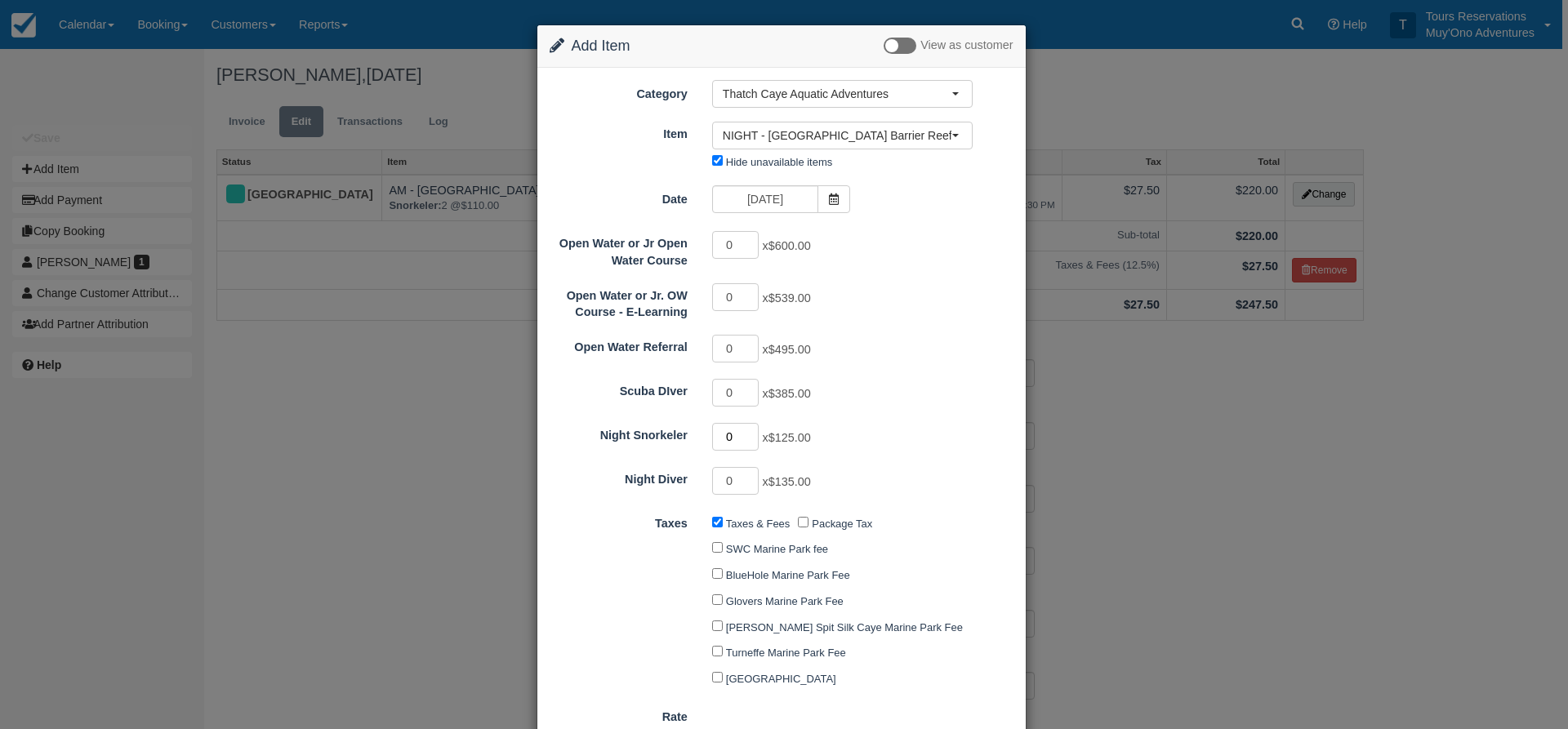
click at [751, 428] on input "0" at bounding box center [736, 436] width 48 height 28
click at [751, 432] on input "1" at bounding box center [736, 436] width 48 height 28
type input "2"
click at [751, 432] on input "2" at bounding box center [736, 436] width 48 height 28
type input "250.00"
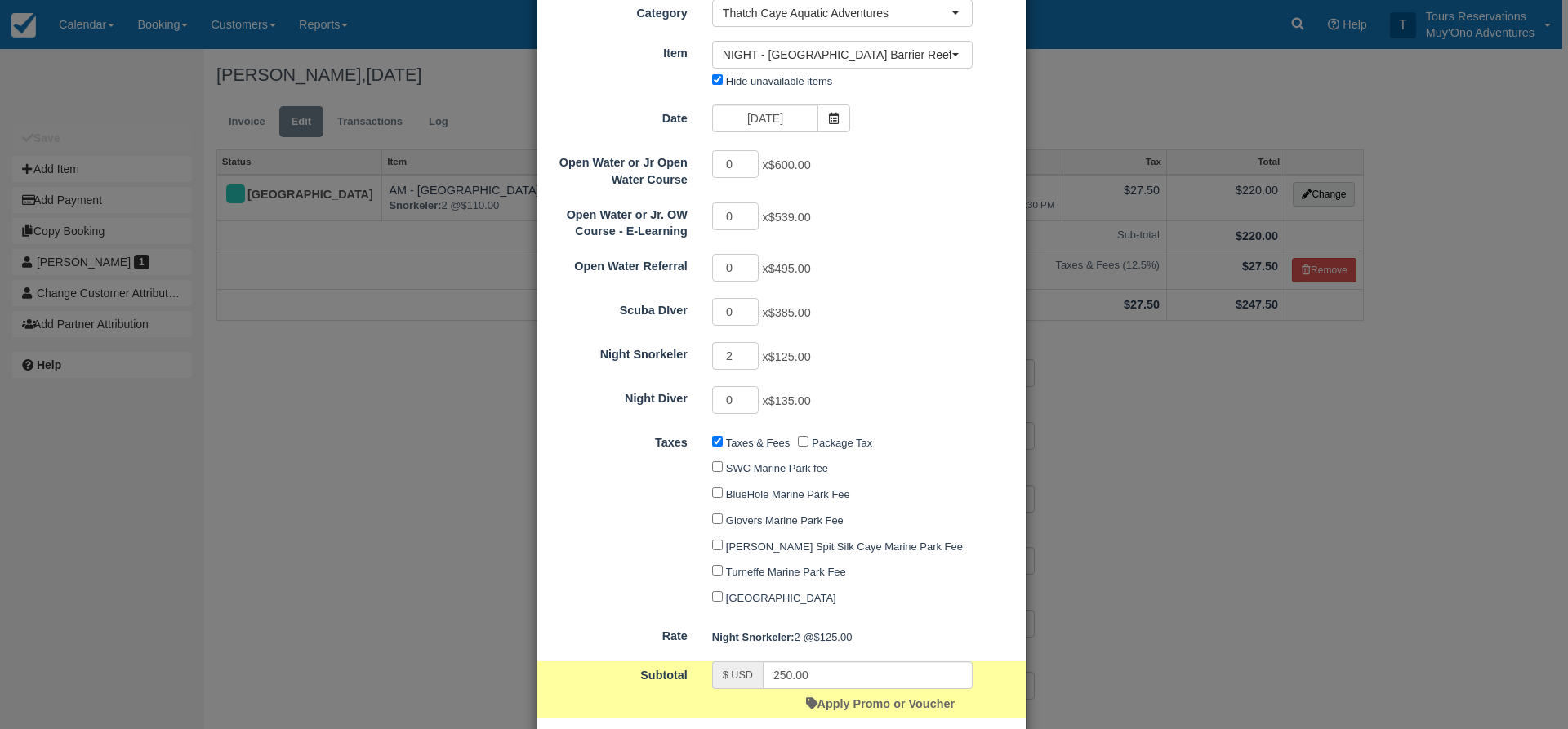
scroll to position [177, 0]
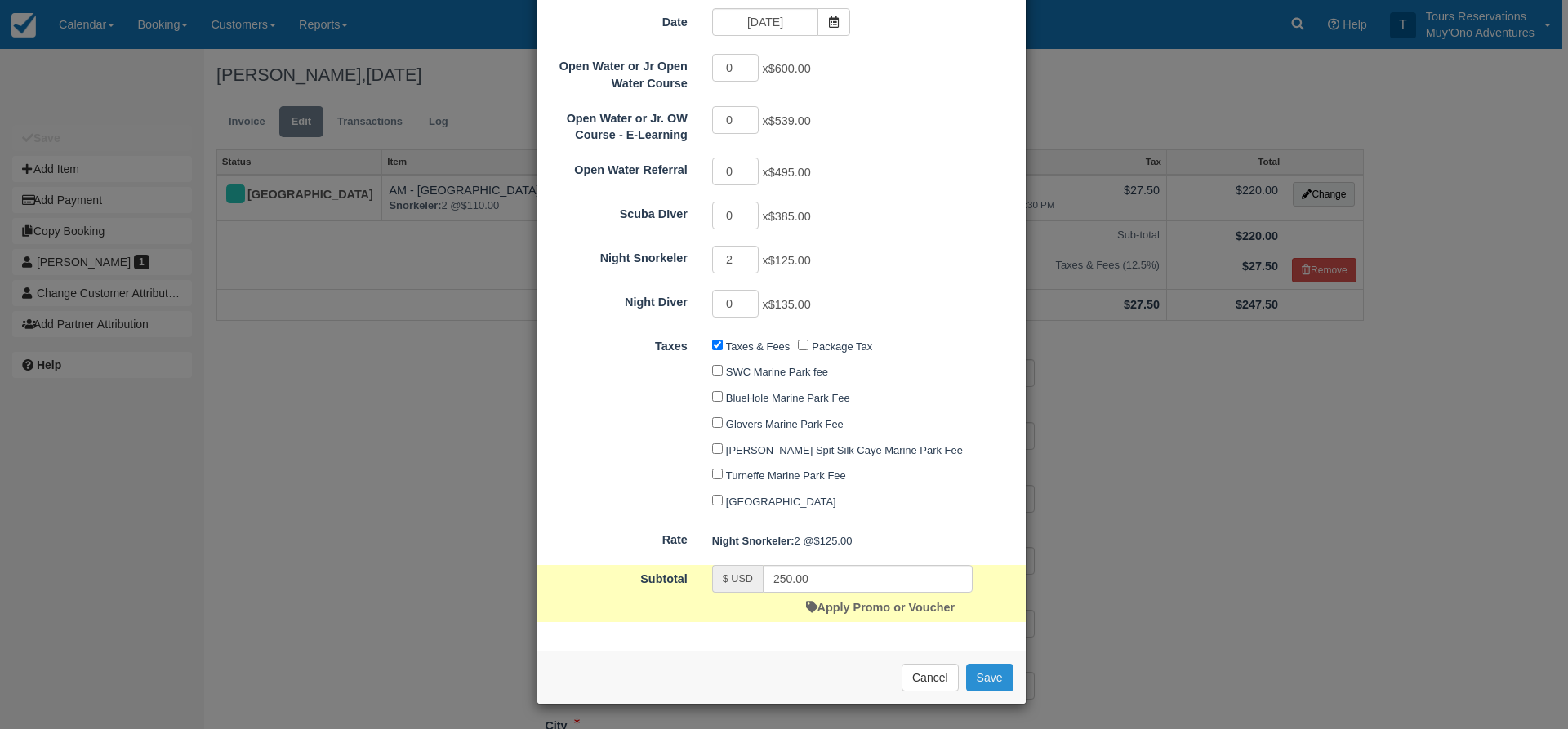
click at [987, 684] on button "Save" at bounding box center [990, 677] width 48 height 28
checkbox input "false"
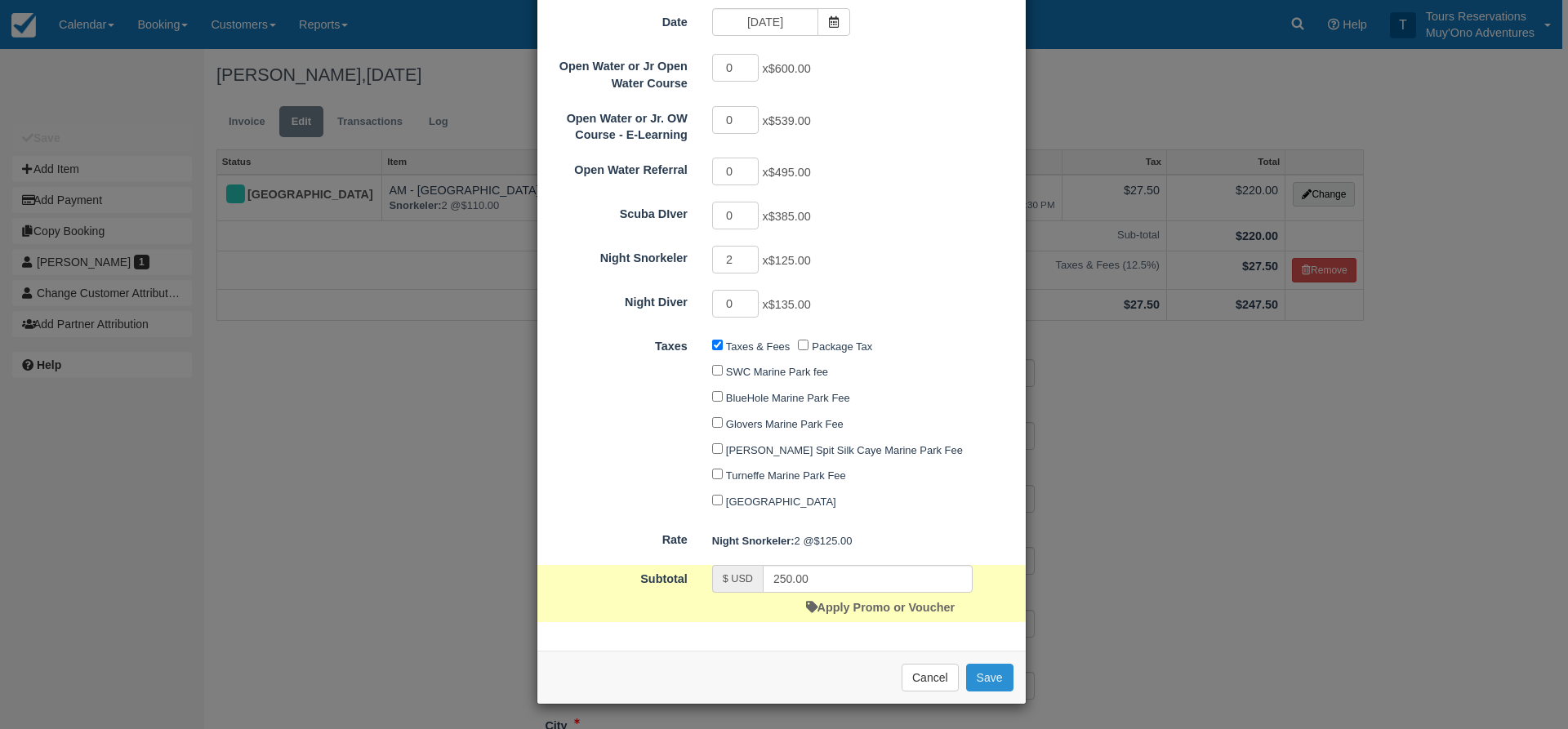
checkbox input "false"
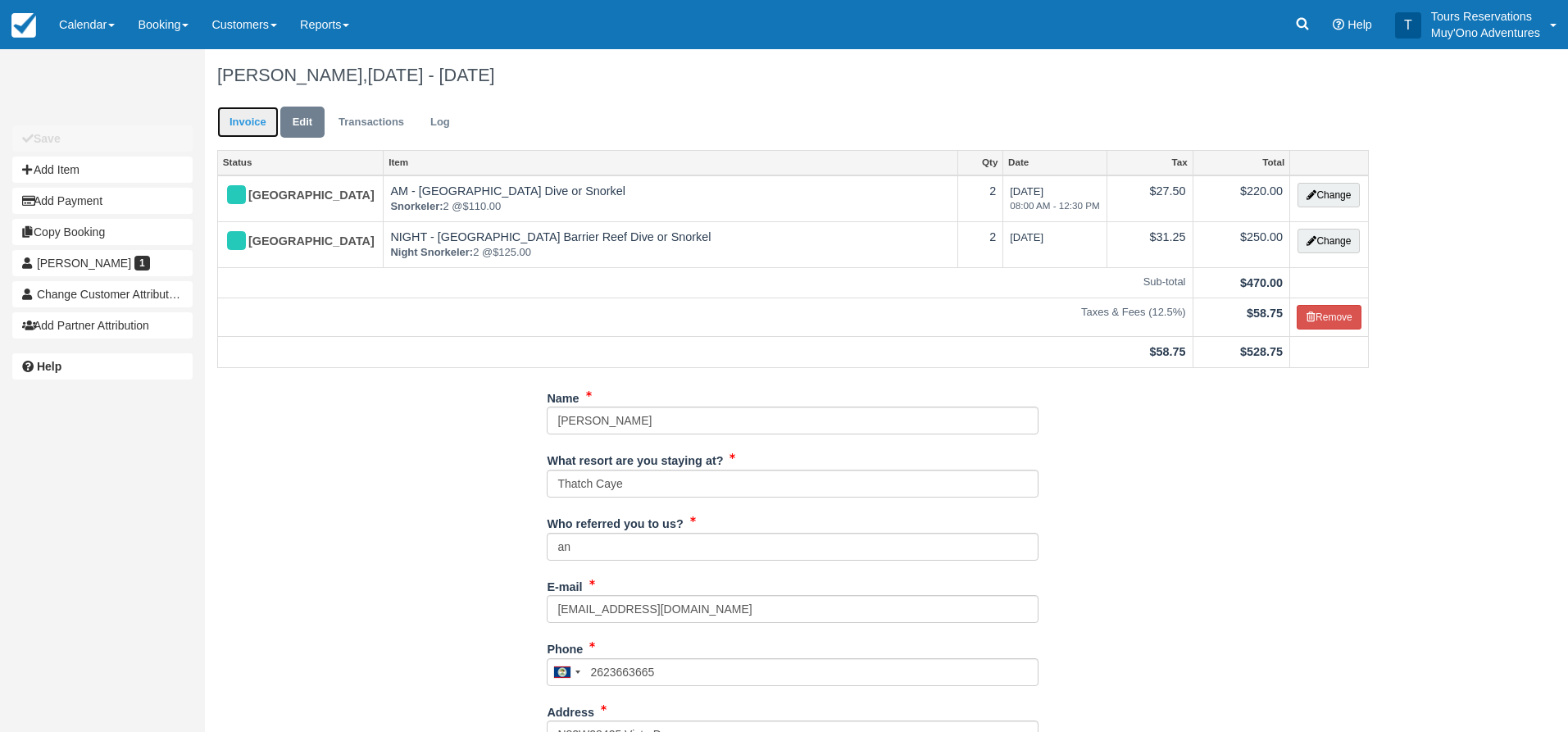
click at [251, 124] on link "Invoice" at bounding box center [247, 123] width 61 height 32
